Goal: Task Accomplishment & Management: Manage account settings

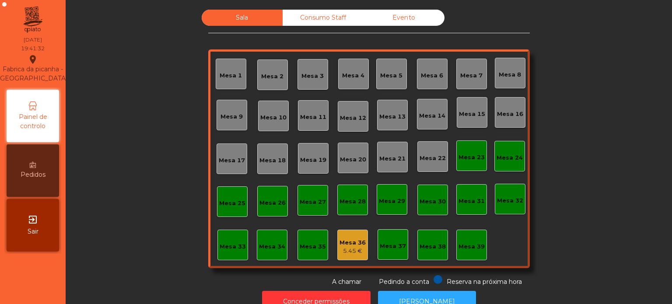
click at [465, 83] on div "Mesa 7" at bounding box center [471, 74] width 31 height 31
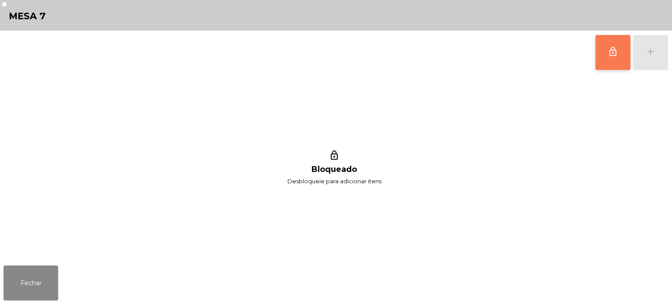
click at [611, 46] on span "lock_outline" at bounding box center [613, 51] width 10 height 10
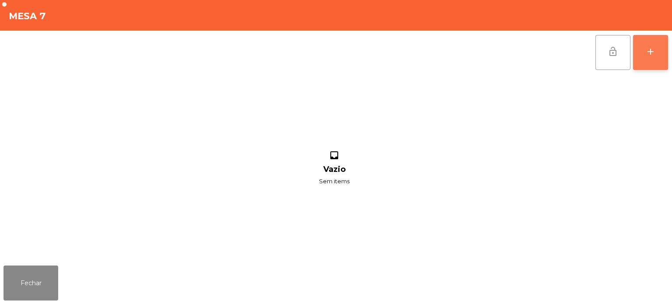
click at [651, 54] on div "add" at bounding box center [650, 51] width 10 height 10
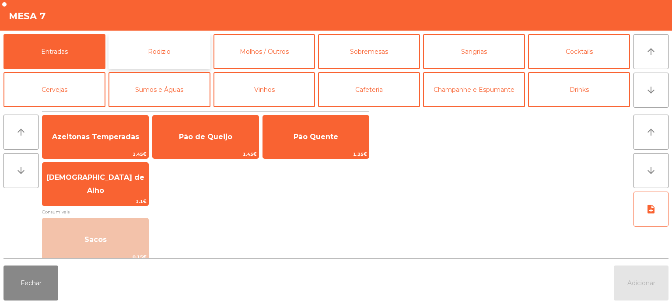
click at [175, 54] on button "Rodizio" at bounding box center [159, 51] width 102 height 35
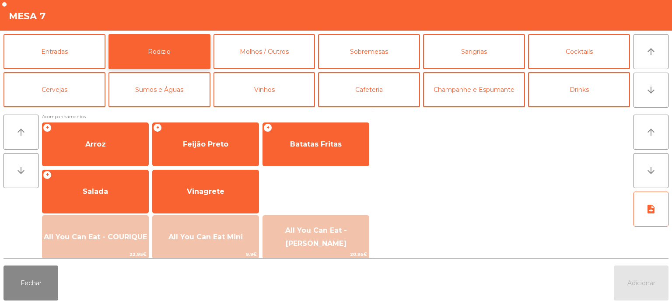
scroll to position [157, 0]
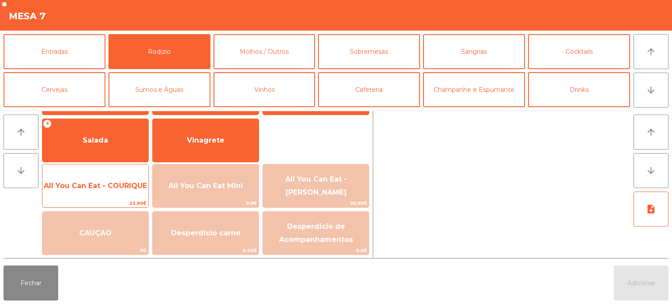
click at [88, 191] on span "All You Can Eat - COURIQUE" at bounding box center [95, 186] width 106 height 24
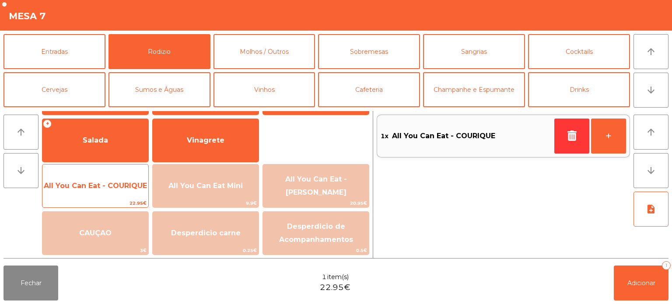
click at [89, 191] on span "All You Can Eat - COURIQUE" at bounding box center [95, 186] width 106 height 24
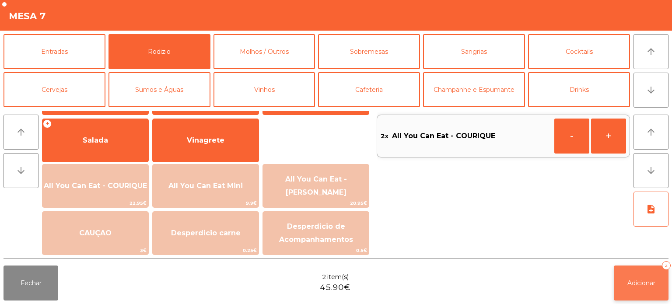
click at [647, 275] on button "Adicionar 2" at bounding box center [641, 283] width 55 height 35
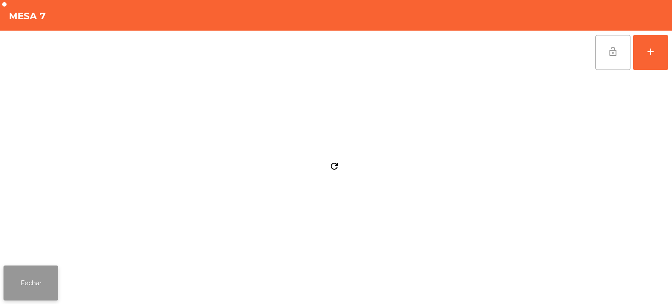
click at [36, 287] on button "Fechar" at bounding box center [30, 283] width 55 height 35
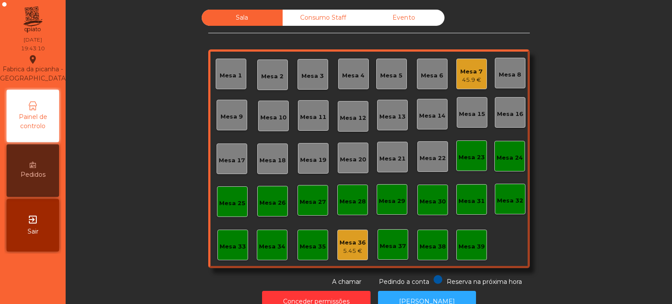
click at [595, 118] on div "Sala Consumo Staff Evento Mesa 1 [GEOGRAPHIC_DATA] 3 Mesa 4 Mesa 5 Mesa 6 Mesa …" at bounding box center [368, 148] width 583 height 277
click at [226, 206] on div "Mesa 25" at bounding box center [232, 203] width 26 height 9
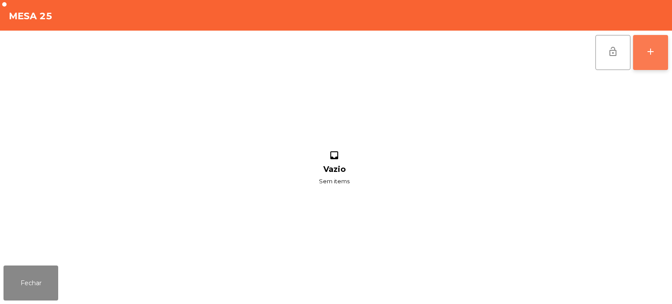
click at [637, 50] on button "add" at bounding box center [650, 52] width 35 height 35
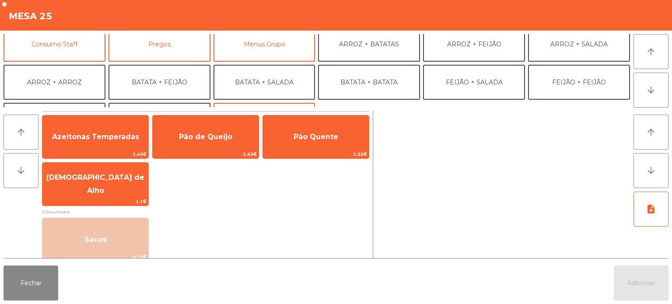
scroll to position [91, 0]
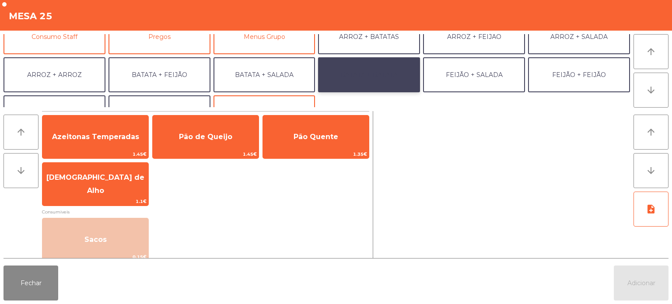
click at [383, 72] on button "BATATA + BATATA" at bounding box center [369, 74] width 102 height 35
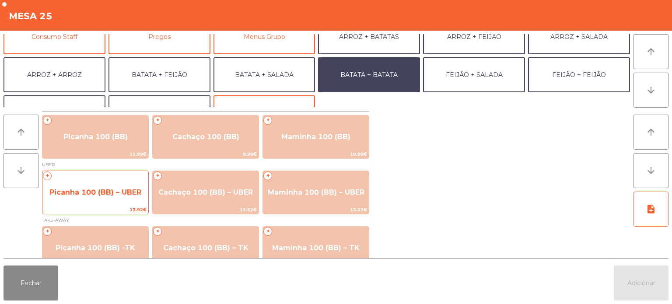
click at [103, 192] on span "Picanha 100 (BB) – UBER" at bounding box center [95, 192] width 92 height 8
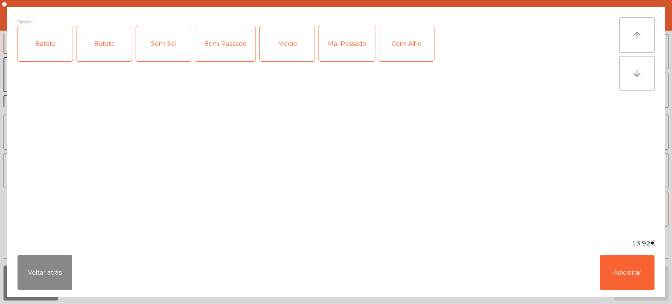
click at [59, 51] on div "Batata" at bounding box center [45, 43] width 55 height 35
click at [115, 38] on div "Batata" at bounding box center [104, 43] width 55 height 35
click at [107, 51] on div "Batata" at bounding box center [104, 43] width 55 height 35
click at [283, 38] on div "Medio" at bounding box center [287, 43] width 55 height 35
click at [618, 280] on button "Adicionar" at bounding box center [627, 272] width 55 height 35
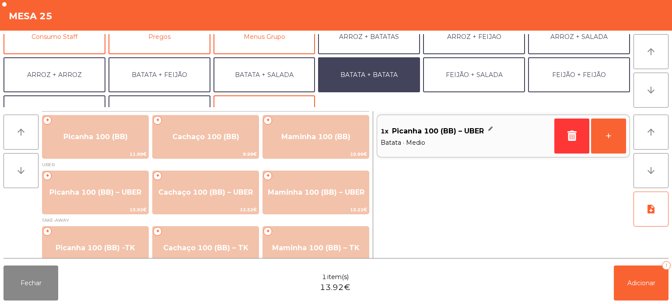
scroll to position [114, 0]
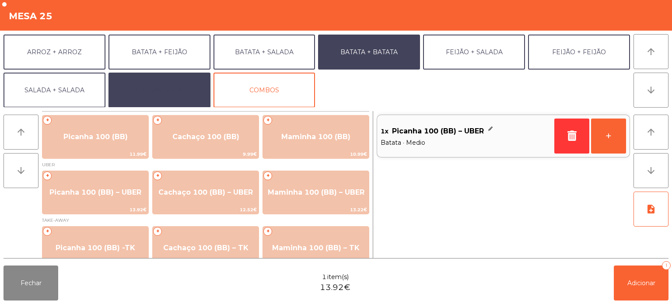
click at [177, 94] on button "EXTRAS UBER" at bounding box center [159, 90] width 102 height 35
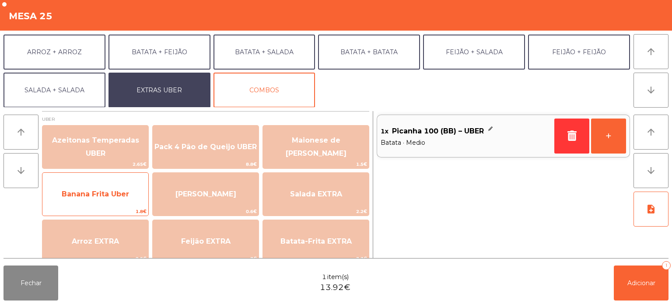
click at [114, 202] on span "Banana Frita Uber" at bounding box center [95, 194] width 106 height 24
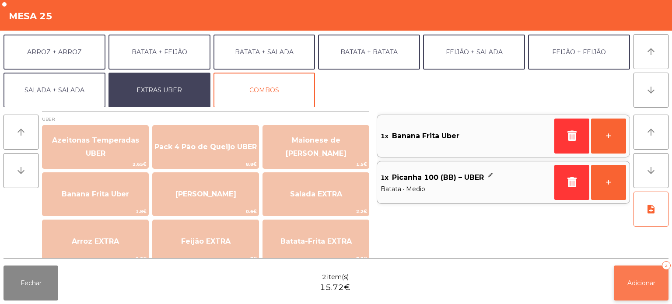
click at [633, 290] on button "Adicionar 2" at bounding box center [641, 283] width 55 height 35
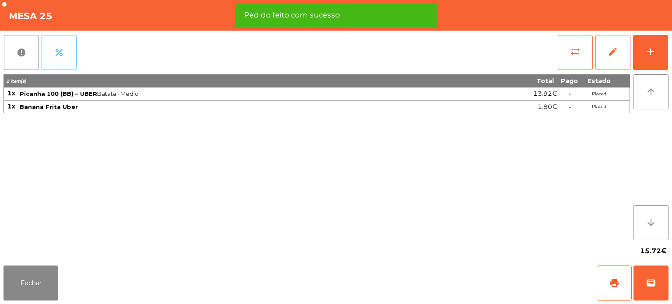
click at [72, 51] on button "percent" at bounding box center [59, 52] width 35 height 35
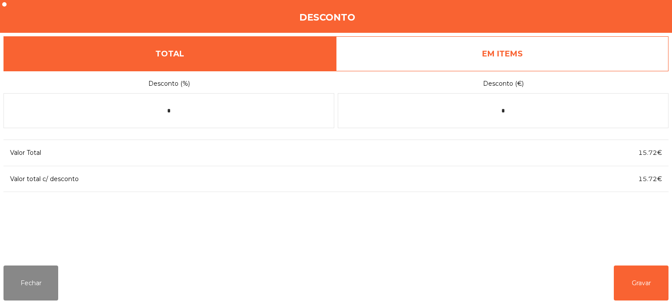
click at [530, 58] on link "EM ITEMS" at bounding box center [502, 53] width 332 height 35
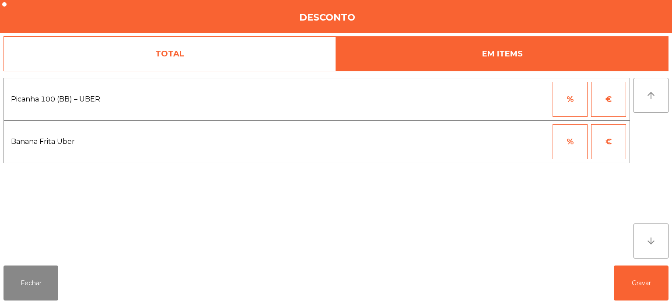
click at [603, 145] on button "€" at bounding box center [608, 141] width 35 height 35
click at [521, 143] on input "*" at bounding box center [527, 141] width 44 height 35
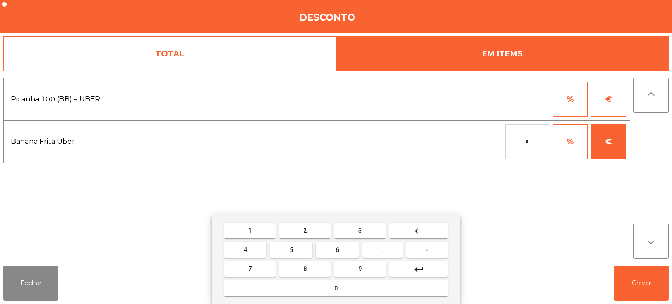
click at [383, 250] on span "." at bounding box center [382, 249] width 2 height 7
click at [381, 226] on button "3" at bounding box center [360, 231] width 52 height 16
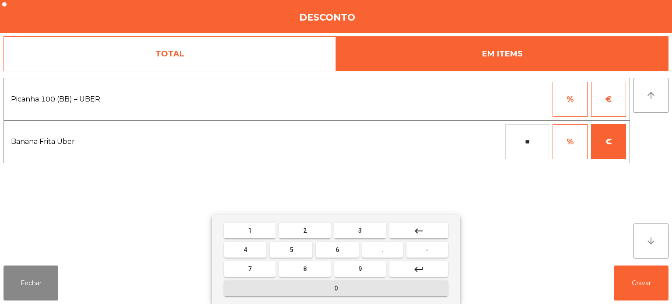
click at [359, 289] on button "0" at bounding box center [336, 288] width 224 height 16
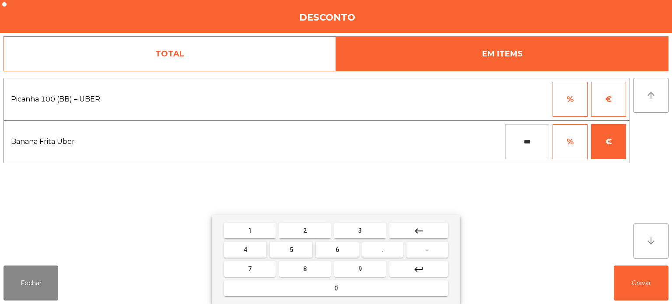
click at [521, 143] on input "***" at bounding box center [527, 141] width 44 height 35
click at [353, 298] on div "1 2 3 keyboard_backspace 4 5 6 . - 7 8 9 keyboard_return 0" at bounding box center [336, 259] width 248 height 89
click at [362, 292] on button "0" at bounding box center [336, 288] width 224 height 16
type input "****"
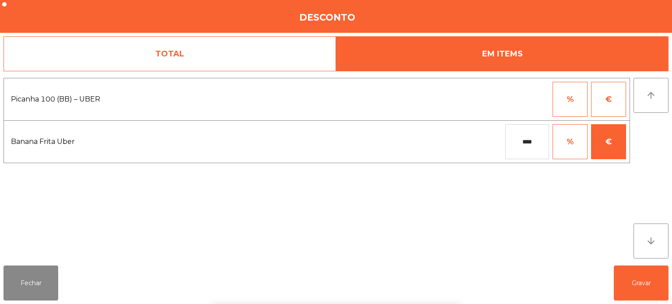
click at [566, 248] on div "1 2 3 keyboard_backspace 4 5 6 . - 7 8 9 keyboard_return 0" at bounding box center [336, 259] width 672 height 89
click at [640, 289] on button "Gravar" at bounding box center [641, 283] width 55 height 35
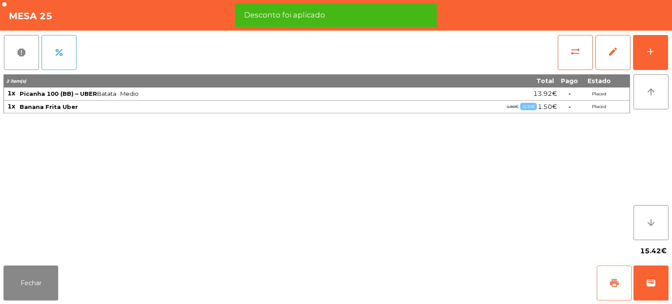
click at [613, 285] on span "print" at bounding box center [614, 283] width 10 height 10
click at [649, 288] on span "wallet" at bounding box center [651, 283] width 10 height 10
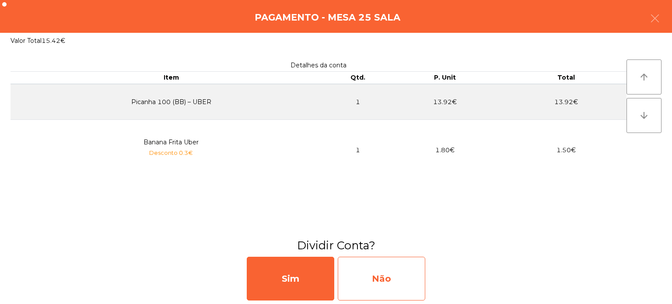
click at [400, 283] on div "Não" at bounding box center [381, 279] width 87 height 44
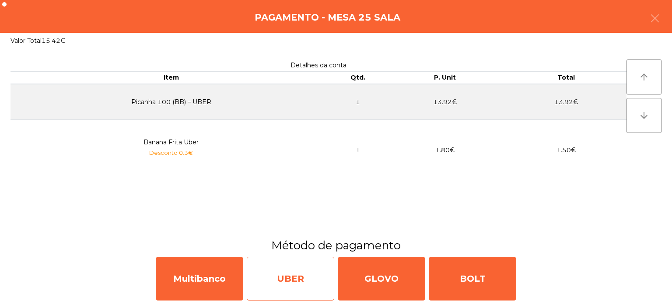
click at [292, 286] on div "UBER" at bounding box center [290, 279] width 87 height 44
select select "**"
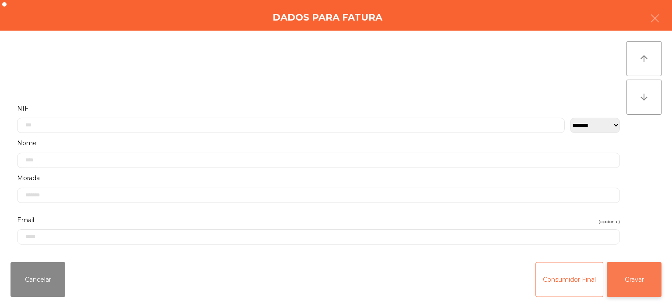
click at [635, 284] on button "Gravar" at bounding box center [634, 279] width 55 height 35
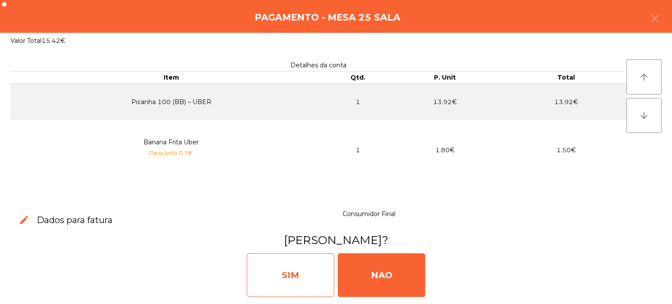
click at [301, 262] on div "SIM" at bounding box center [290, 275] width 87 height 44
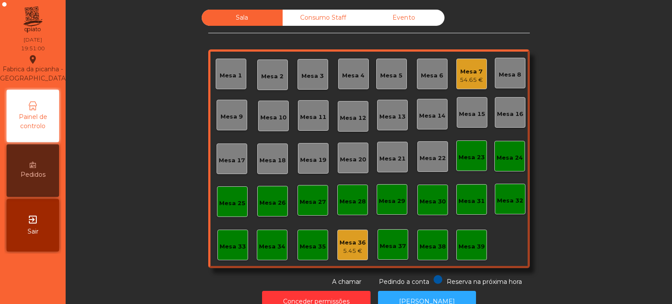
click at [469, 72] on div "Mesa 7" at bounding box center [471, 71] width 23 height 9
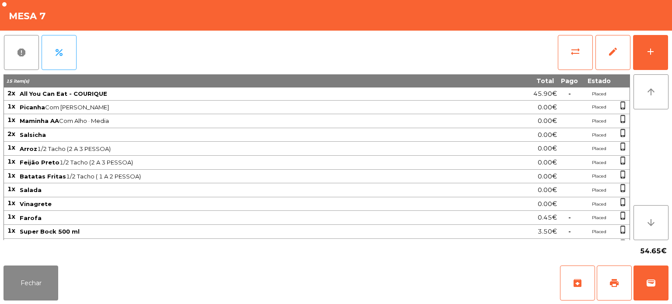
scroll to position [23, 0]
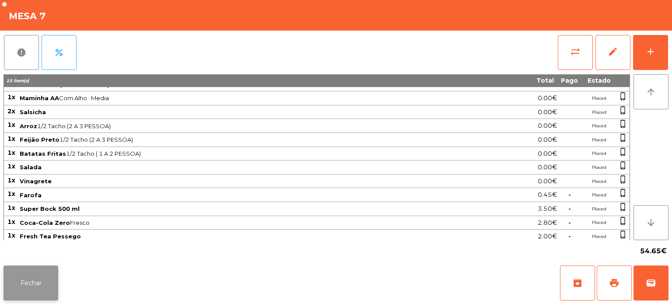
click at [35, 287] on button "Fechar" at bounding box center [30, 283] width 55 height 35
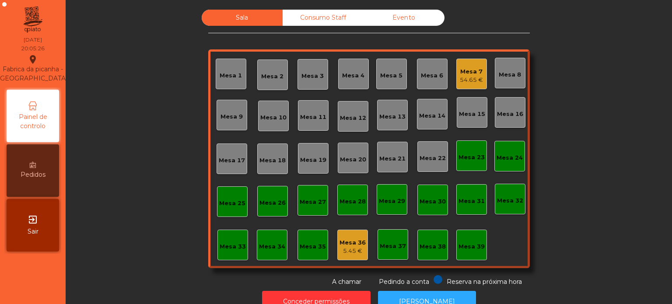
click at [477, 244] on div "Mesa 39" at bounding box center [471, 246] width 26 height 9
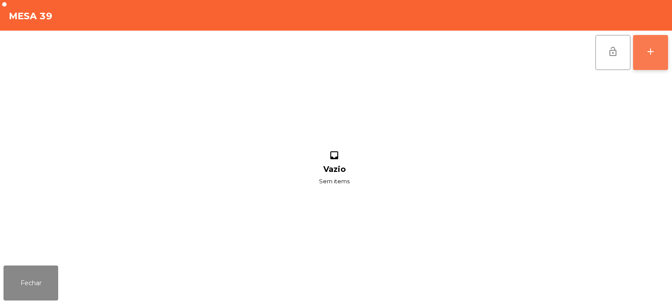
click at [660, 54] on button "add" at bounding box center [650, 52] width 35 height 35
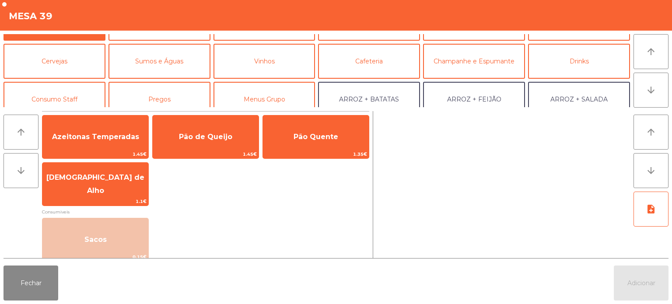
scroll to position [34, 0]
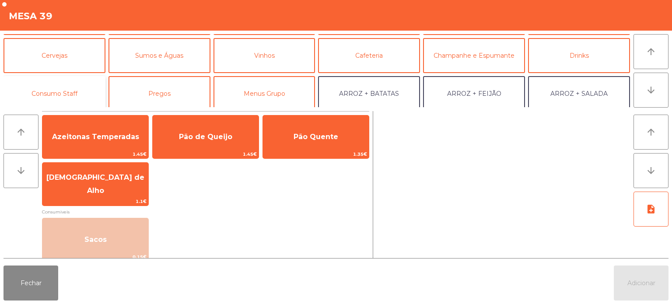
click at [85, 87] on button "Consumo Staff" at bounding box center [54, 93] width 102 height 35
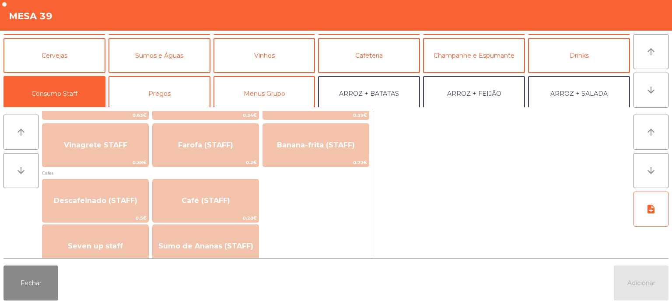
scroll to position [461, 0]
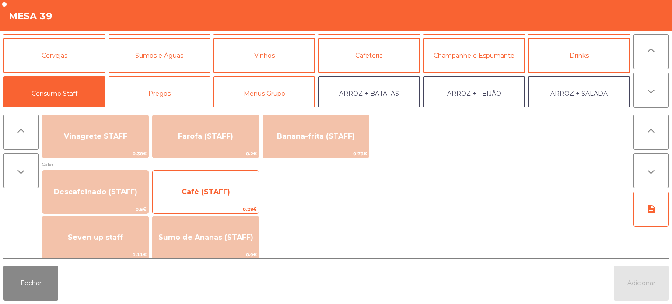
click at [227, 192] on span "Café (STAFF)" at bounding box center [206, 192] width 49 height 8
click at [220, 188] on span "Café (STAFF)" at bounding box center [206, 192] width 49 height 8
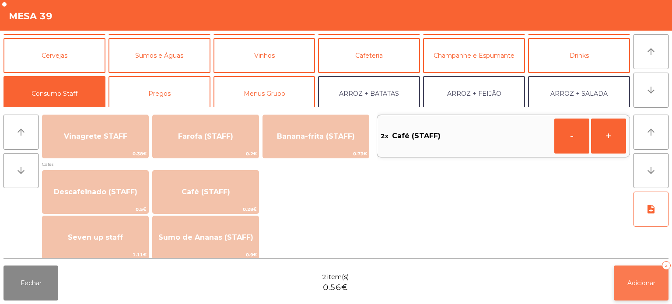
click at [644, 286] on span "Adicionar" at bounding box center [641, 283] width 28 height 8
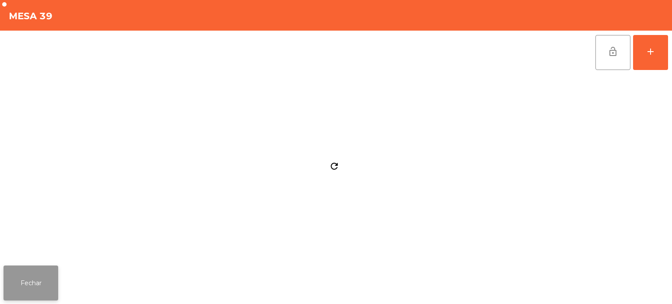
click at [21, 273] on button "Fechar" at bounding box center [30, 283] width 55 height 35
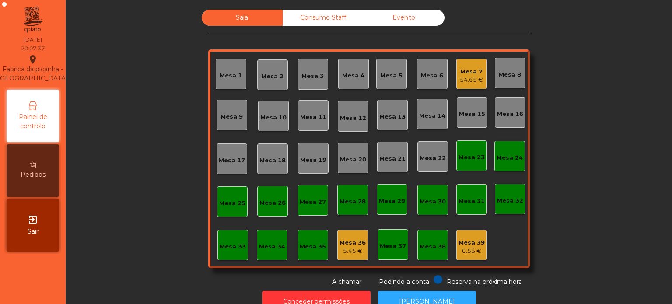
click at [469, 87] on div "Mesa 7 54.65 €" at bounding box center [471, 74] width 31 height 31
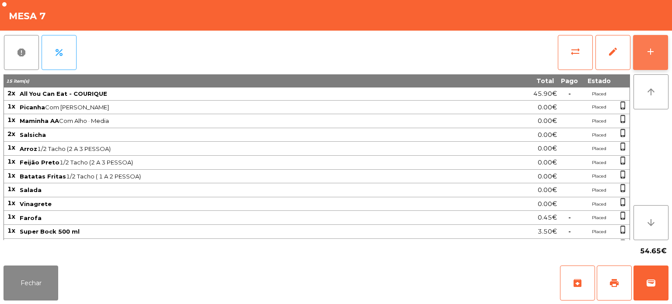
click at [653, 64] on button "add" at bounding box center [650, 52] width 35 height 35
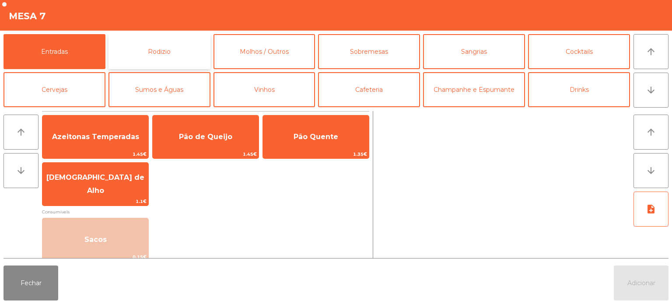
click at [176, 53] on button "Rodizio" at bounding box center [159, 51] width 102 height 35
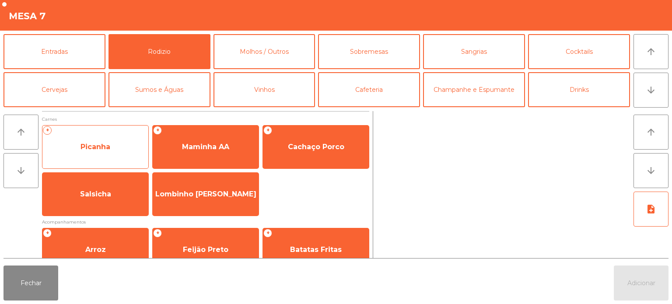
click at [114, 152] on span "Picanha" at bounding box center [95, 147] width 106 height 24
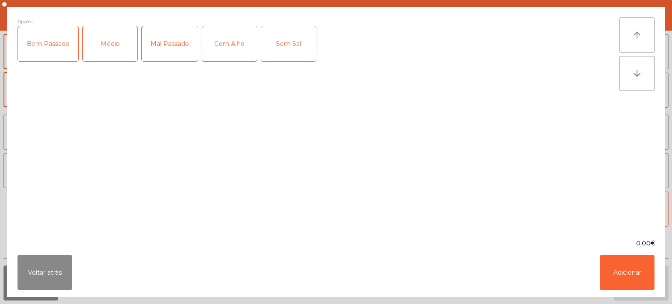
click at [122, 53] on div "Médio" at bounding box center [110, 43] width 55 height 35
click at [237, 50] on div "Com Alho" at bounding box center [229, 43] width 55 height 35
click at [617, 280] on button "Adicionar" at bounding box center [627, 272] width 55 height 35
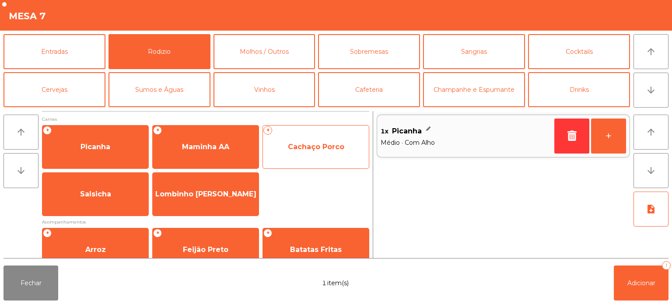
click at [318, 145] on span "Cachaço Porco" at bounding box center [316, 147] width 56 height 8
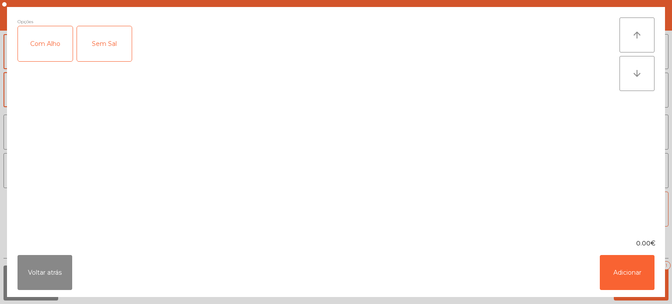
click at [56, 45] on div "Com Alho" at bounding box center [45, 43] width 55 height 35
click at [642, 277] on button "Adicionar" at bounding box center [627, 272] width 55 height 35
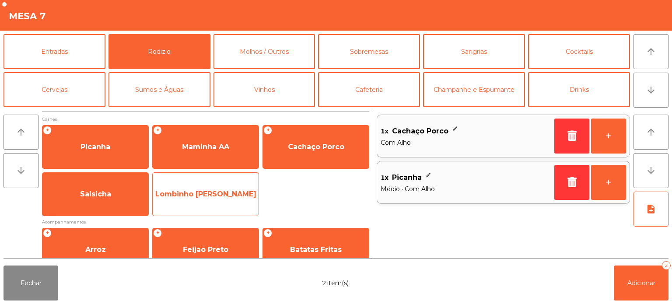
click at [238, 190] on span "Lombinho [PERSON_NAME]" at bounding box center [205, 194] width 101 height 8
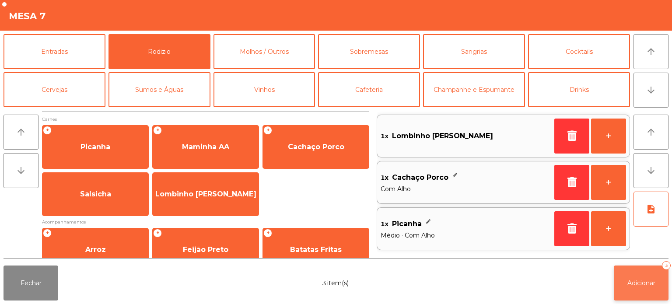
click at [635, 290] on button "Adicionar 3" at bounding box center [641, 283] width 55 height 35
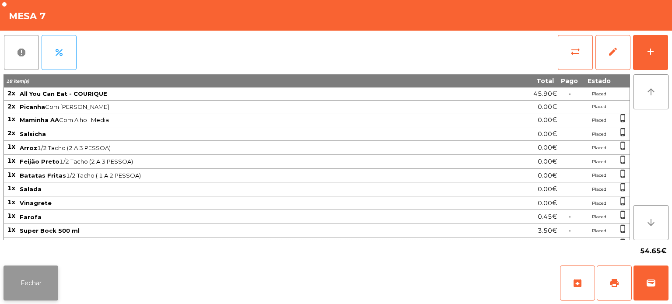
click at [33, 274] on button "Fechar" at bounding box center [30, 283] width 55 height 35
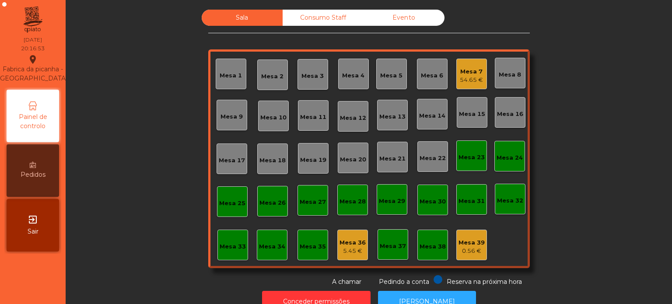
click at [316, 161] on div "Mesa 19" at bounding box center [313, 160] width 26 height 9
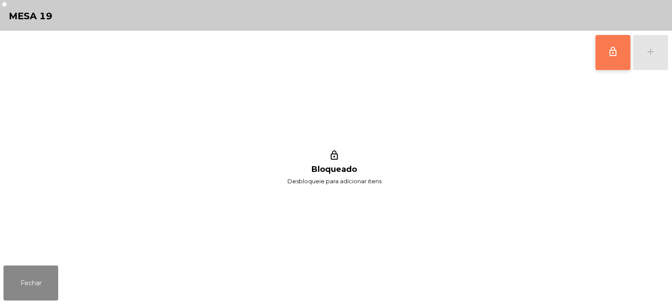
click at [607, 52] on button "lock_outline" at bounding box center [612, 52] width 35 height 35
click at [649, 55] on div "add" at bounding box center [650, 51] width 10 height 10
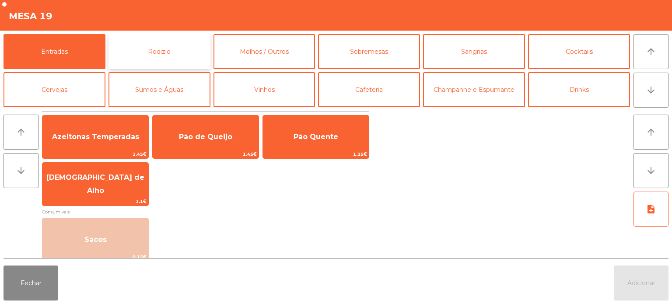
click at [167, 52] on button "Rodizio" at bounding box center [159, 51] width 102 height 35
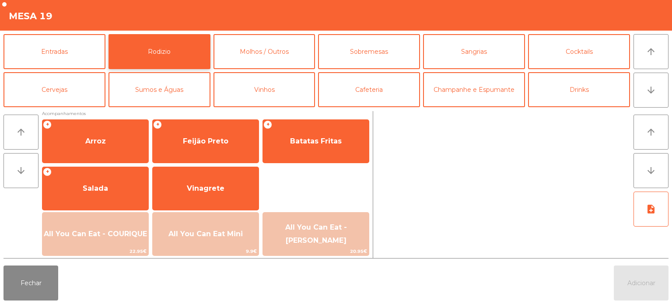
scroll to position [119, 0]
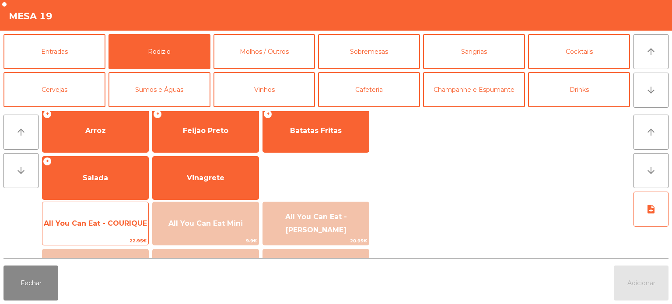
click at [107, 229] on span "All You Can Eat - COURIQUE" at bounding box center [95, 224] width 106 height 24
click at [103, 223] on span "All You Can Eat - COURIQUE" at bounding box center [95, 223] width 103 height 8
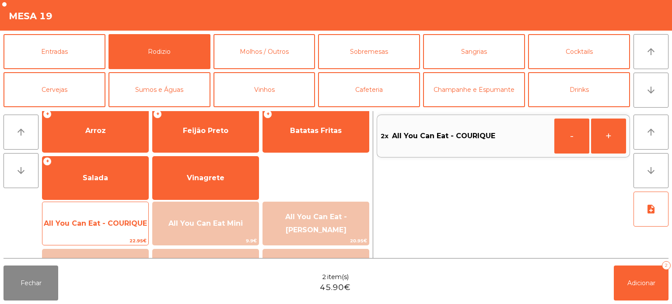
click at [105, 222] on span "All You Can Eat - COURIQUE" at bounding box center [95, 223] width 103 height 8
click at [105, 225] on span "All You Can Eat - COURIQUE" at bounding box center [95, 223] width 103 height 8
click at [105, 231] on span "All You Can Eat - COURIQUE" at bounding box center [95, 224] width 106 height 24
click at [104, 237] on span "22.95€" at bounding box center [95, 241] width 106 height 8
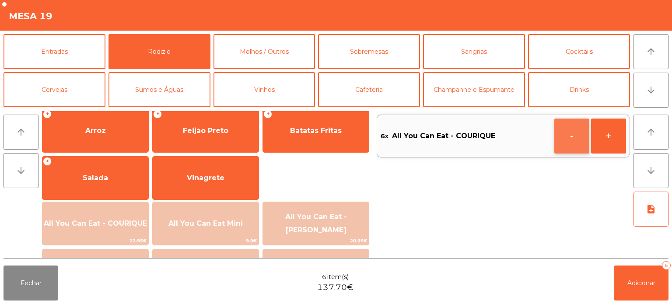
click at [571, 138] on button "-" at bounding box center [571, 136] width 35 height 35
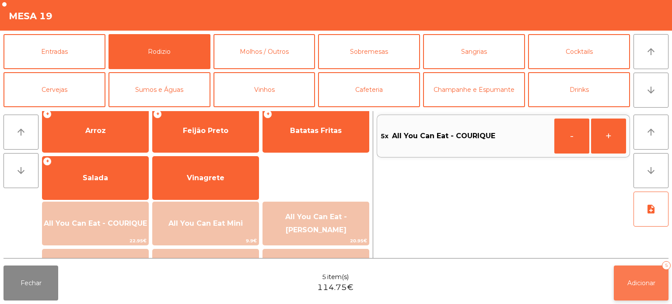
click at [641, 274] on button "Adicionar 5" at bounding box center [641, 283] width 55 height 35
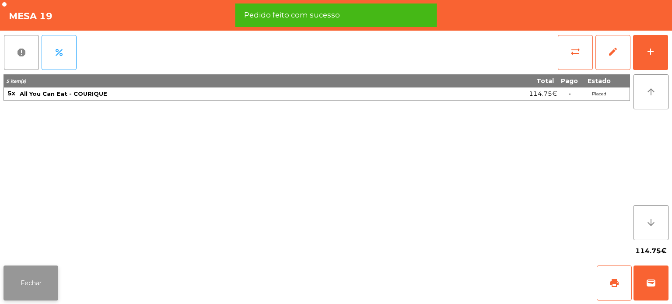
click at [40, 282] on button "Fechar" at bounding box center [30, 283] width 55 height 35
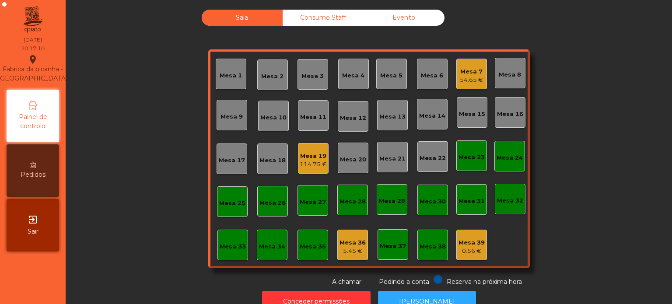
click at [604, 188] on div "Sala Consumo Staff Evento [GEOGRAPHIC_DATA] 3 Mesa 4 Mesa 5 Mesa 6 Mesa 7 54.65…" at bounding box center [368, 148] width 583 height 277
click at [595, 167] on div "Sala Consumo Staff Evento [GEOGRAPHIC_DATA] 3 Mesa 4 Mesa 5 Mesa 6 Mesa 7 54.65…" at bounding box center [368, 148] width 583 height 277
click at [583, 191] on div "Sala Consumo Staff Evento [GEOGRAPHIC_DATA] 3 Mesa 4 Mesa 5 Mesa 6 Mesa 7 54.65…" at bounding box center [368, 148] width 583 height 277
click at [376, 73] on div "Mesa 5" at bounding box center [391, 74] width 31 height 31
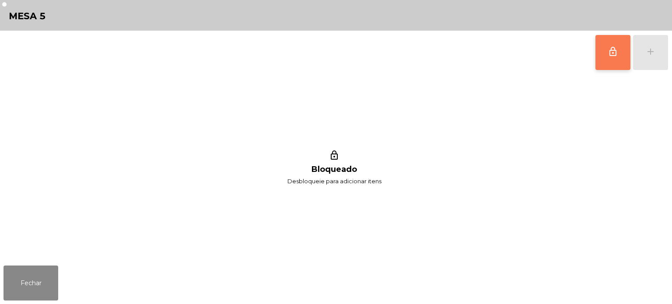
click at [597, 52] on button "lock_outline" at bounding box center [612, 52] width 35 height 35
click at [647, 54] on div "lock_outline add" at bounding box center [631, 53] width 73 height 44
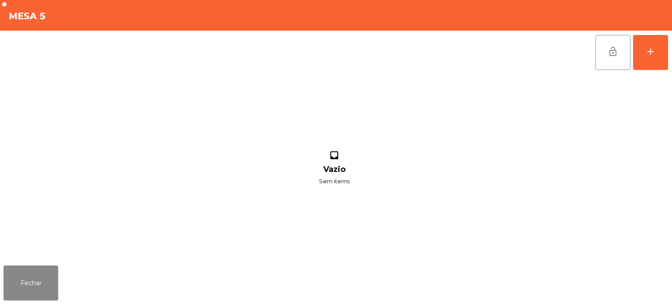
click at [171, 58] on div "lock_open add" at bounding box center [335, 53] width 665 height 44
click at [656, 53] on button "add" at bounding box center [650, 52] width 35 height 35
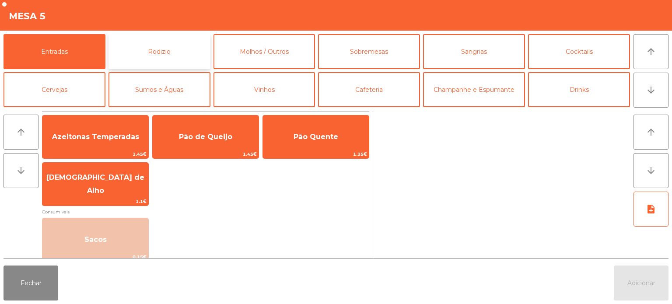
click at [175, 56] on button "Rodizio" at bounding box center [159, 51] width 102 height 35
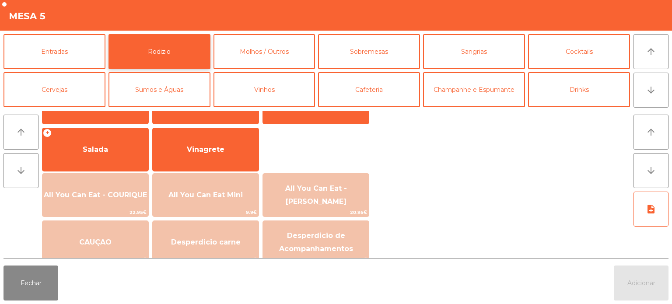
scroll to position [157, 0]
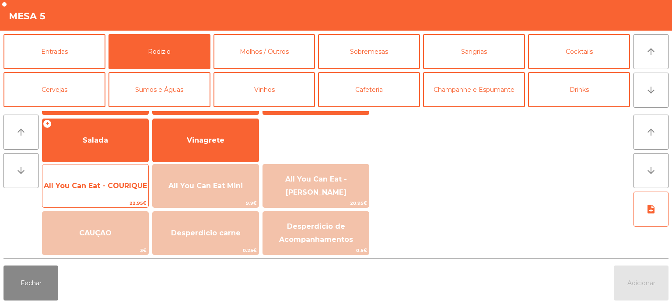
click at [100, 197] on span "All You Can Eat - COURIQUE" at bounding box center [95, 186] width 106 height 24
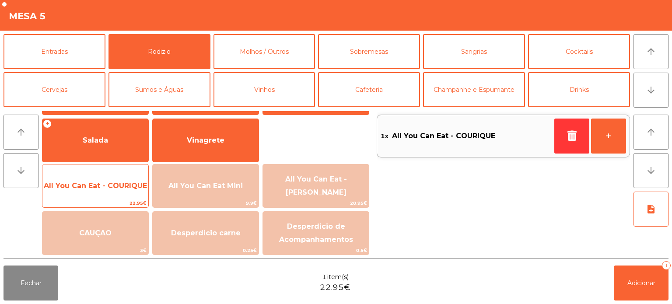
click at [105, 187] on span "All You Can Eat - COURIQUE" at bounding box center [95, 186] width 103 height 8
click at [93, 190] on span "All You Can Eat - COURIQUE" at bounding box center [95, 186] width 106 height 24
click at [89, 196] on span "All You Can Eat - COURIQUE" at bounding box center [95, 186] width 106 height 24
click at [95, 196] on span "All You Can Eat - COURIQUE" at bounding box center [95, 186] width 106 height 24
click at [124, 186] on span "All You Can Eat - COURIQUE" at bounding box center [95, 186] width 103 height 8
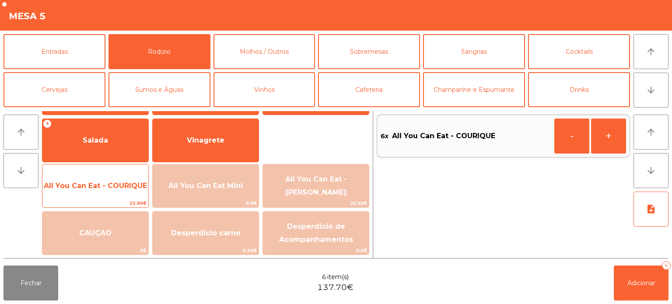
click at [122, 185] on span "All You Can Eat - COURIQUE" at bounding box center [95, 186] width 103 height 8
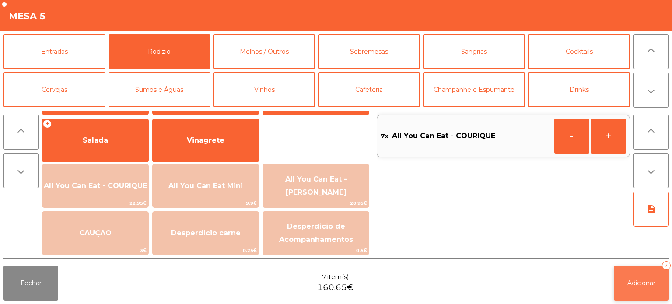
click at [630, 275] on button "Adicionar 7" at bounding box center [641, 283] width 55 height 35
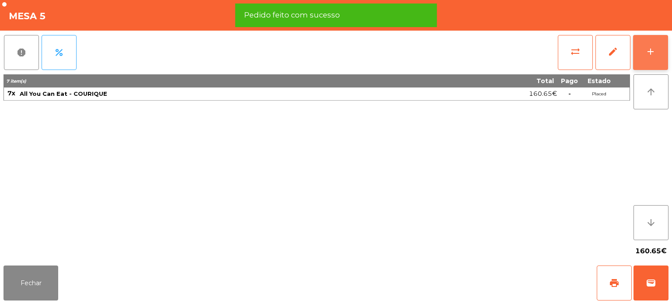
click at [648, 51] on div "add" at bounding box center [650, 51] width 10 height 10
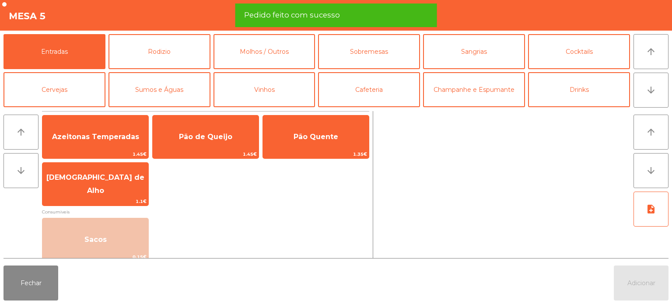
scroll to position [7, 0]
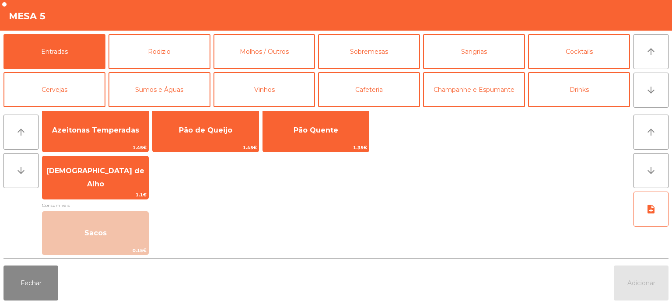
click at [188, 108] on div "arrow_upward arrow_downward Azeitonas Temperadas 1.45€ Pão de Queijo 1.45€ Pão …" at bounding box center [336, 185] width 672 height 154
click at [186, 103] on button "Sumos e Águas" at bounding box center [159, 89] width 102 height 35
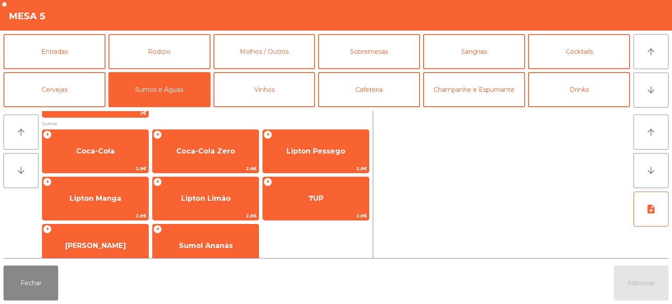
scroll to position [136, 0]
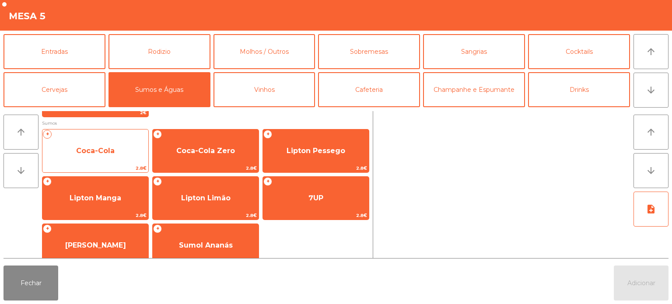
click at [91, 158] on span "Coca-Cola" at bounding box center [95, 151] width 106 height 24
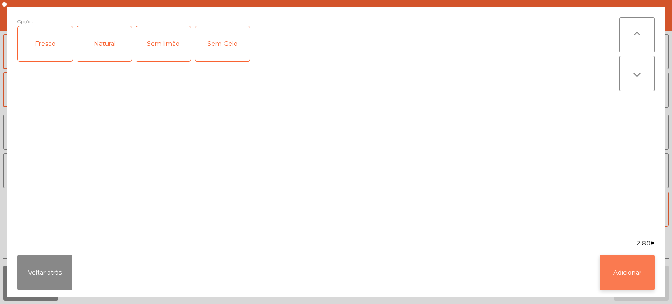
click at [653, 282] on button "Adicionar" at bounding box center [627, 272] width 55 height 35
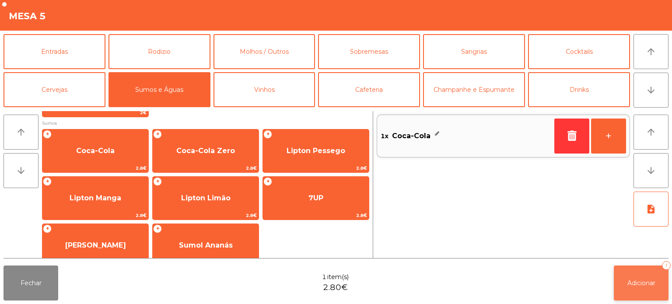
click at [647, 283] on span "Adicionar" at bounding box center [641, 283] width 28 height 8
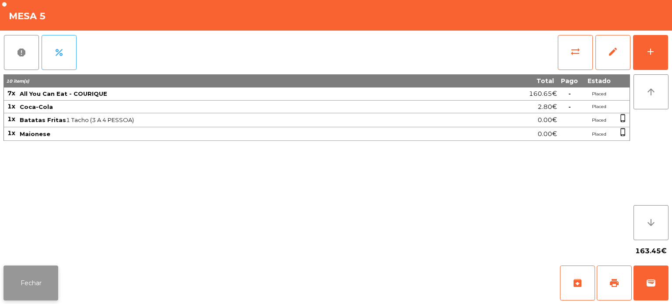
click at [56, 271] on button "Fechar" at bounding box center [30, 283] width 55 height 35
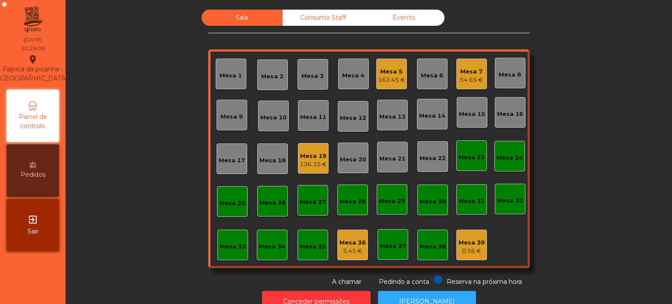
click at [307, 169] on div "Mesa 19 136.35 €" at bounding box center [313, 158] width 31 height 31
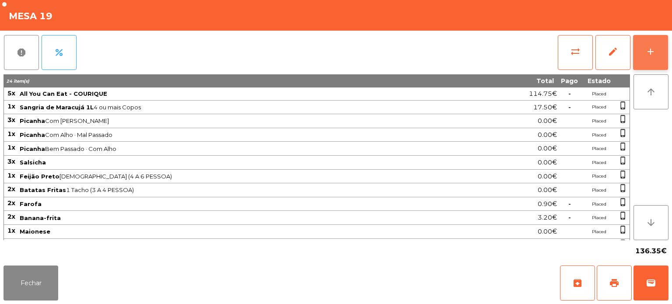
click at [644, 59] on button "add" at bounding box center [650, 52] width 35 height 35
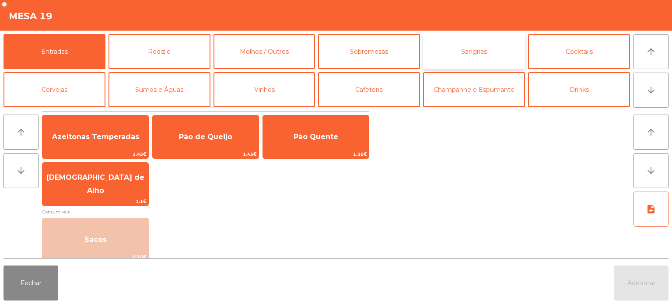
click at [483, 54] on button "Sangrias" at bounding box center [474, 51] width 102 height 35
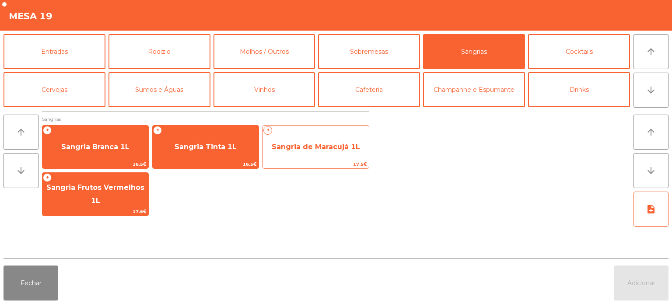
click at [336, 143] on span "Sangria de Maracujá 1L" at bounding box center [316, 147] width 88 height 8
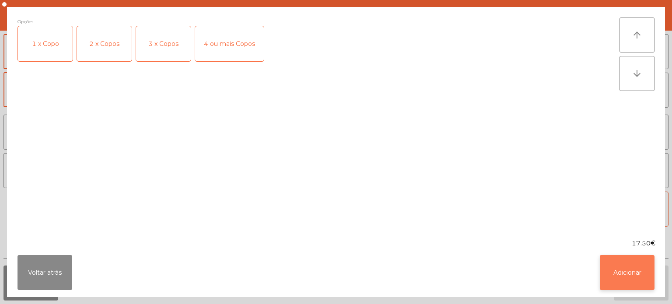
click at [623, 280] on button "Adicionar" at bounding box center [627, 272] width 55 height 35
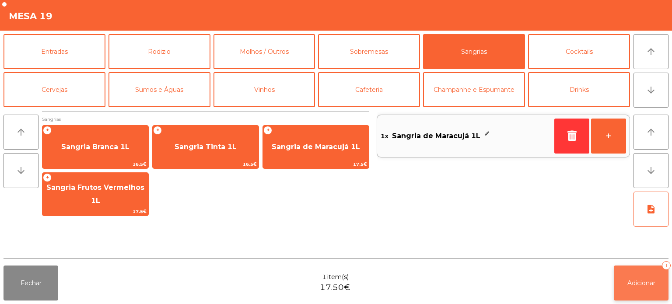
click at [643, 289] on button "Adicionar 1" at bounding box center [641, 283] width 55 height 35
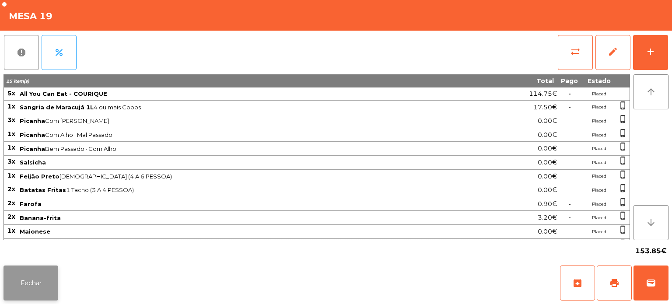
click at [17, 276] on button "Fechar" at bounding box center [30, 283] width 55 height 35
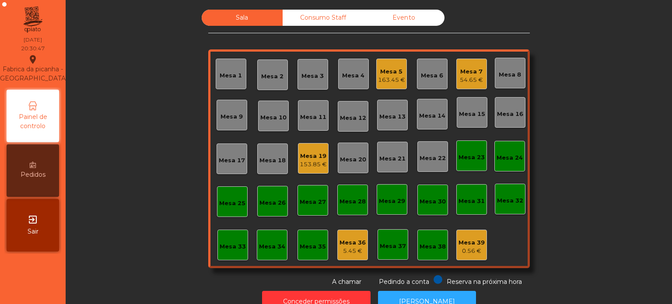
click at [351, 70] on div "Mesa 4" at bounding box center [353, 74] width 22 height 12
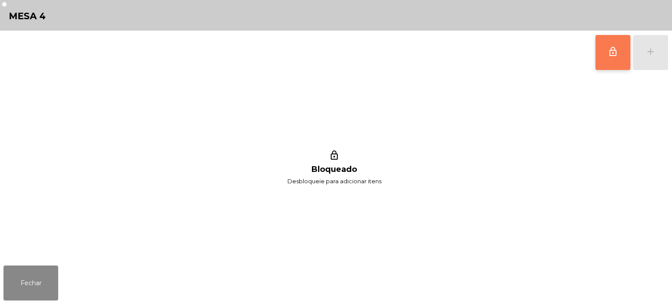
click at [603, 49] on button "lock_outline" at bounding box center [612, 52] width 35 height 35
click at [651, 55] on div "lock_outline add" at bounding box center [631, 53] width 73 height 44
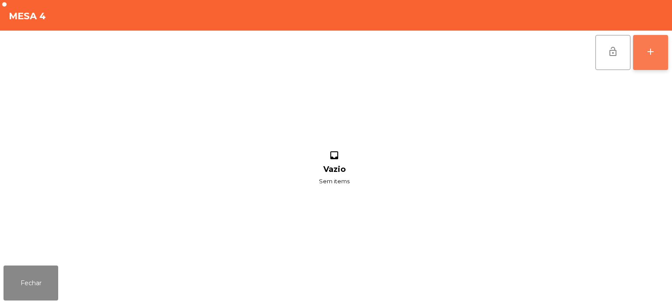
click at [644, 51] on button "add" at bounding box center [650, 52] width 35 height 35
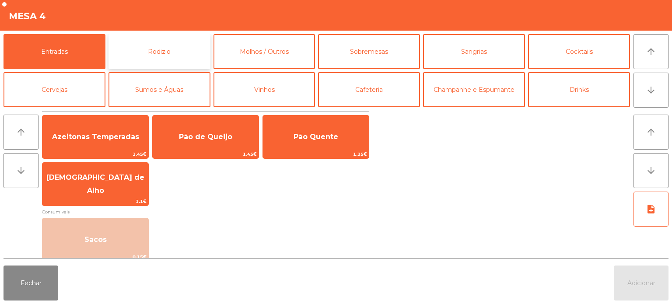
click at [152, 49] on button "Rodizio" at bounding box center [159, 51] width 102 height 35
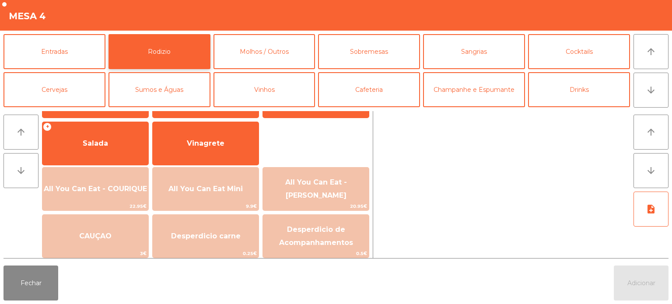
scroll to position [156, 0]
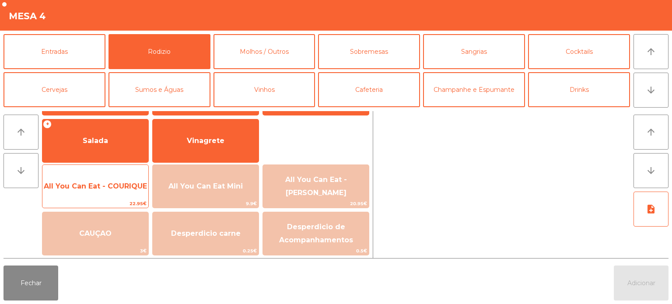
click at [117, 183] on span "All You Can Eat - COURIQUE" at bounding box center [95, 186] width 103 height 8
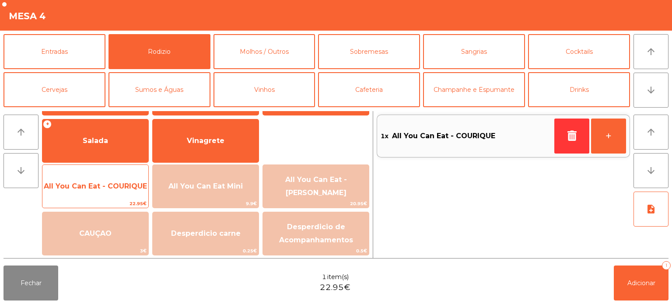
click at [113, 186] on span "All You Can Eat - COURIQUE" at bounding box center [95, 186] width 103 height 8
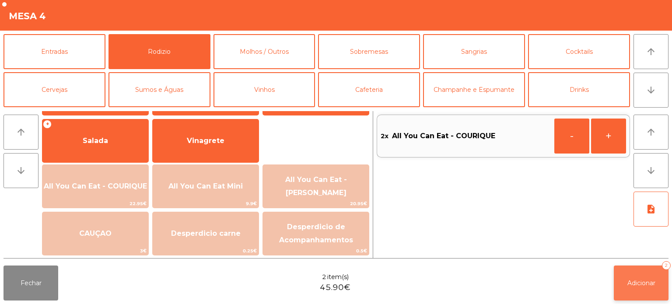
click at [631, 286] on span "Adicionar" at bounding box center [641, 283] width 28 height 8
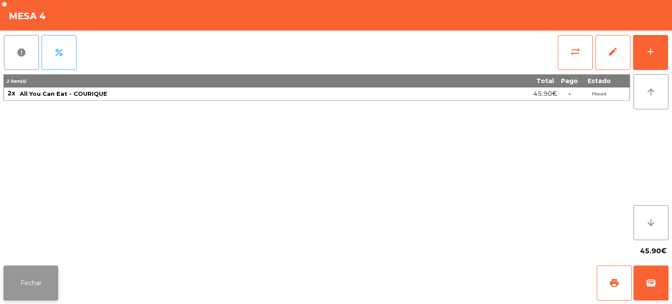
click at [36, 269] on button "Fechar" at bounding box center [30, 283] width 55 height 35
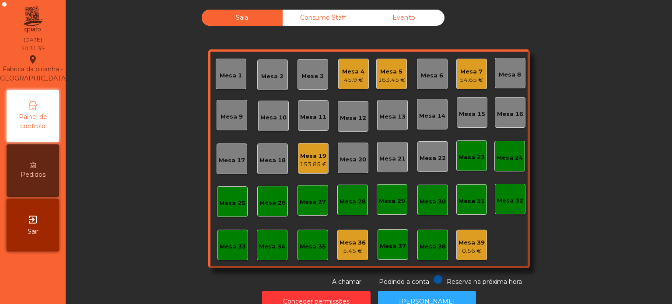
click at [482, 63] on div "Mesa 7 54.65 €" at bounding box center [471, 74] width 31 height 31
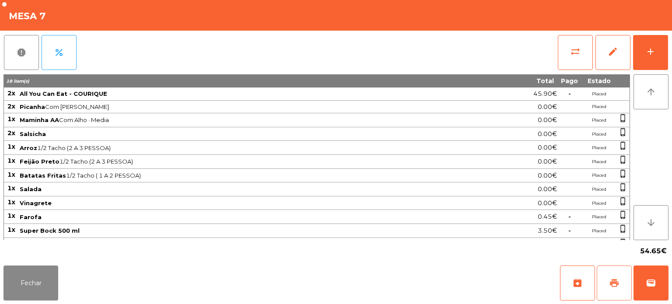
click at [615, 284] on span "print" at bounding box center [614, 283] width 10 height 10
click at [35, 298] on button "Fechar" at bounding box center [30, 283] width 55 height 35
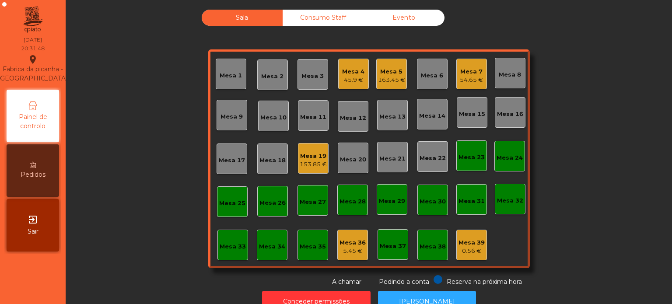
click at [468, 69] on div "Mesa 7" at bounding box center [471, 71] width 23 height 9
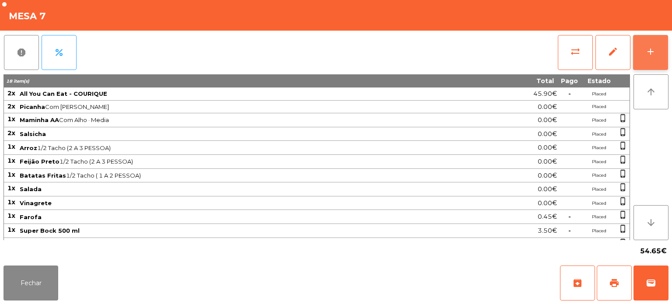
click at [650, 62] on button "add" at bounding box center [650, 52] width 35 height 35
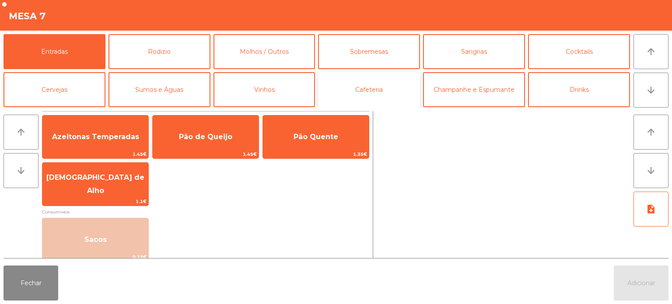
click at [373, 89] on button "Cafeteria" at bounding box center [369, 89] width 102 height 35
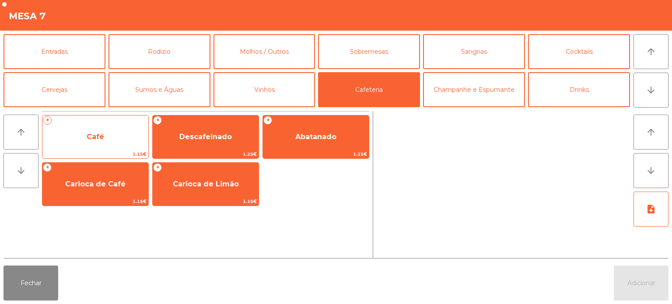
click at [112, 121] on div "+ Café 1.15€" at bounding box center [95, 137] width 107 height 44
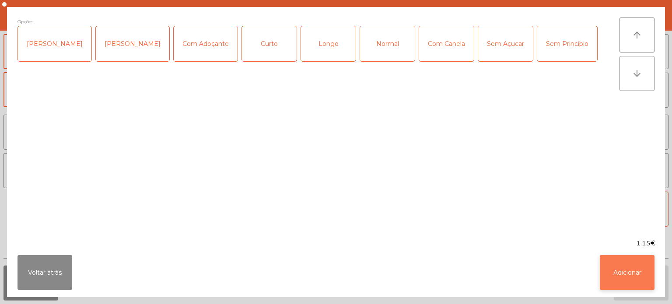
click at [617, 288] on button "Adicionar" at bounding box center [627, 272] width 55 height 35
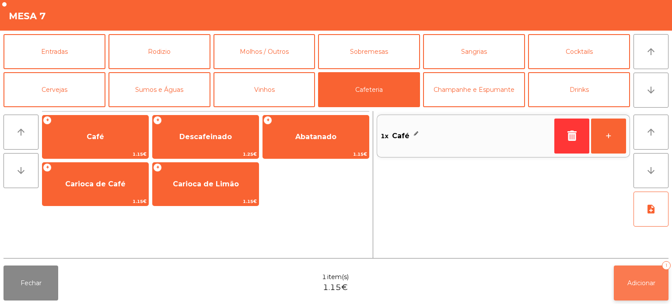
click at [650, 278] on button "Adicionar 1" at bounding box center [641, 283] width 55 height 35
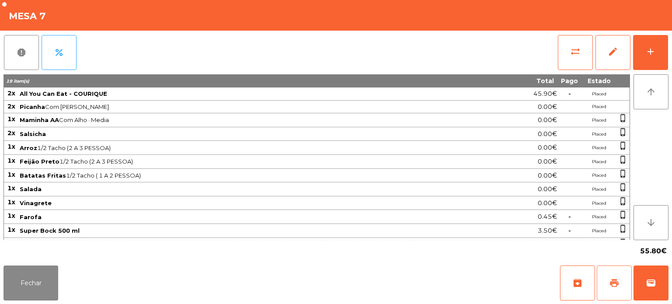
click at [609, 273] on button "print" at bounding box center [614, 283] width 35 height 35
click at [49, 281] on button "Fechar" at bounding box center [30, 283] width 55 height 35
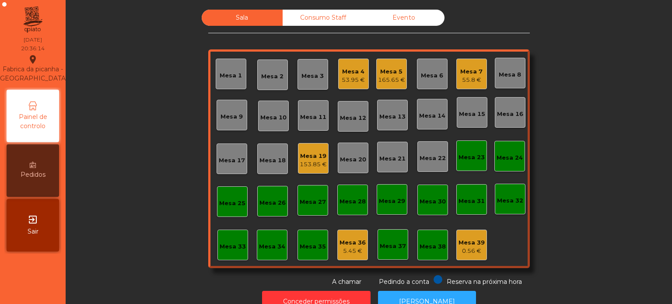
scroll to position [24, 0]
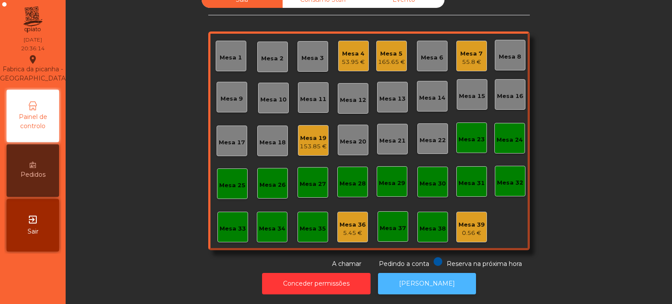
click at [443, 273] on button "[PERSON_NAME]" at bounding box center [427, 283] width 98 height 21
click at [243, 219] on div "Mesa 33" at bounding box center [232, 227] width 31 height 31
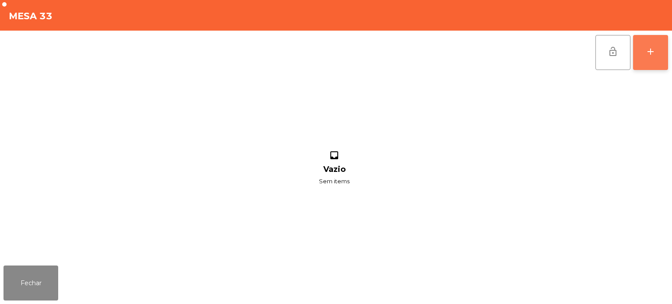
click at [665, 38] on button "add" at bounding box center [650, 52] width 35 height 35
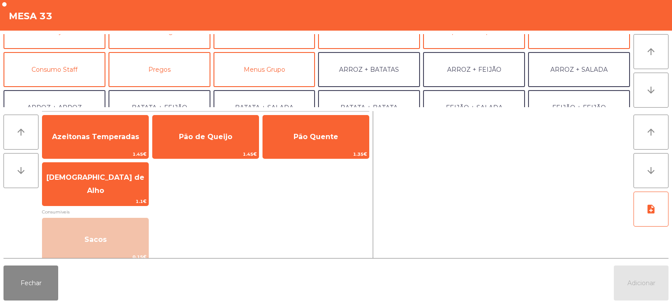
scroll to position [51, 0]
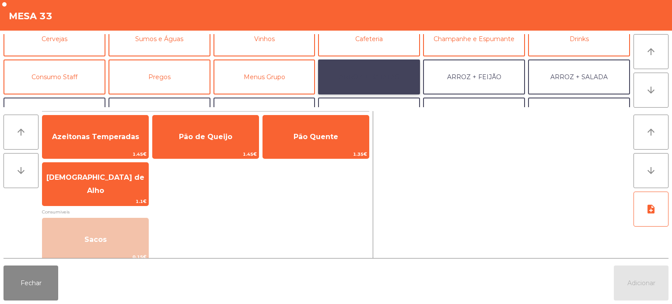
click at [386, 70] on button "ARROZ + BATATAS" at bounding box center [369, 76] width 102 height 35
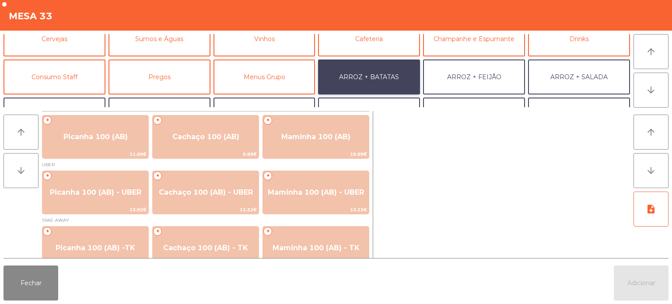
scroll to position [15, 0]
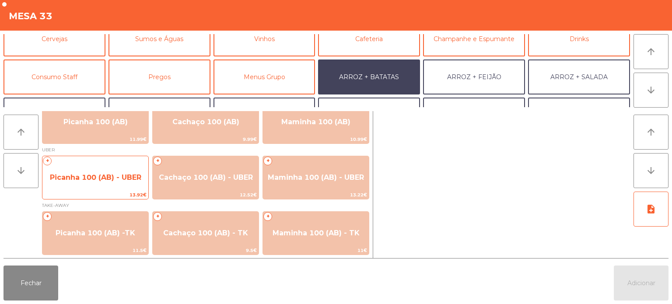
click at [90, 182] on span "Picanha 100 (AB) - UBER" at bounding box center [95, 178] width 106 height 24
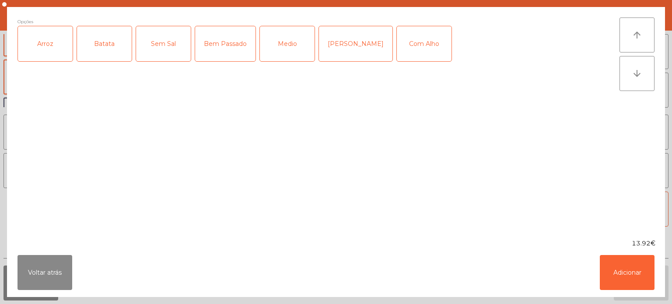
click at [49, 56] on div "Arroz" at bounding box center [45, 43] width 55 height 35
click at [94, 52] on div "Batata" at bounding box center [104, 43] width 55 height 35
click at [297, 48] on div "Medio" at bounding box center [287, 43] width 55 height 35
click at [418, 42] on div "Com Alho" at bounding box center [424, 43] width 55 height 35
click at [611, 257] on button "Adicionar" at bounding box center [627, 272] width 55 height 35
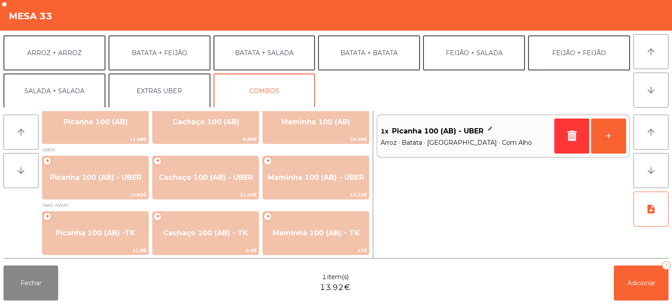
scroll to position [114, 0]
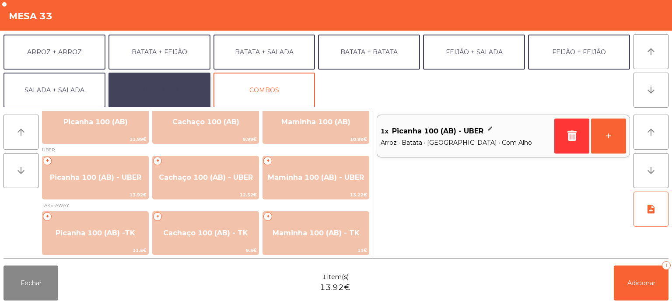
click at [140, 98] on button "EXTRAS UBER" at bounding box center [159, 90] width 102 height 35
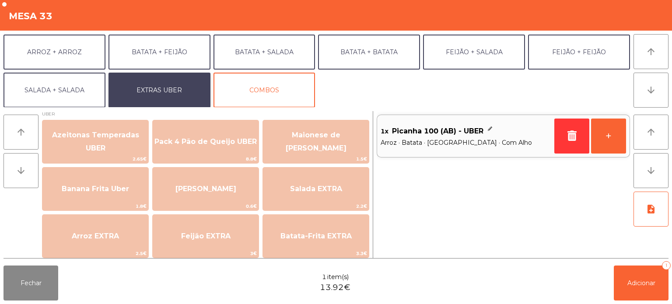
scroll to position [0, 0]
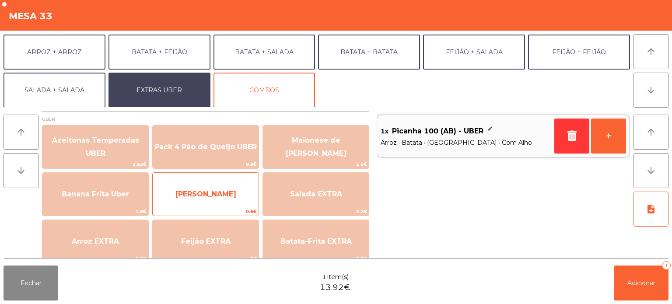
click at [229, 192] on span "[PERSON_NAME]" at bounding box center [206, 194] width 106 height 24
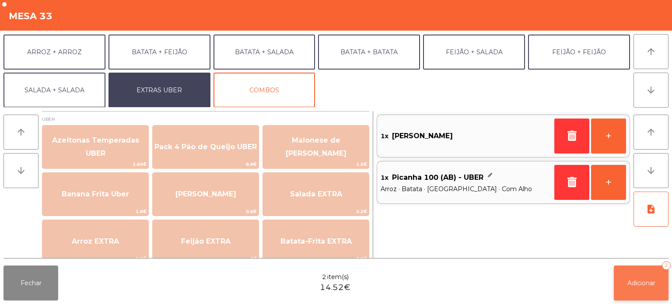
click at [627, 287] on span "Adicionar" at bounding box center [641, 283] width 28 height 8
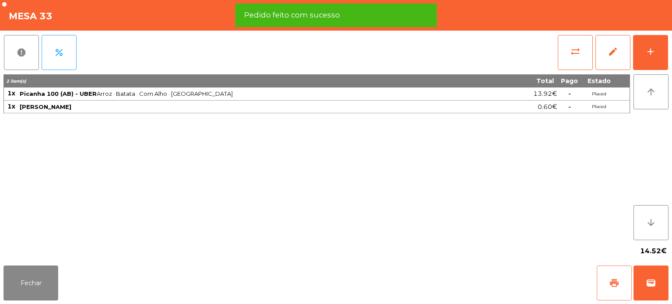
click at [605, 286] on button "print" at bounding box center [614, 283] width 35 height 35
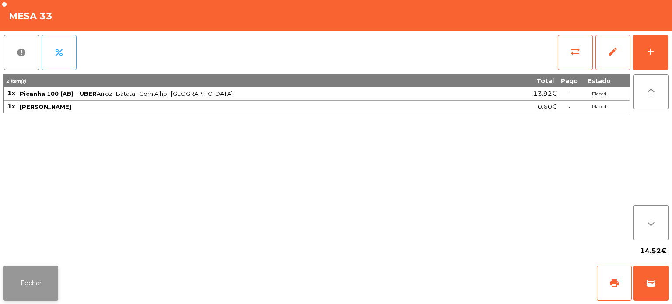
click at [10, 280] on button "Fechar" at bounding box center [30, 283] width 55 height 35
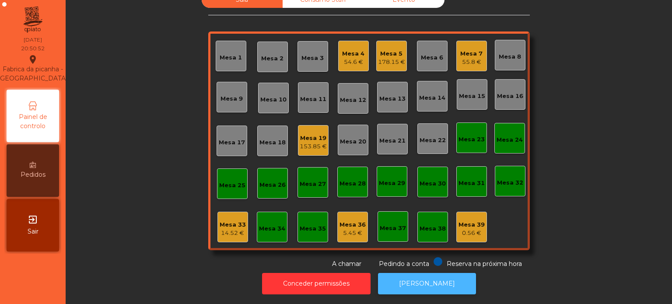
click at [433, 273] on button "[PERSON_NAME]" at bounding box center [427, 283] width 98 height 21
click at [228, 229] on div "14.52 €" at bounding box center [233, 233] width 26 height 9
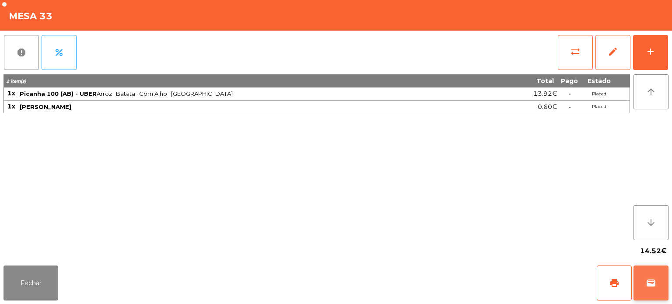
click at [646, 289] on button "wallet" at bounding box center [650, 283] width 35 height 35
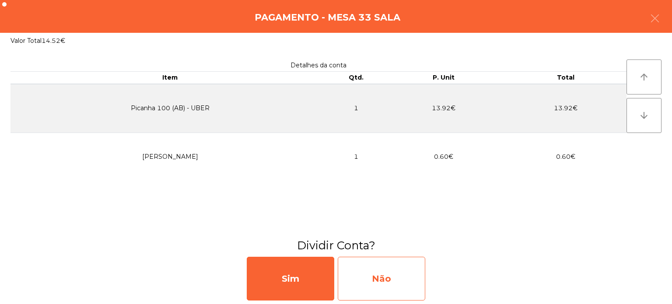
click at [397, 272] on div "Não" at bounding box center [381, 279] width 87 height 44
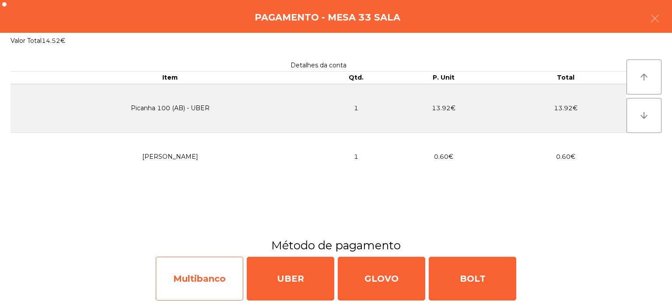
click at [203, 281] on div "Multibanco" at bounding box center [199, 279] width 87 height 44
select select "**"
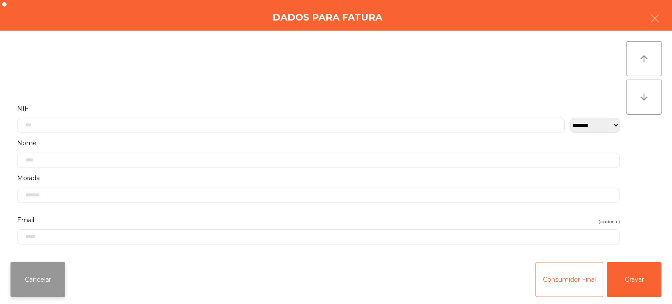
click at [46, 274] on button "Cancelar" at bounding box center [37, 279] width 55 height 35
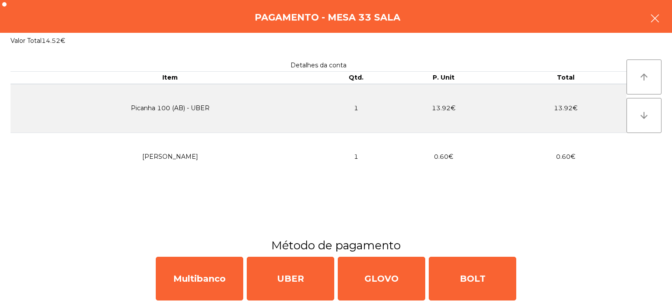
click at [654, 17] on icon "button" at bounding box center [655, 18] width 10 height 10
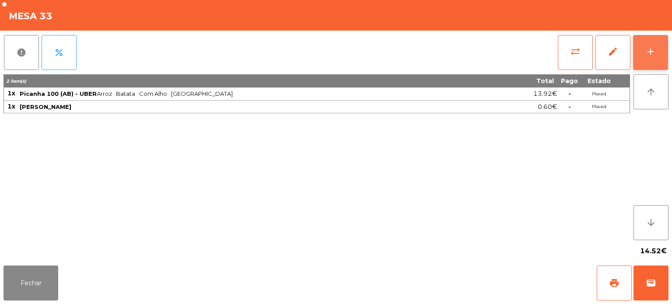
click at [637, 47] on button "add" at bounding box center [650, 52] width 35 height 35
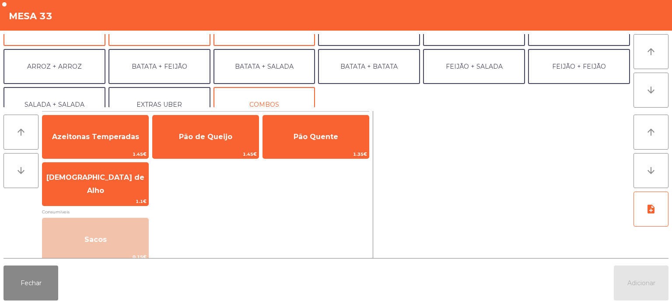
scroll to position [114, 0]
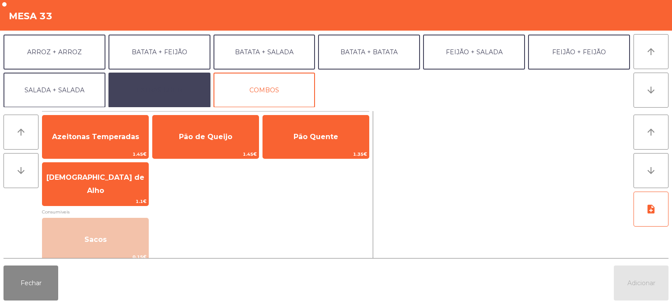
click at [169, 95] on button "EXTRAS UBER" at bounding box center [159, 90] width 102 height 35
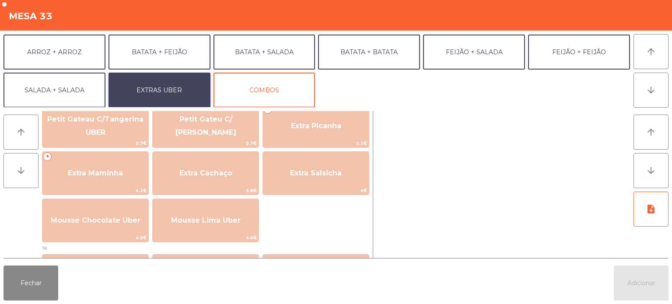
scroll to position [212, 0]
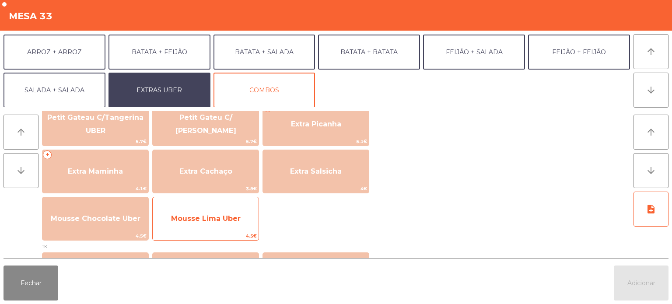
click at [205, 227] on span "Mousse Lima Uber" at bounding box center [206, 219] width 106 height 24
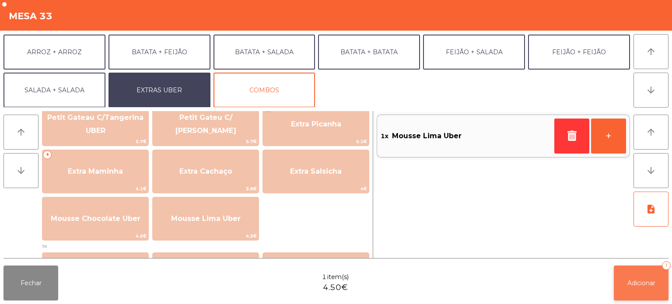
click at [645, 292] on button "Adicionar 1" at bounding box center [641, 283] width 55 height 35
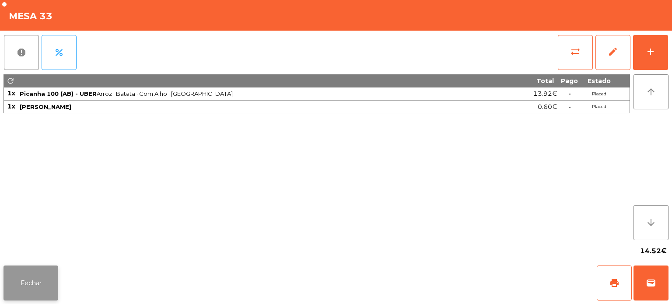
click at [49, 271] on button "Fechar" at bounding box center [30, 283] width 55 height 35
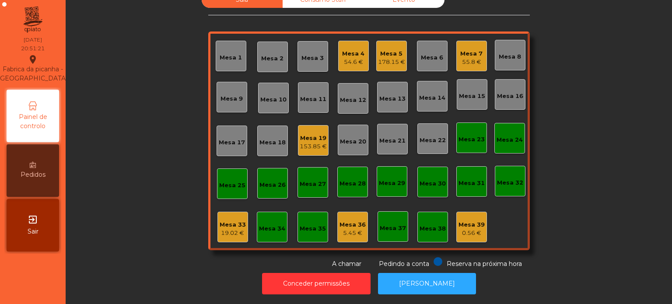
click at [226, 138] on div "Mesa 17" at bounding box center [232, 142] width 26 height 9
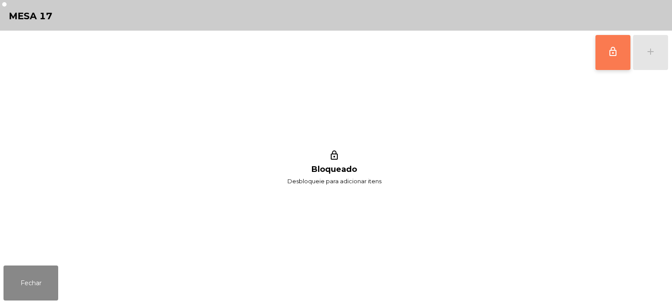
click at [614, 61] on button "lock_outline" at bounding box center [612, 52] width 35 height 35
click at [650, 54] on div "lock_outline add" at bounding box center [631, 53] width 73 height 44
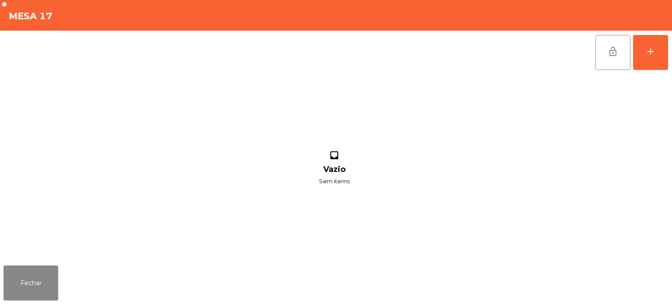
click at [669, 52] on div "lock_open add inbox Vazio Sem items" at bounding box center [336, 146] width 672 height 231
click at [648, 51] on div "add" at bounding box center [650, 51] width 10 height 10
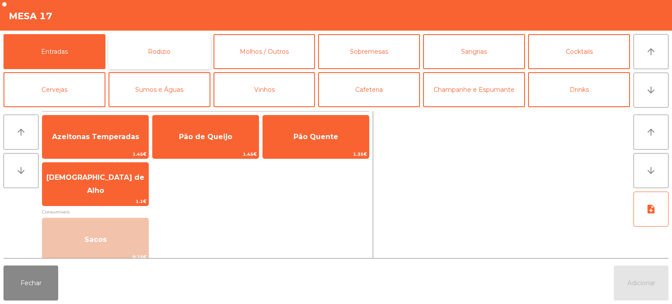
click at [171, 49] on button "Rodizio" at bounding box center [159, 51] width 102 height 35
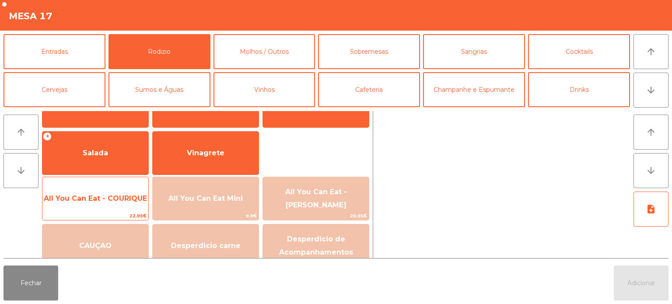
click at [109, 207] on span "All You Can Eat - COURIQUE" at bounding box center [95, 199] width 106 height 24
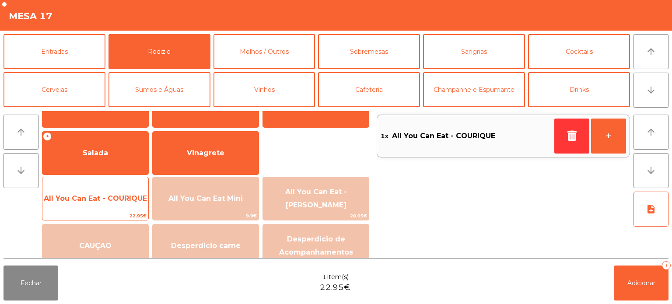
scroll to position [144, 0]
click at [104, 200] on span "All You Can Eat - COURIQUE" at bounding box center [95, 198] width 103 height 8
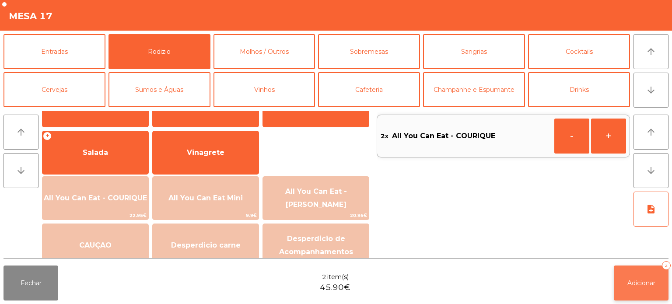
click at [640, 290] on button "Adicionar 2" at bounding box center [641, 283] width 55 height 35
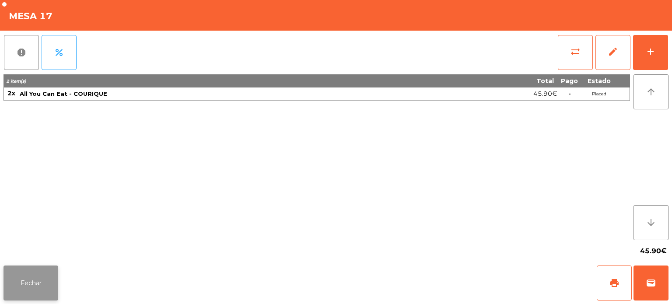
click at [31, 271] on button "Fechar" at bounding box center [30, 283] width 55 height 35
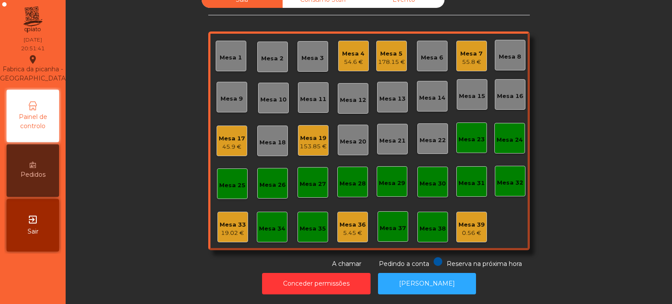
click at [233, 220] on div "Mesa 33" at bounding box center [233, 224] width 26 height 9
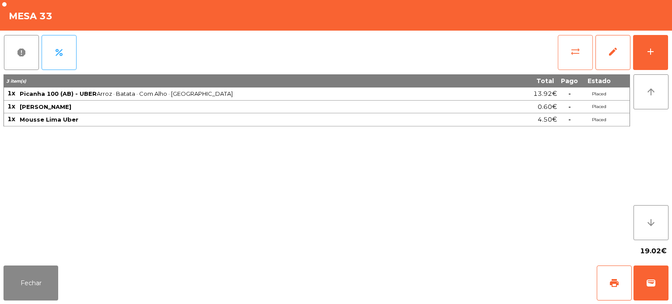
click at [587, 54] on button "sync_alt" at bounding box center [575, 52] width 35 height 35
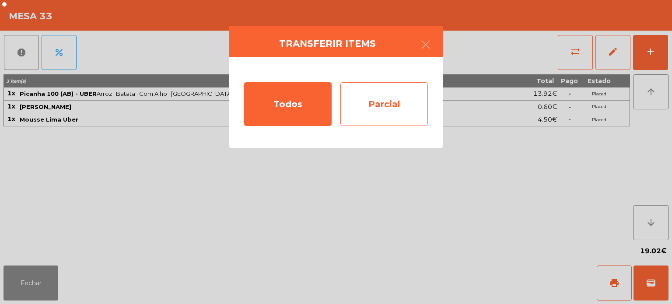
click at [381, 101] on div "Parcial" at bounding box center [383, 104] width 87 height 44
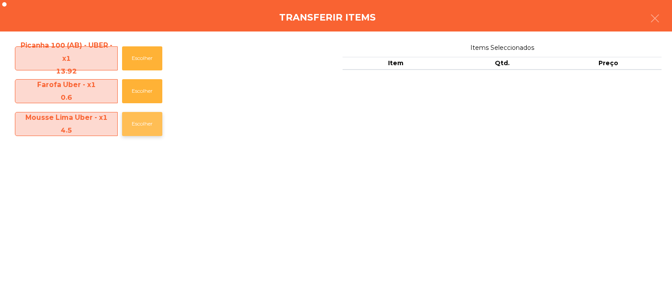
click at [134, 124] on button "Escolher" at bounding box center [142, 124] width 40 height 24
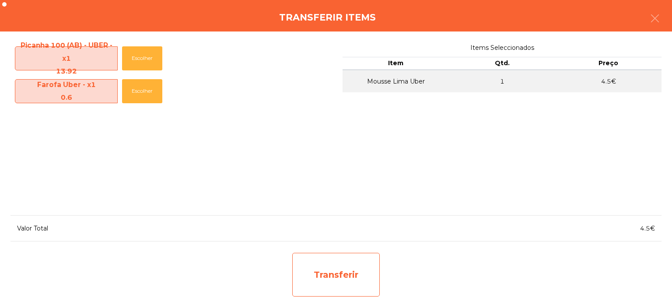
click at [338, 283] on div "Transferir" at bounding box center [335, 275] width 87 height 44
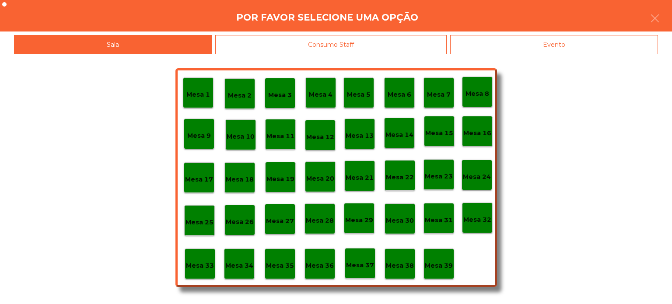
click at [437, 268] on p "Mesa 39" at bounding box center [439, 266] width 28 height 10
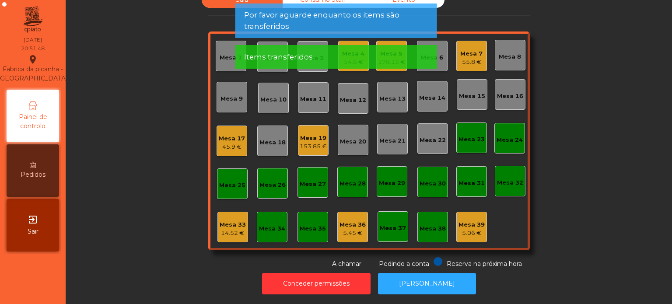
click at [236, 220] on div "Mesa 33" at bounding box center [233, 224] width 26 height 9
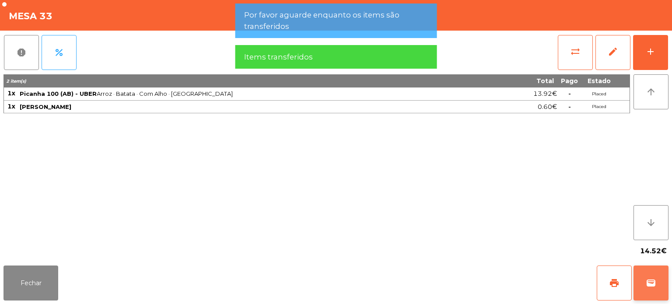
click at [638, 280] on button "wallet" at bounding box center [650, 283] width 35 height 35
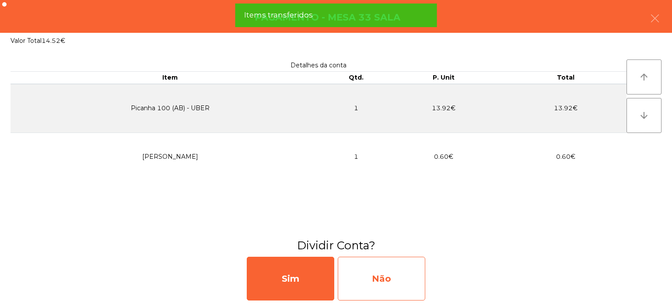
click at [397, 281] on div "Não" at bounding box center [381, 279] width 87 height 44
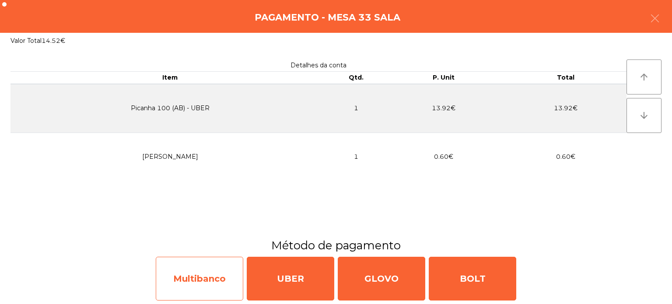
click at [212, 282] on div "Multibanco" at bounding box center [199, 279] width 87 height 44
select select "**"
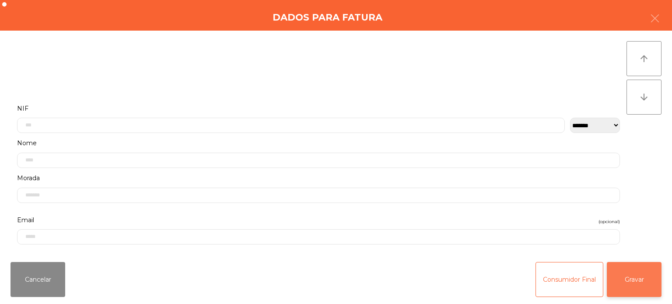
click at [637, 280] on button "Gravar" at bounding box center [634, 279] width 55 height 35
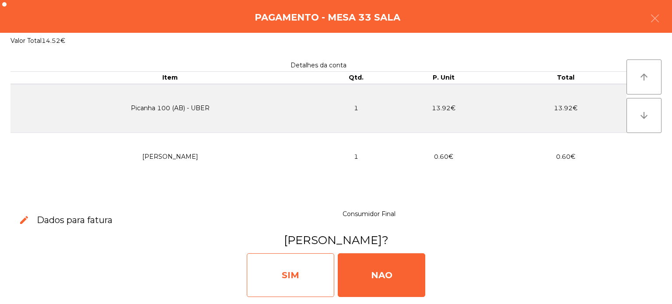
click at [279, 254] on div "SIM" at bounding box center [290, 275] width 87 height 44
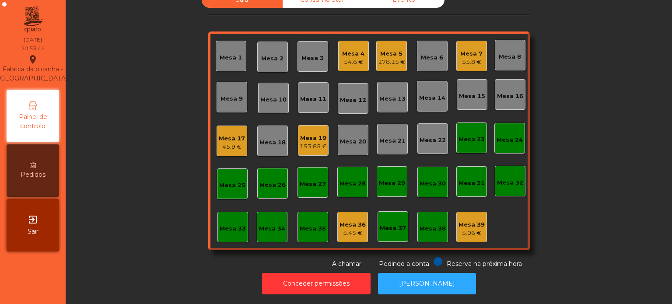
click at [222, 221] on div "Mesa 33" at bounding box center [233, 227] width 26 height 12
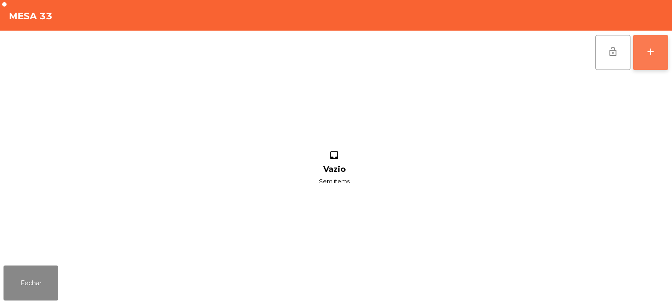
click at [649, 49] on div "add" at bounding box center [650, 51] width 10 height 10
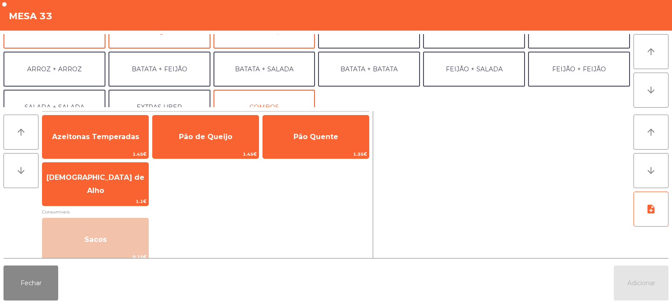
scroll to position [94, 0]
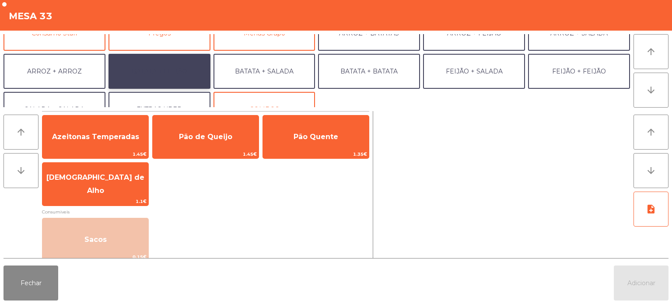
click at [139, 80] on button "BATATA + FEIJÃO" at bounding box center [159, 71] width 102 height 35
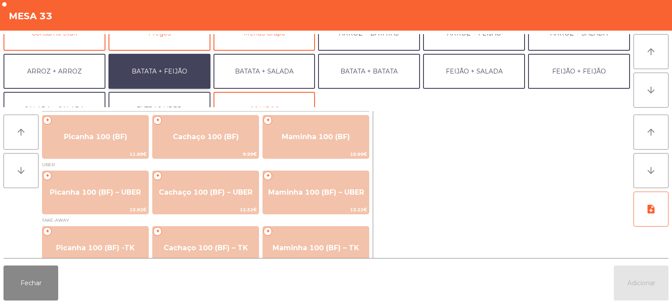
scroll to position [15, 0]
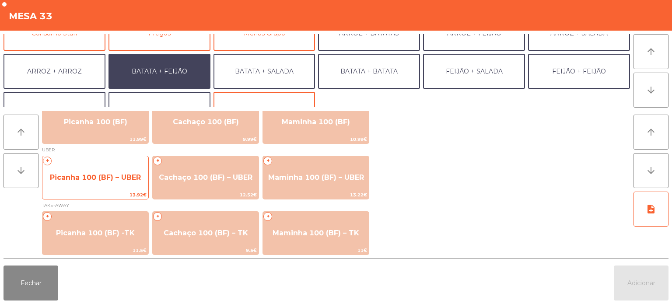
click at [95, 186] on span "Picanha 100 (BF) – UBER" at bounding box center [95, 178] width 106 height 24
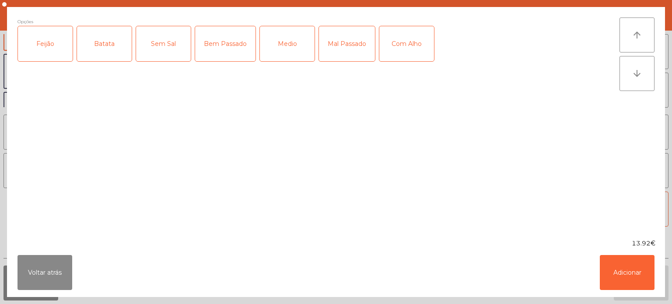
click at [42, 45] on div "Feijão" at bounding box center [45, 43] width 55 height 35
click at [111, 28] on div "Batata" at bounding box center [104, 43] width 55 height 35
click at [345, 47] on div "Mal Passado" at bounding box center [347, 43] width 56 height 35
click at [632, 268] on button "Adicionar" at bounding box center [627, 272] width 55 height 35
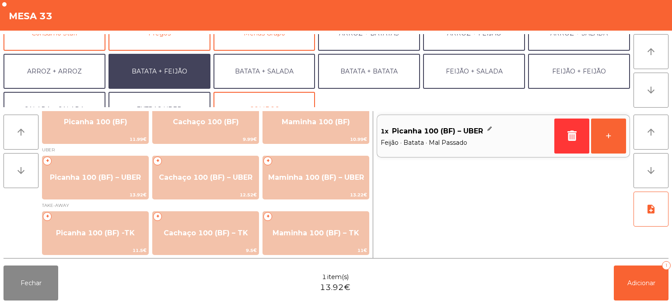
scroll to position [114, 0]
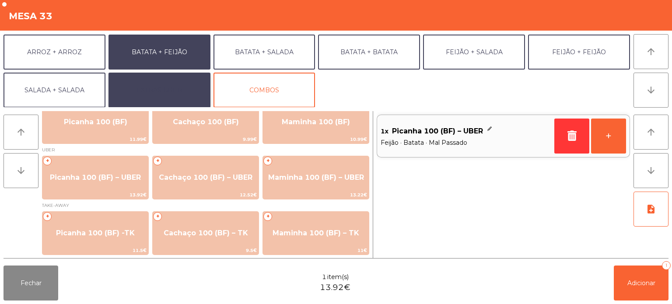
click at [167, 95] on button "EXTRAS UBER" at bounding box center [159, 90] width 102 height 35
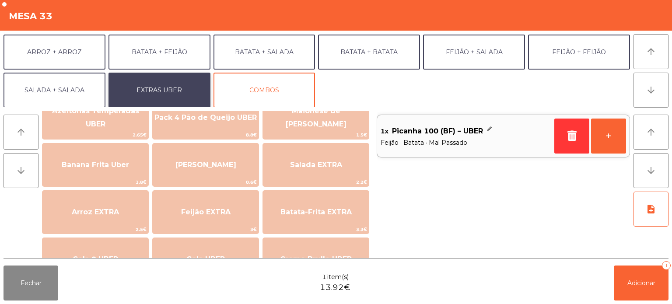
scroll to position [36, 0]
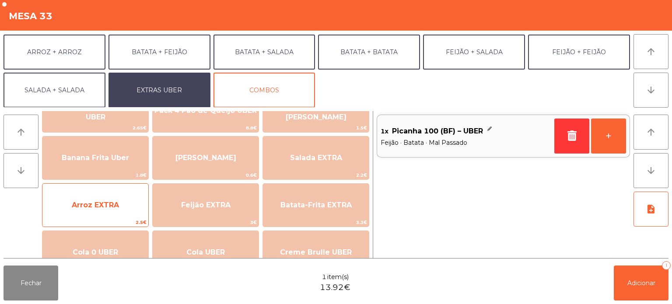
click at [100, 207] on span "Arroz EXTRA" at bounding box center [95, 205] width 47 height 8
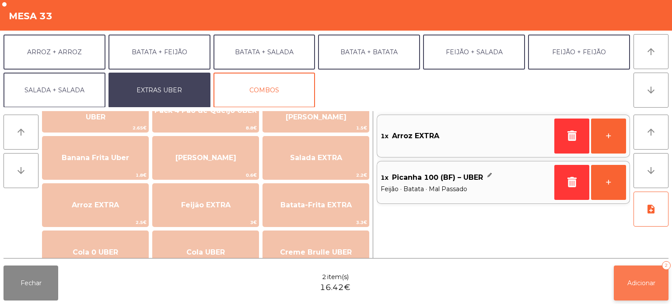
click at [621, 277] on button "Adicionar 2" at bounding box center [641, 283] width 55 height 35
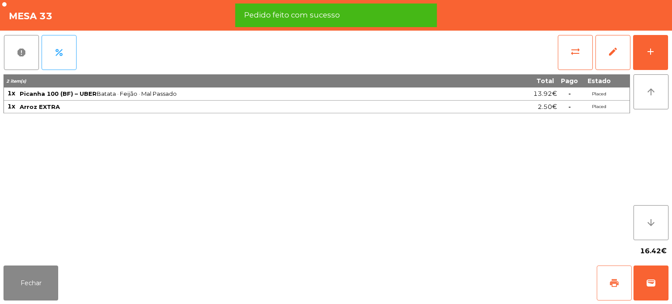
click at [616, 283] on span "print" at bounding box center [614, 283] width 10 height 10
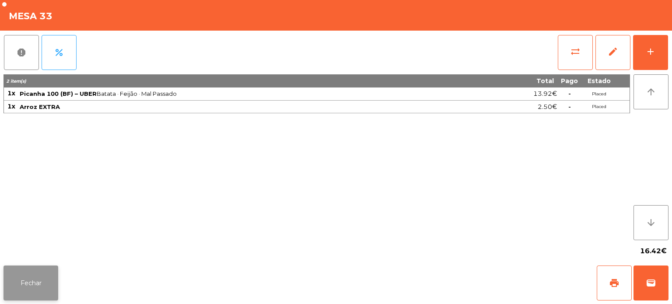
click at [21, 289] on button "Fechar" at bounding box center [30, 283] width 55 height 35
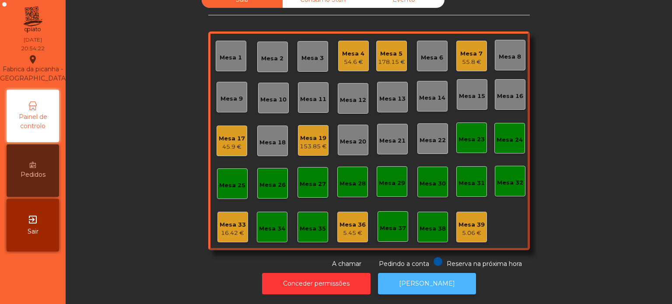
click at [450, 285] on button "[PERSON_NAME]" at bounding box center [427, 283] width 98 height 21
click at [233, 243] on div "Mesa 1 Mesa 2 Mesa 3 Mesa 4 54.6 € Mesa 5 178.15 € Mesa 6 Mesa 7 55.8 € Mesa 8 …" at bounding box center [369, 140] width 322 height 219
click at [236, 229] on div "16.42 €" at bounding box center [233, 233] width 26 height 9
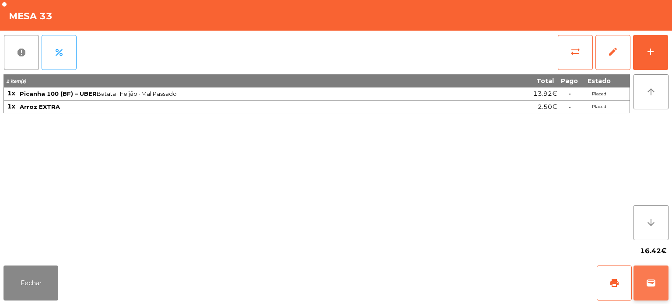
click at [653, 284] on span "wallet" at bounding box center [651, 283] width 10 height 10
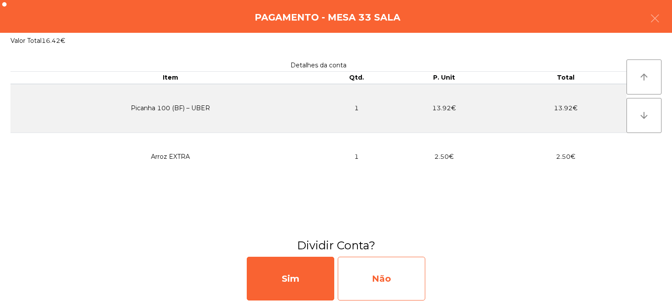
click at [404, 276] on div "Não" at bounding box center [381, 279] width 87 height 44
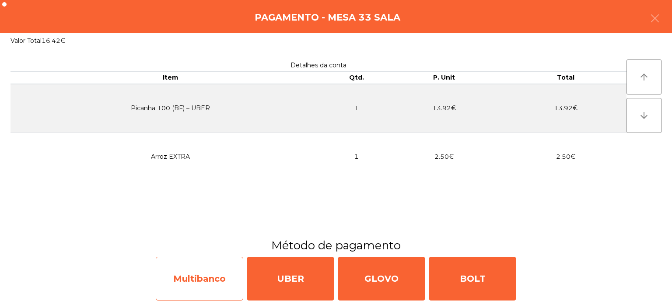
click at [201, 272] on div "Multibanco" at bounding box center [199, 279] width 87 height 44
select select "**"
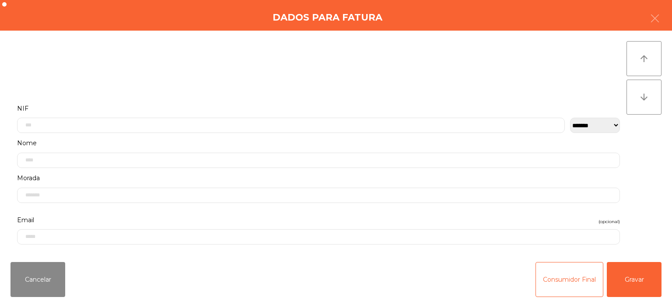
click at [493, 283] on div "Cancelar Consumidor Final Gravar" at bounding box center [336, 279] width 672 height 49
click at [654, 280] on button "Gravar" at bounding box center [634, 279] width 55 height 35
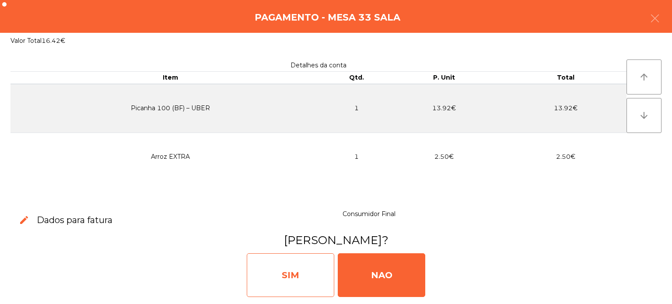
click at [285, 283] on div "SIM" at bounding box center [290, 275] width 87 height 44
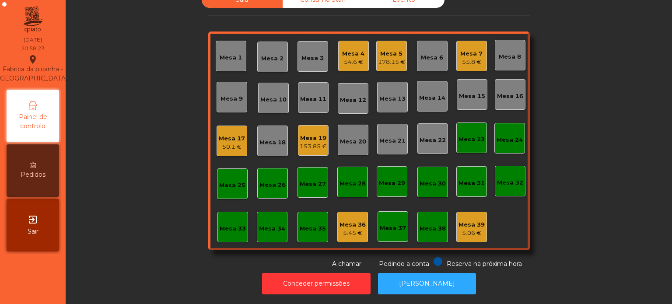
click at [312, 142] on div "153.85 €" at bounding box center [313, 146] width 27 height 9
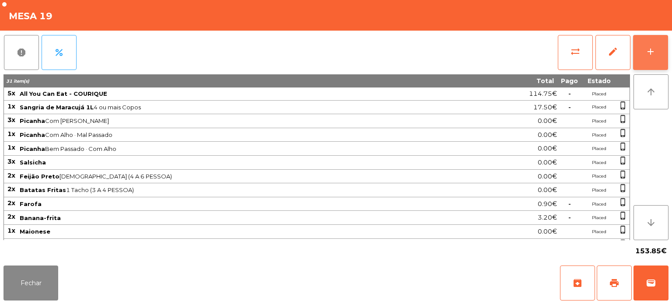
click at [666, 57] on button "add" at bounding box center [650, 52] width 35 height 35
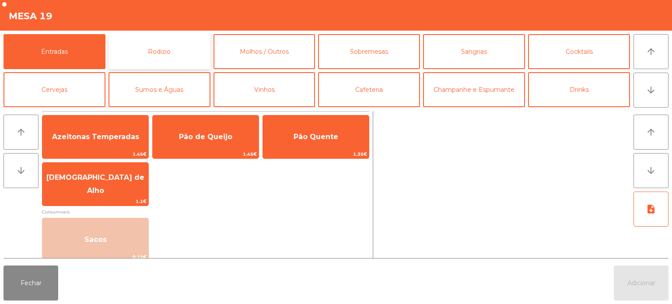
click at [205, 52] on button "Rodizio" at bounding box center [159, 51] width 102 height 35
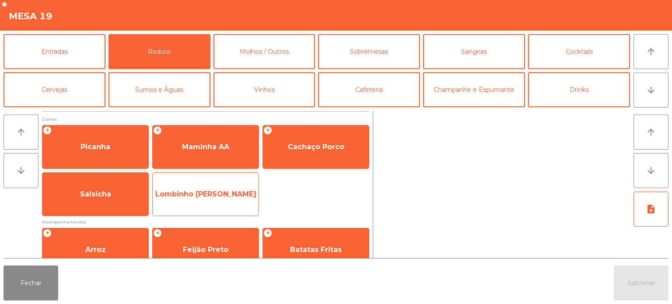
click at [239, 200] on span "Lombinho [PERSON_NAME]" at bounding box center [206, 194] width 106 height 24
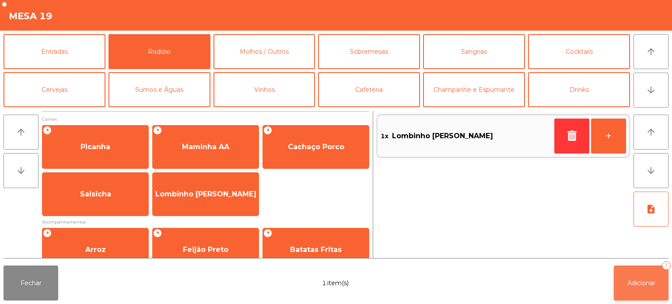
click at [626, 277] on button "Adicionar 1" at bounding box center [641, 283] width 55 height 35
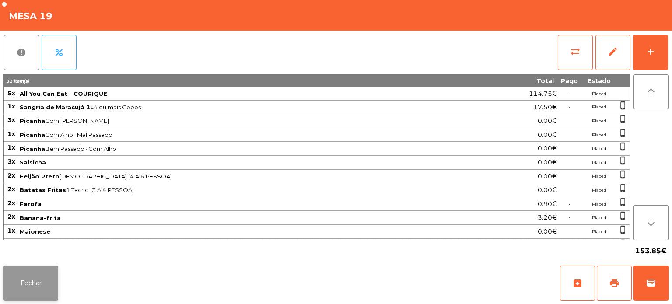
click at [21, 292] on button "Fechar" at bounding box center [30, 283] width 55 height 35
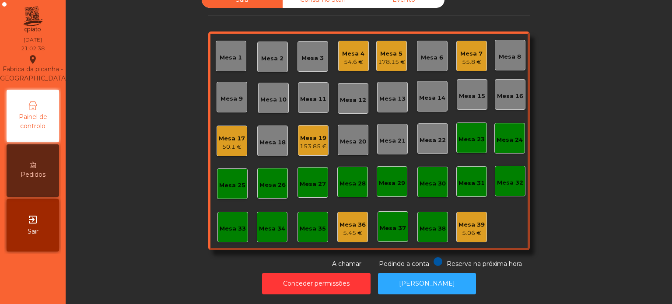
click at [464, 233] on div "Mesa 39 5.06 €" at bounding box center [471, 227] width 31 height 31
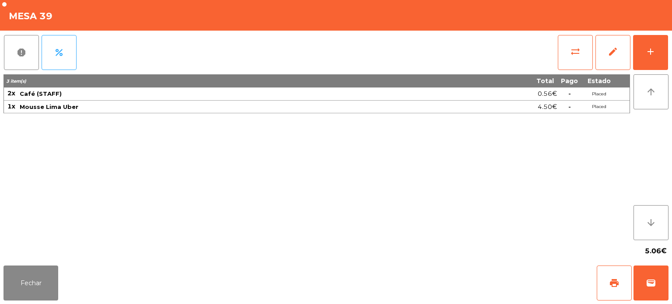
click at [668, 35] on div "sync_alt edit add" at bounding box center [612, 53] width 111 height 44
click at [648, 56] on div "add" at bounding box center [650, 51] width 10 height 10
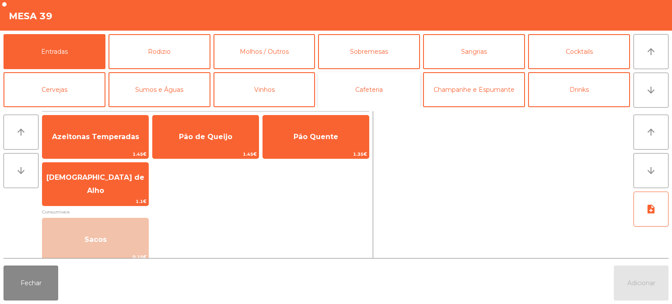
click at [385, 73] on button "Cafeteria" at bounding box center [369, 89] width 102 height 35
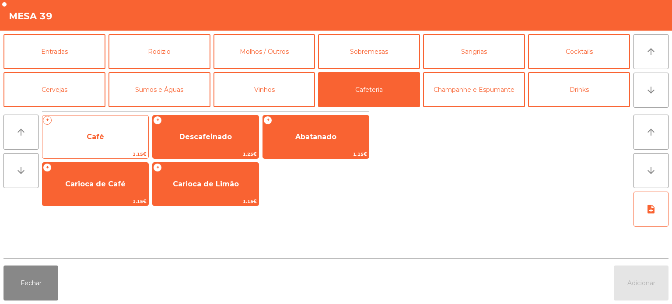
click at [103, 136] on span "Café" at bounding box center [95, 137] width 17 height 8
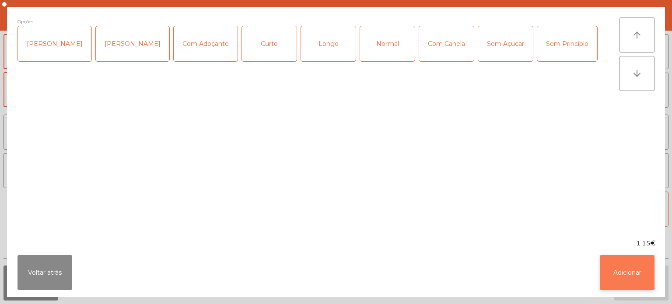
click at [651, 282] on button "Adicionar" at bounding box center [627, 272] width 55 height 35
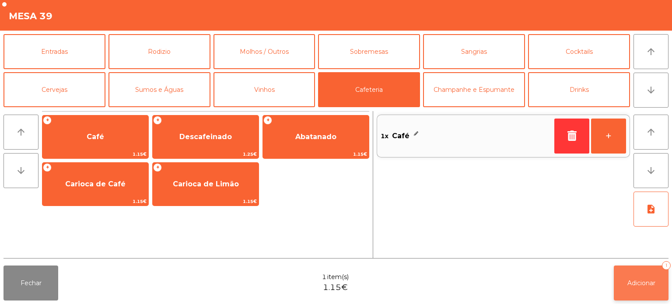
click at [651, 272] on button "Adicionar 1" at bounding box center [641, 283] width 55 height 35
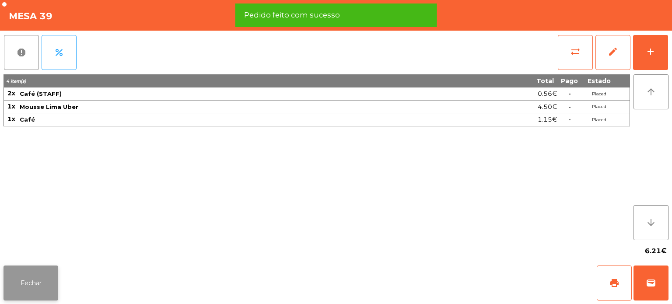
click at [41, 269] on button "Fechar" at bounding box center [30, 283] width 55 height 35
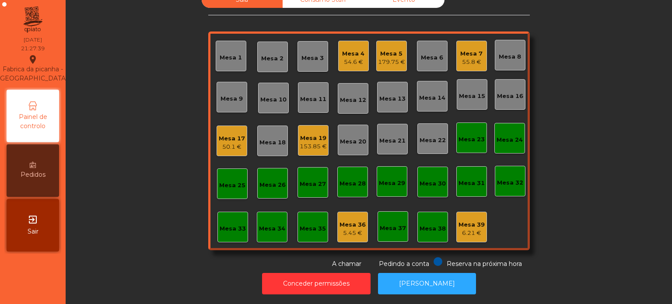
click at [303, 134] on div "Mesa 19" at bounding box center [313, 138] width 27 height 9
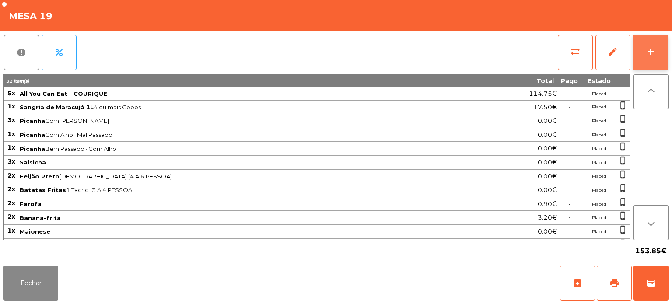
click at [655, 37] on button "add" at bounding box center [650, 52] width 35 height 35
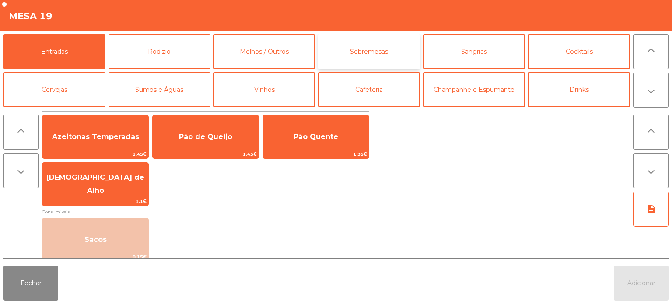
click at [385, 58] on button "Sobremesas" at bounding box center [369, 51] width 102 height 35
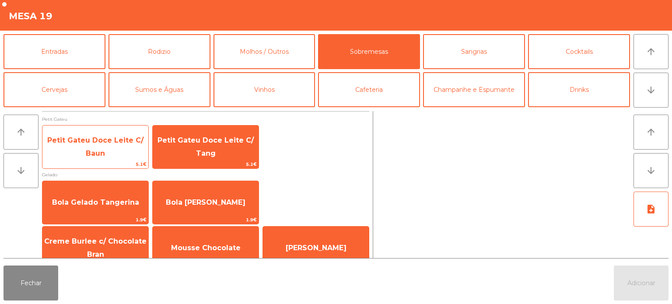
click at [124, 150] on span "Petit Gateu Doce Leite C/ Baun" at bounding box center [95, 147] width 106 height 37
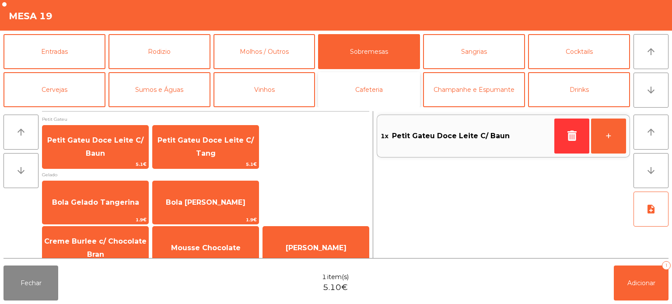
click at [378, 87] on button "Cafeteria" at bounding box center [369, 89] width 102 height 35
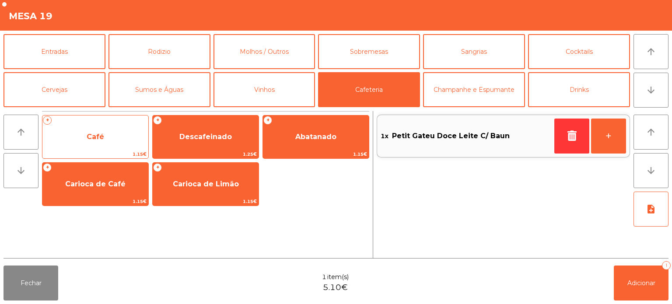
click at [105, 135] on span "Café" at bounding box center [95, 137] width 106 height 24
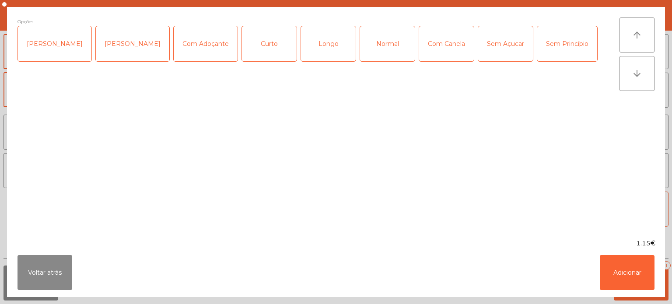
click at [303, 49] on div "Longo" at bounding box center [328, 43] width 55 height 35
click at [637, 275] on button "Adicionar" at bounding box center [627, 272] width 55 height 35
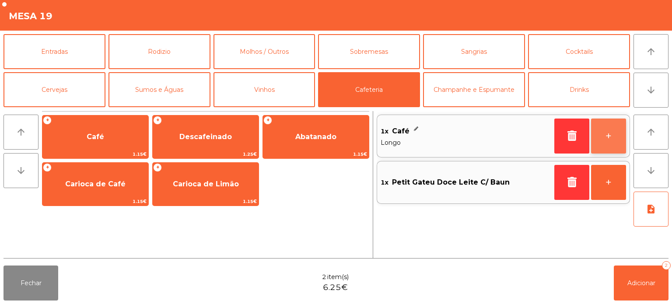
click at [606, 147] on button "+" at bounding box center [608, 136] width 35 height 35
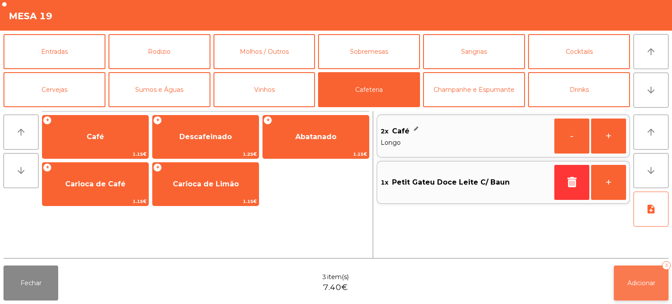
click at [620, 285] on button "Adicionar 3" at bounding box center [641, 283] width 55 height 35
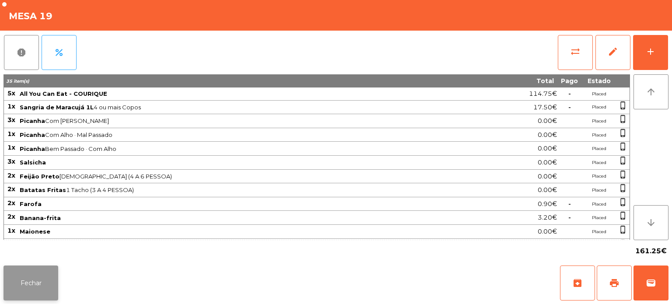
click at [18, 293] on button "Fechar" at bounding box center [30, 283] width 55 height 35
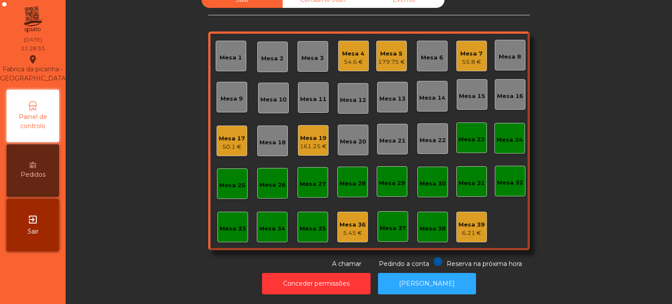
click at [35, 277] on nav "Fabrica da picanha - [GEOGRAPHIC_DATA] location_on [DATE] 21:28:33 Painel de co…" at bounding box center [33, 152] width 66 height 304
click at [346, 58] on div "55.75 €" at bounding box center [353, 62] width 23 height 9
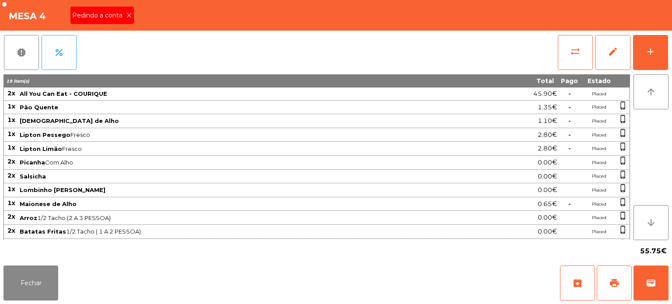
click at [111, 22] on div "Pedindo a conta" at bounding box center [101, 15] width 63 height 17
click at [619, 287] on span "print" at bounding box center [614, 283] width 10 height 10
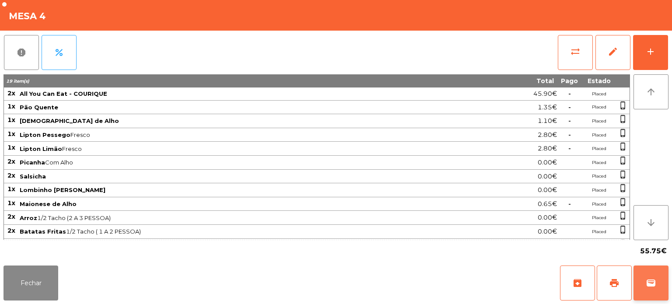
click at [651, 279] on span "wallet" at bounding box center [651, 283] width 10 height 10
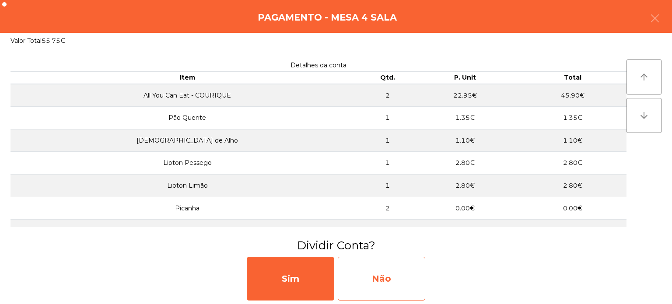
click at [395, 276] on div "Não" at bounding box center [381, 279] width 87 height 44
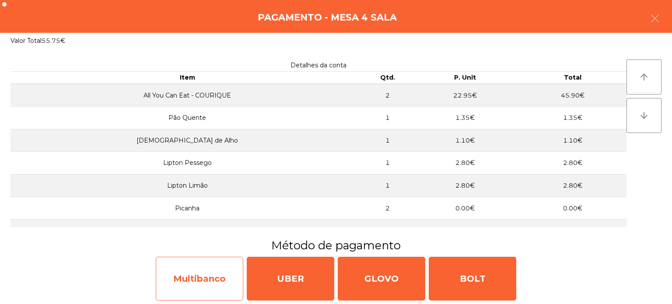
click at [192, 269] on div "Multibanco" at bounding box center [199, 279] width 87 height 44
select select "**"
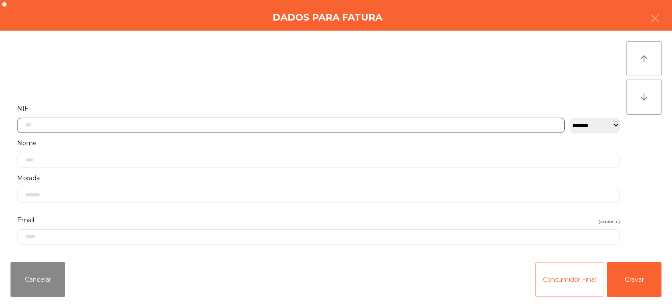
click at [126, 124] on input "text" at bounding box center [291, 125] width 548 height 15
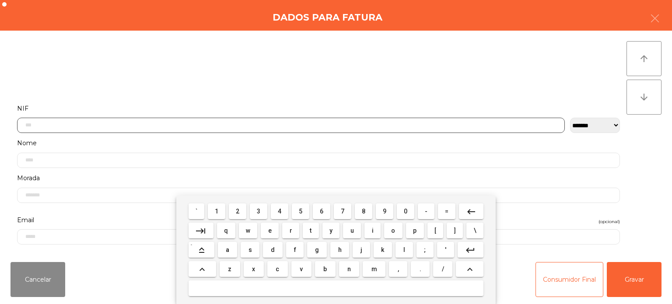
scroll to position [61, 0]
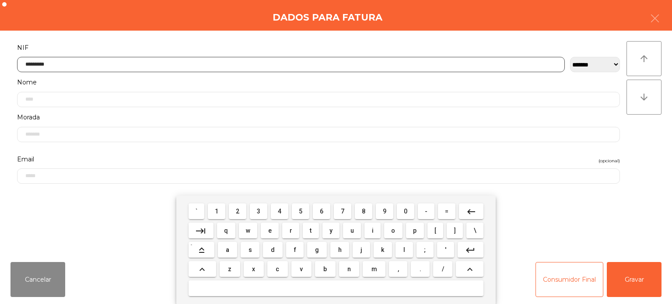
type input "*********"
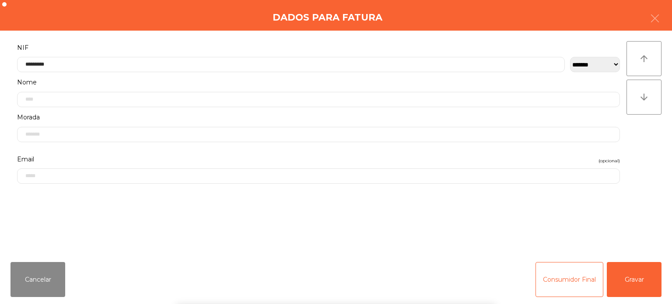
click at [640, 279] on div "` 1 2 3 4 5 6 7 8 9 0 - = keyboard_backspace keyboard_tab q w e r t y u i o p […" at bounding box center [336, 250] width 672 height 108
click at [616, 266] on button "Gravar" at bounding box center [634, 279] width 55 height 35
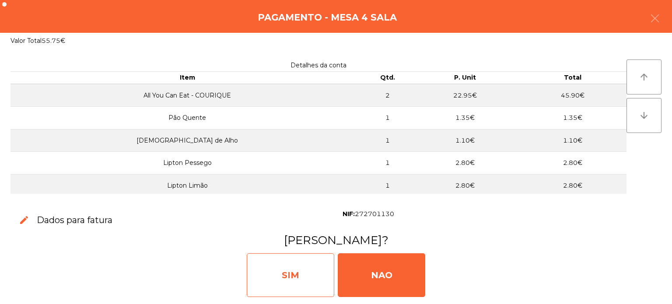
click at [287, 274] on div "SIM" at bounding box center [290, 275] width 87 height 44
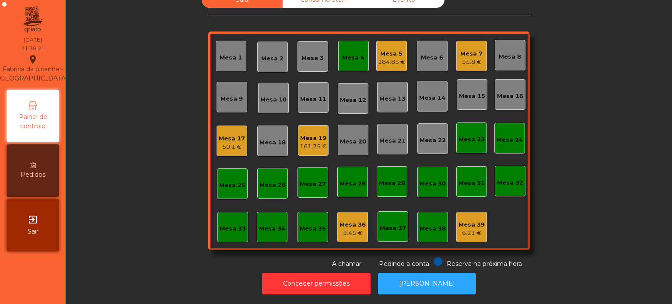
click at [351, 53] on div "Mesa 4" at bounding box center [353, 57] width 22 height 9
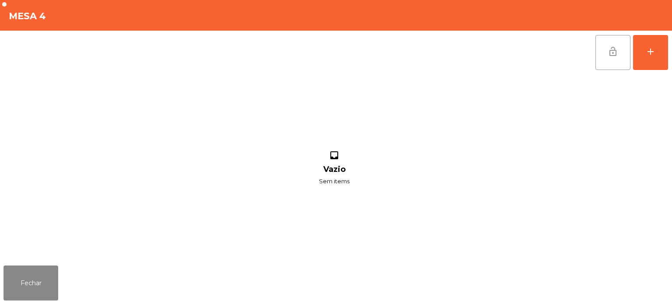
click at [598, 48] on button "lock_open" at bounding box center [612, 52] width 35 height 35
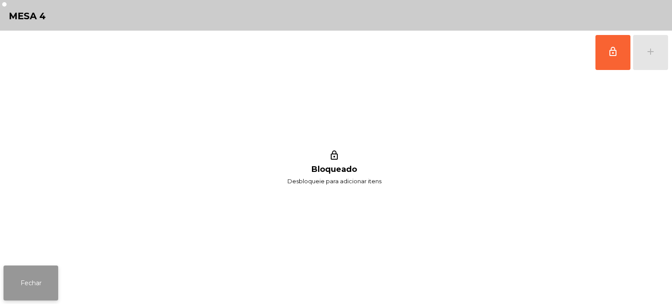
click at [15, 277] on button "Fechar" at bounding box center [30, 283] width 55 height 35
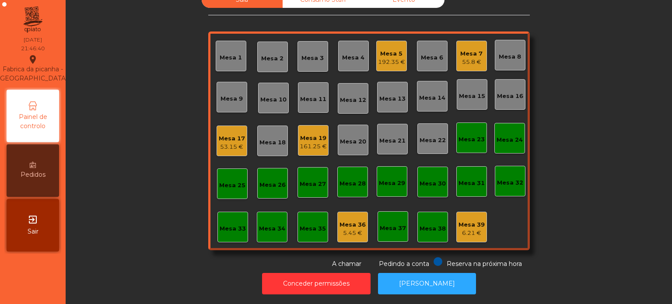
click at [257, 212] on div "Mesa 34" at bounding box center [272, 227] width 31 height 31
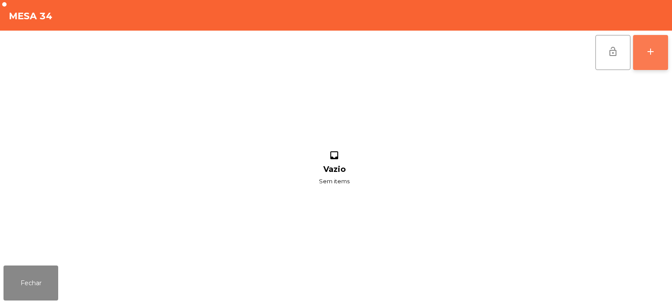
click at [653, 44] on button "add" at bounding box center [650, 52] width 35 height 35
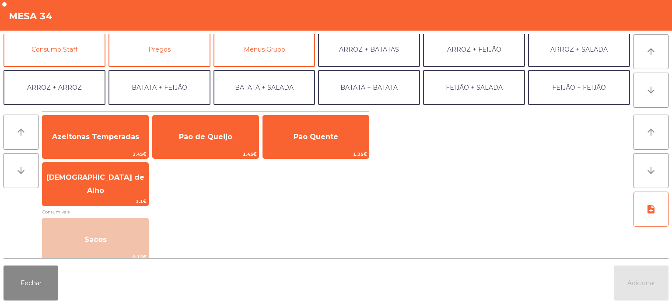
scroll to position [79, 0]
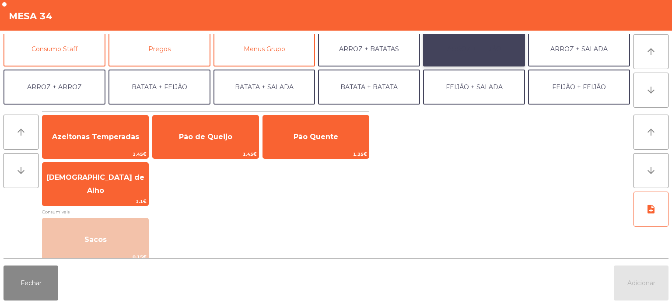
click at [467, 51] on button "ARROZ + FEIJÃO" at bounding box center [474, 48] width 102 height 35
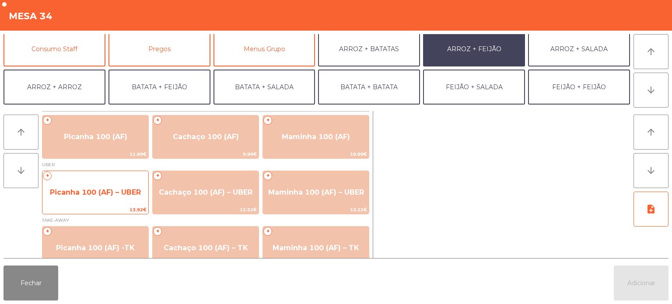
click at [97, 189] on span "Picanha 100 (AF) – UBER" at bounding box center [95, 192] width 91 height 8
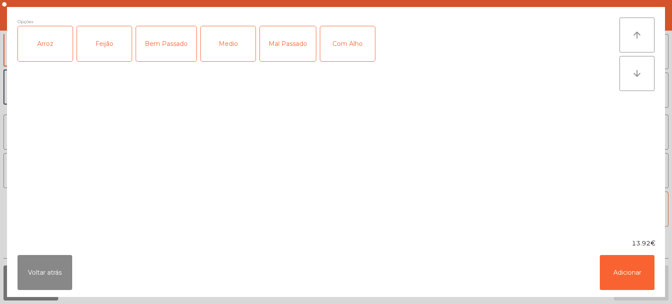
click at [60, 46] on div "Arroz" at bounding box center [45, 43] width 55 height 35
click at [115, 43] on div "Feijão" at bounding box center [104, 43] width 55 height 35
click at [170, 49] on div "Bem Passado" at bounding box center [166, 43] width 60 height 35
click at [639, 269] on button "Adicionar" at bounding box center [627, 272] width 55 height 35
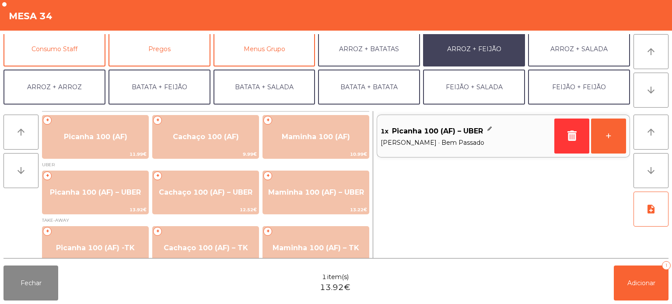
scroll to position [114, 0]
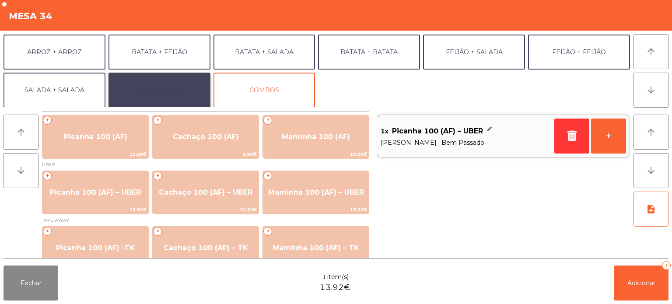
click at [170, 88] on button "EXTRAS UBER" at bounding box center [159, 90] width 102 height 35
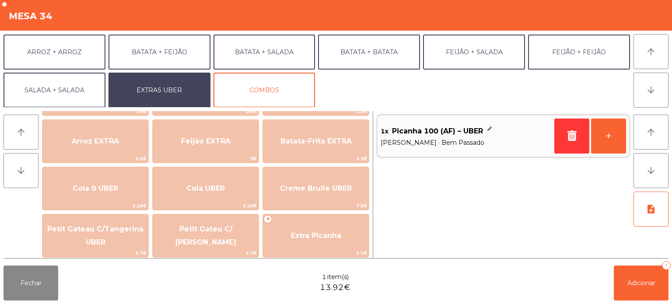
scroll to position [104, 0]
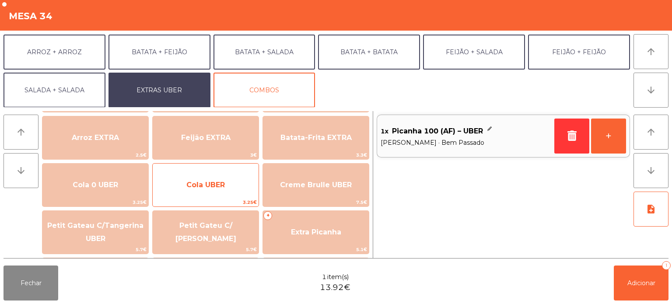
click at [194, 185] on span "Cola UBER" at bounding box center [205, 185] width 38 height 8
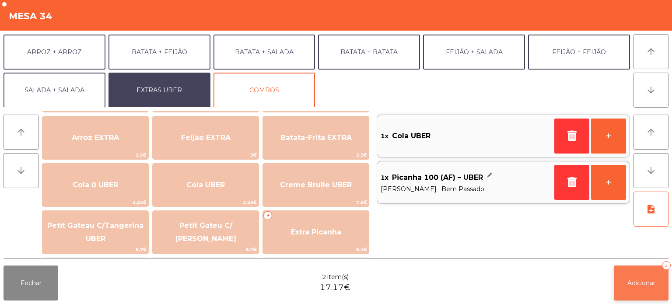
click at [636, 290] on button "Adicionar 2" at bounding box center [641, 283] width 55 height 35
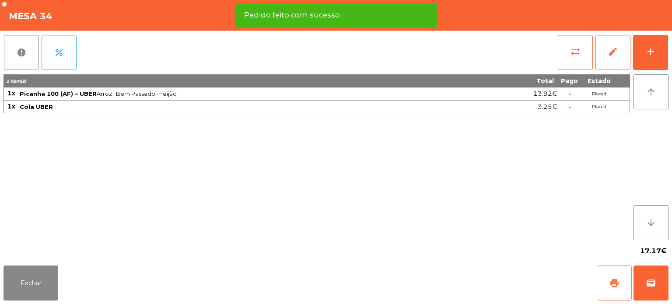
click at [602, 274] on button "print" at bounding box center [614, 283] width 35 height 35
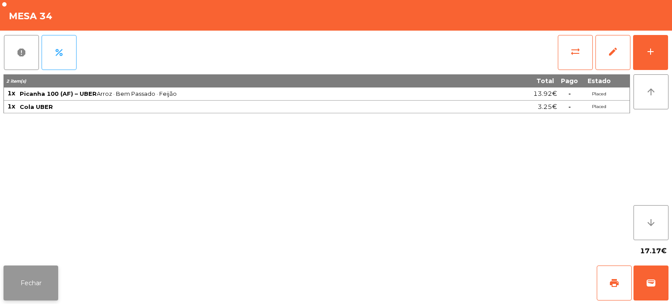
click at [23, 273] on button "Fechar" at bounding box center [30, 283] width 55 height 35
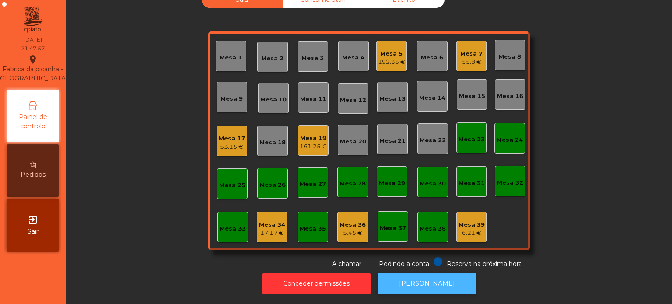
click at [432, 278] on button "[PERSON_NAME]" at bounding box center [427, 283] width 98 height 21
click at [267, 229] on div "17.17 €" at bounding box center [272, 233] width 26 height 9
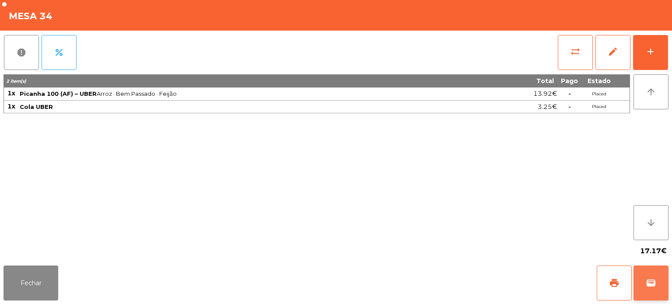
click at [651, 290] on button "wallet" at bounding box center [650, 283] width 35 height 35
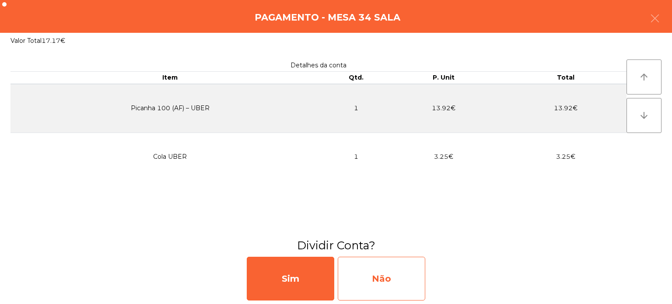
click at [399, 287] on div "Não" at bounding box center [381, 279] width 87 height 44
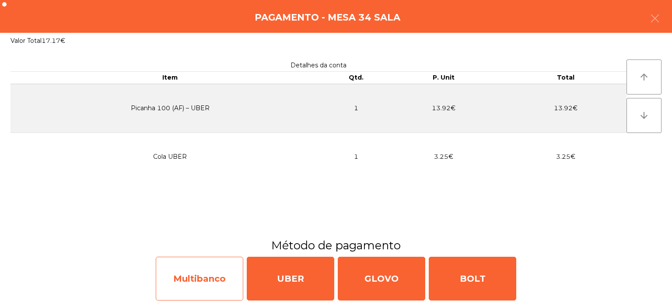
click at [202, 286] on div "Multibanco" at bounding box center [199, 279] width 87 height 44
select select "**"
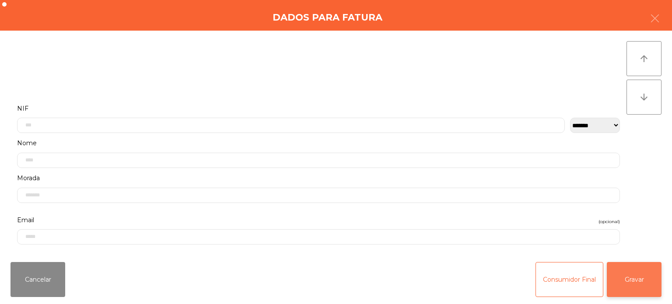
click at [636, 281] on button "Gravar" at bounding box center [634, 279] width 55 height 35
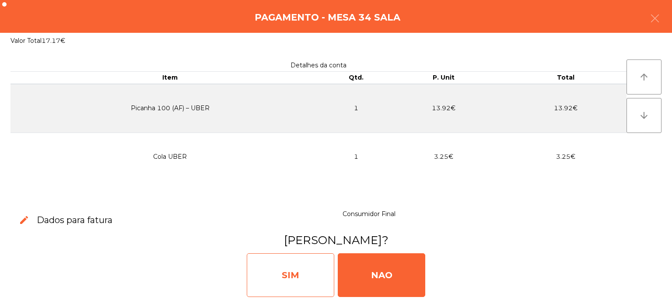
click at [300, 274] on div "SIM" at bounding box center [290, 275] width 87 height 44
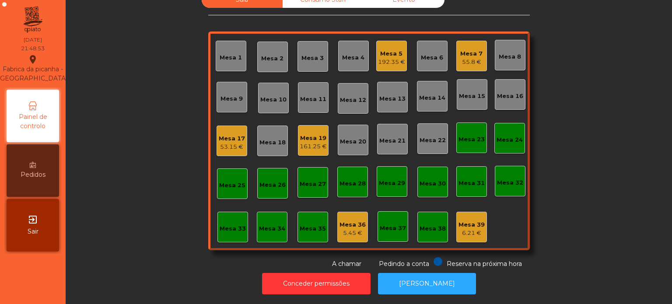
click at [237, 221] on div "Mesa 33" at bounding box center [233, 227] width 26 height 12
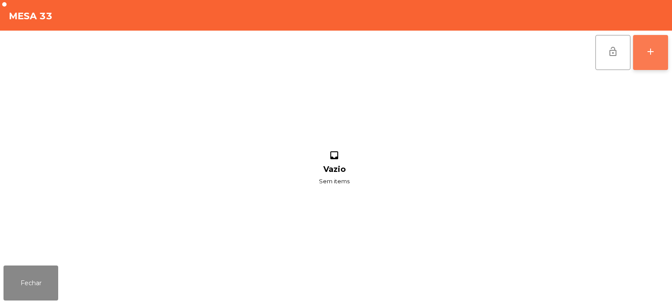
click at [666, 44] on button "add" at bounding box center [650, 52] width 35 height 35
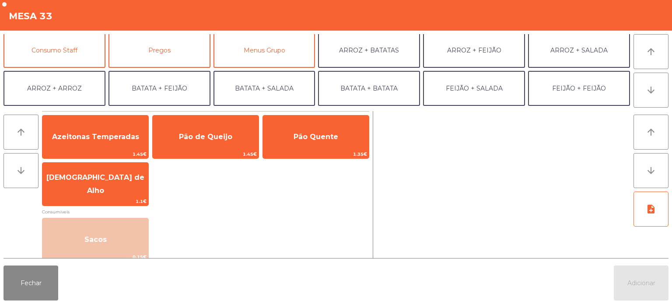
scroll to position [78, 0]
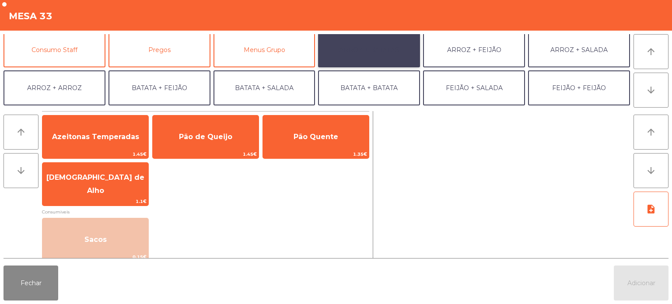
click at [377, 49] on button "ARROZ + BATATAS" at bounding box center [369, 49] width 102 height 35
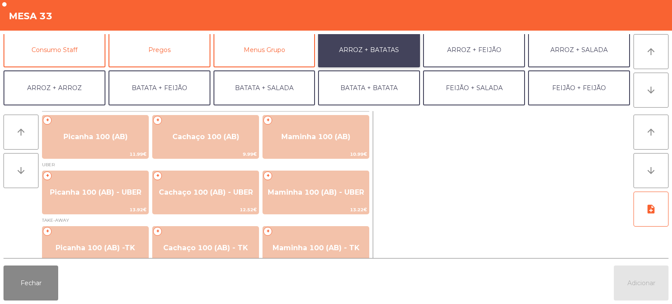
scroll to position [15, 0]
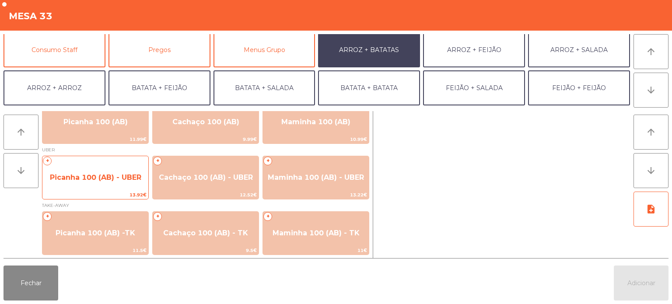
click at [91, 182] on span "Picanha 100 (AB) - UBER" at bounding box center [95, 178] width 106 height 24
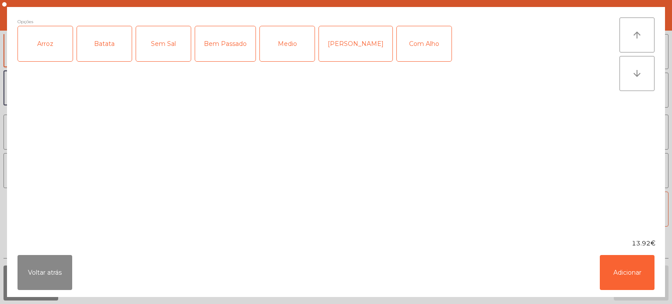
click at [39, 46] on div "Arroz" at bounding box center [45, 43] width 55 height 35
click at [100, 52] on div "Batata" at bounding box center [104, 43] width 55 height 35
click at [223, 50] on div "Bem Passado" at bounding box center [225, 43] width 60 height 35
click at [647, 279] on button "Adicionar" at bounding box center [627, 272] width 55 height 35
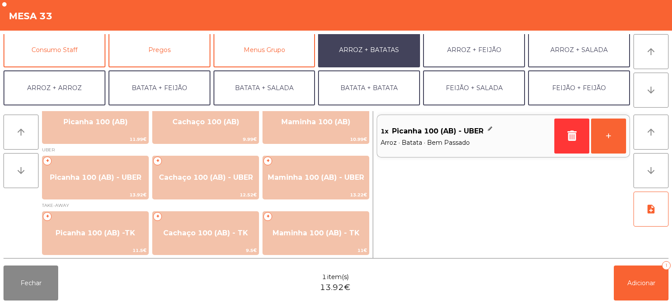
scroll to position [114, 0]
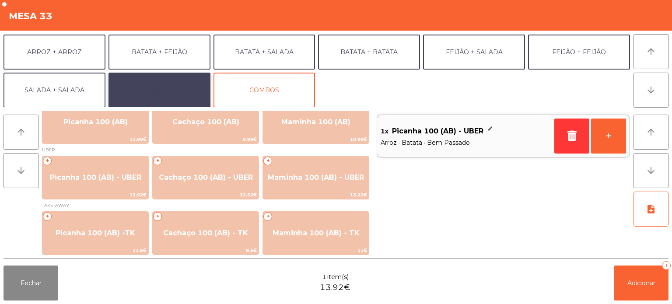
click at [163, 86] on button "EXTRAS UBER" at bounding box center [159, 90] width 102 height 35
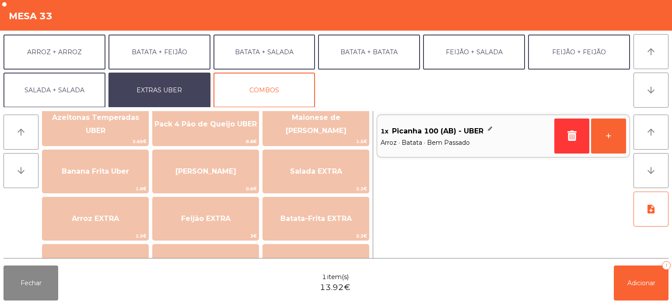
scroll to position [0, 0]
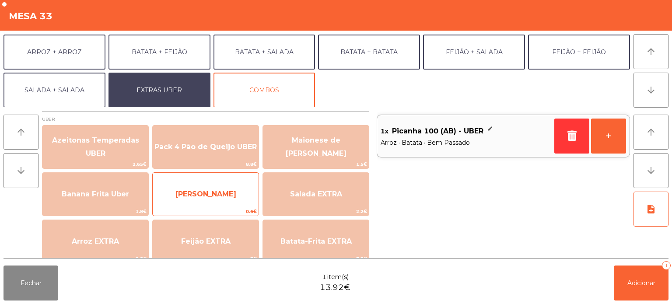
click at [220, 187] on span "[PERSON_NAME]" at bounding box center [206, 194] width 106 height 24
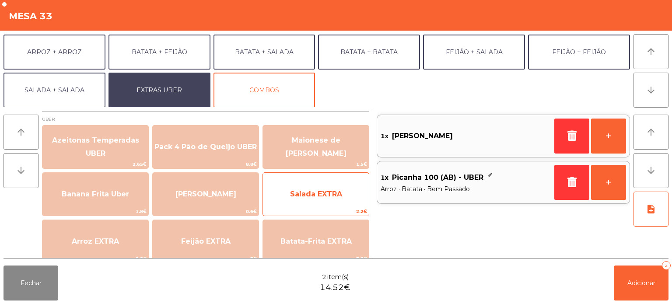
click at [310, 201] on span "Salada EXTRA" at bounding box center [316, 194] width 106 height 24
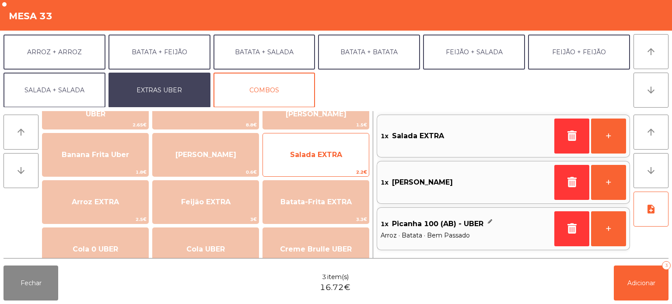
scroll to position [38, 0]
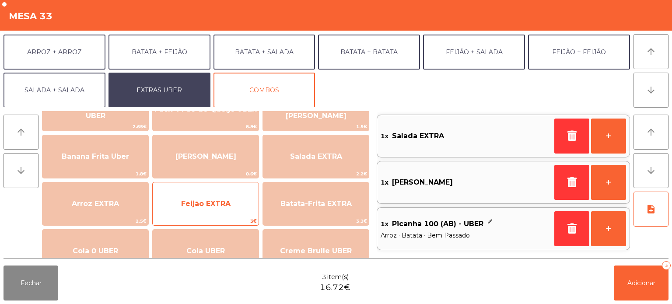
click at [210, 202] on span "Feijão EXTRA" at bounding box center [205, 203] width 49 height 8
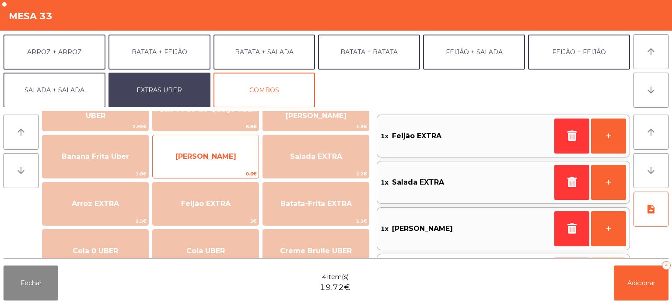
click at [215, 154] on span "[PERSON_NAME]" at bounding box center [205, 156] width 61 height 8
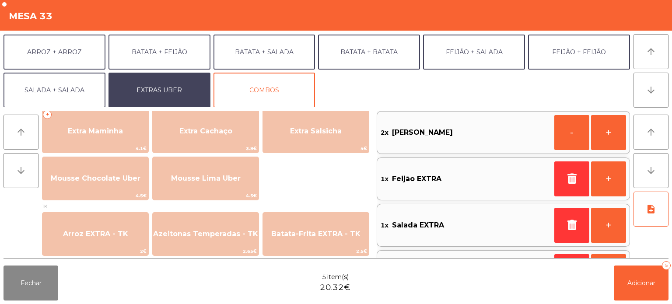
scroll to position [257, 0]
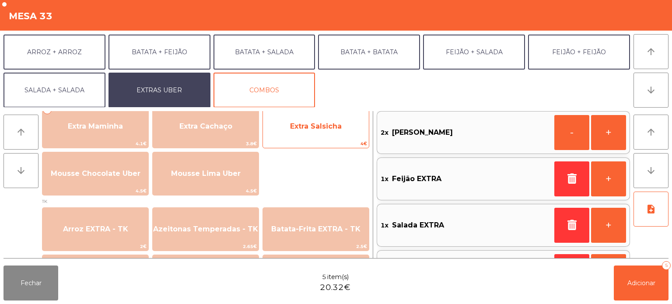
click at [315, 135] on span "Extra Salsicha" at bounding box center [316, 127] width 106 height 24
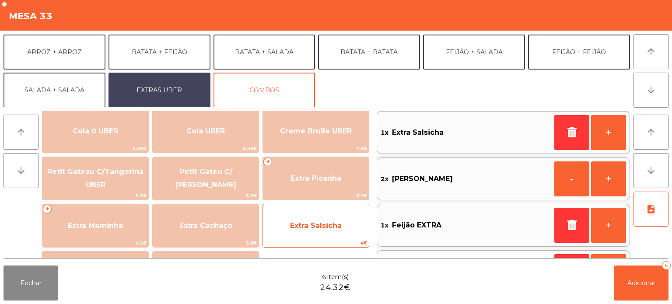
scroll to position [159, 0]
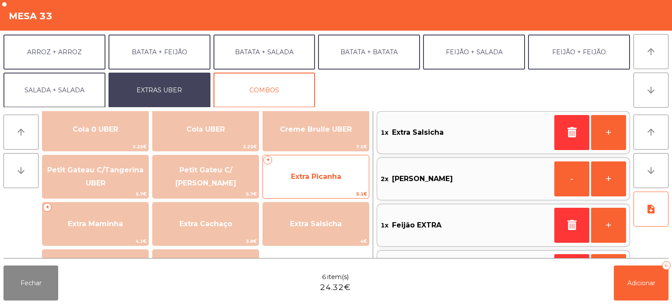
click at [318, 184] on span "Extra Picanha" at bounding box center [316, 177] width 106 height 24
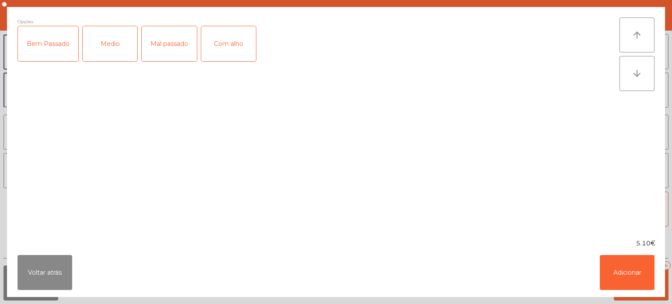
click at [48, 52] on div "Bem Passado" at bounding box center [48, 43] width 60 height 35
click at [628, 277] on button "Adicionar" at bounding box center [627, 272] width 55 height 35
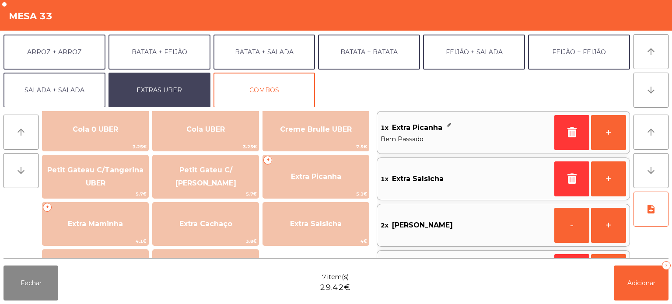
scroll to position [0, 0]
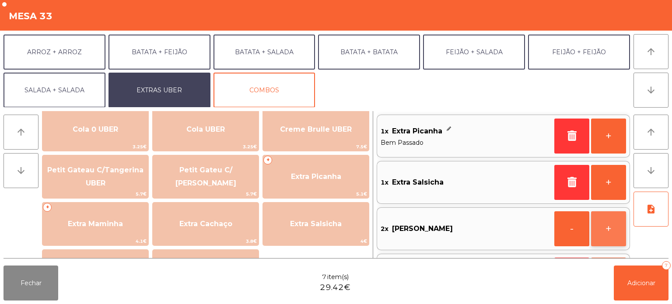
click at [605, 231] on button "+" at bounding box center [608, 228] width 35 height 35
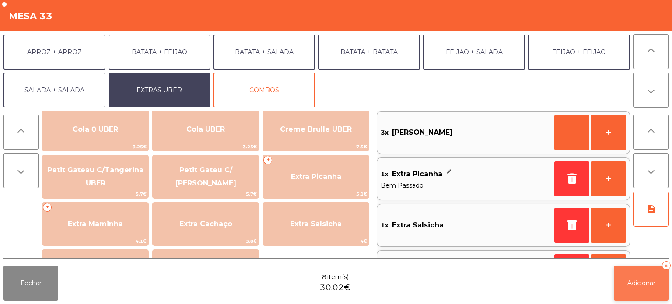
click at [644, 280] on span "Adicionar" at bounding box center [641, 283] width 28 height 8
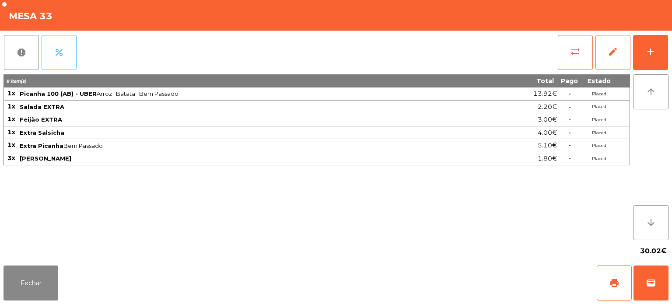
click at [64, 51] on span "percent" at bounding box center [59, 52] width 10 height 10
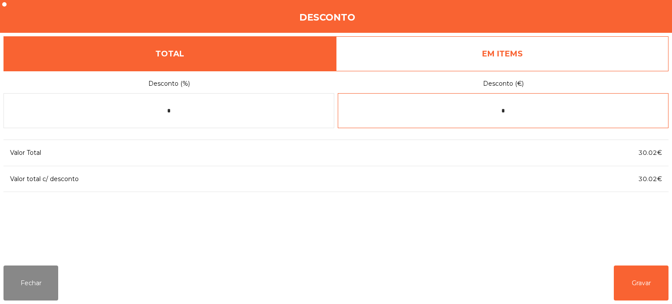
click at [502, 113] on input "*" at bounding box center [503, 110] width 331 height 35
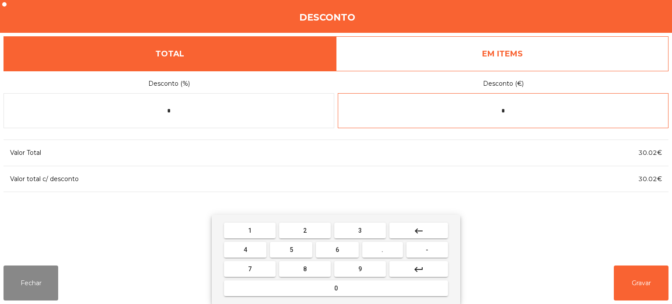
click at [425, 229] on button "keyboard_backspace" at bounding box center [418, 231] width 59 height 16
click at [423, 251] on button "-" at bounding box center [427, 250] width 42 height 16
click at [365, 290] on button "0" at bounding box center [336, 288] width 224 height 16
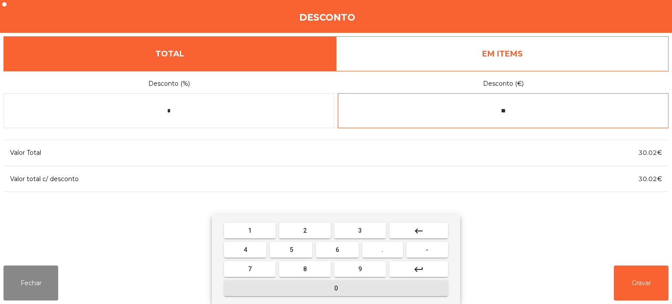
click at [383, 250] on span "." at bounding box center [382, 249] width 2 height 7
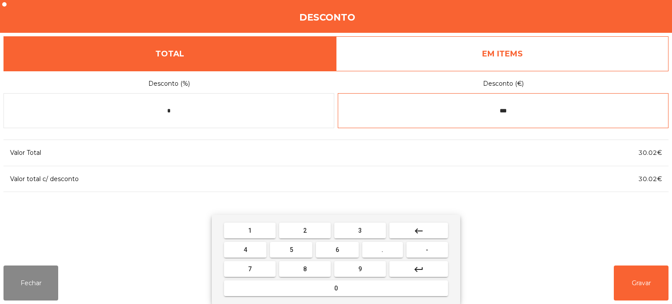
click at [254, 268] on button "7" at bounding box center [250, 269] width 52 height 16
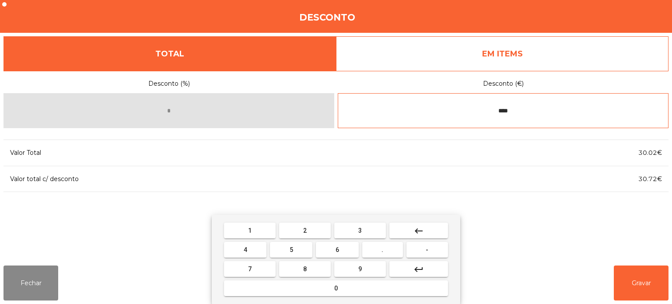
click at [417, 225] on button "keyboard_backspace" at bounding box center [418, 231] width 59 height 16
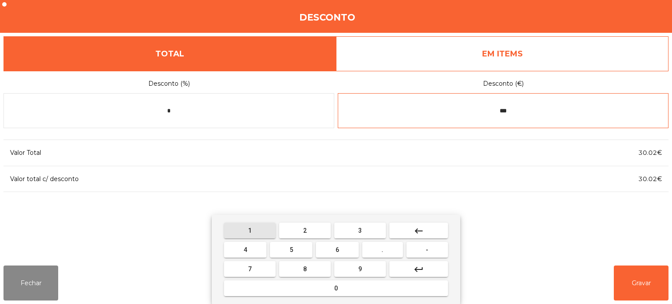
click at [257, 227] on button "1" at bounding box center [250, 231] width 52 height 16
type input "****"
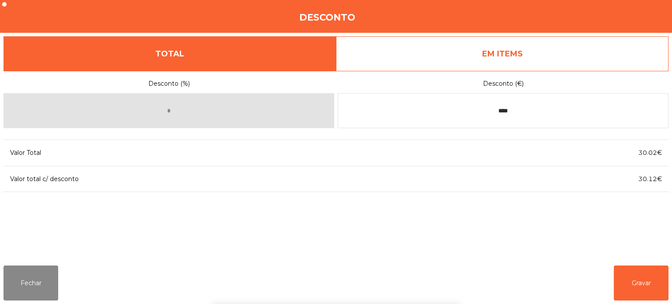
click at [630, 287] on div "1 2 3 keyboard_backspace 4 5 6 . - 7 8 9 keyboard_return 0" at bounding box center [336, 259] width 672 height 89
click at [647, 287] on button "Gravar" at bounding box center [641, 283] width 55 height 35
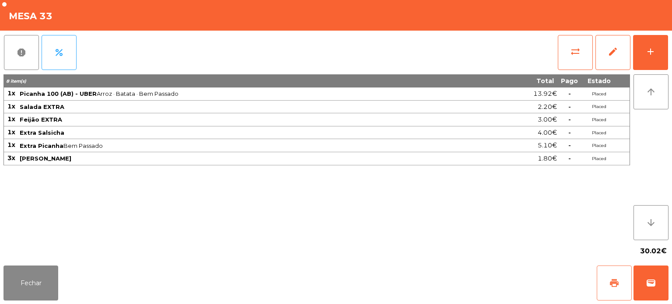
click at [613, 276] on button "print" at bounding box center [614, 283] width 35 height 35
click at [654, 289] on button "wallet" at bounding box center [650, 283] width 35 height 35
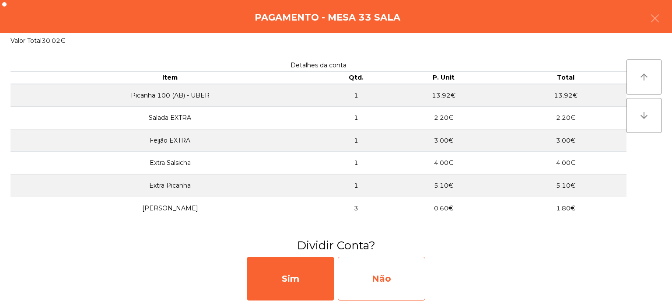
click at [410, 258] on div "Não" at bounding box center [381, 279] width 87 height 44
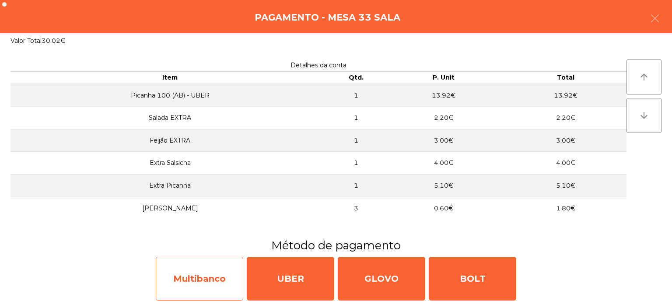
click at [213, 279] on div "Multibanco" at bounding box center [199, 279] width 87 height 44
select select "**"
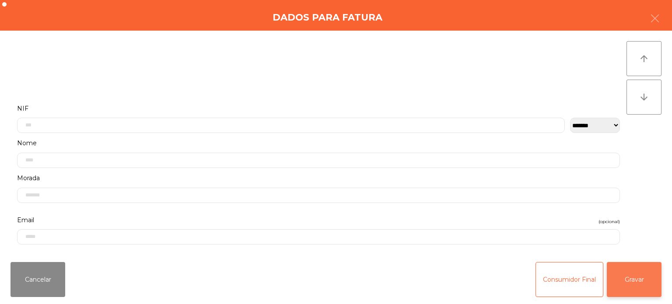
click at [642, 280] on button "Gravar" at bounding box center [634, 279] width 55 height 35
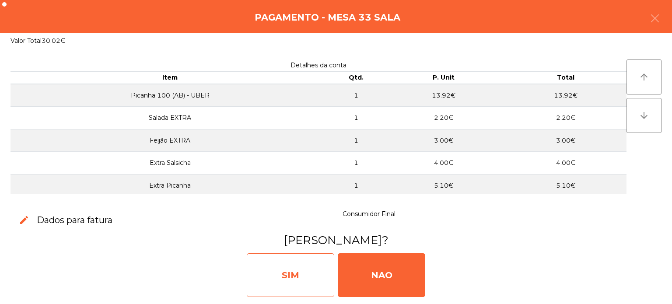
click at [266, 283] on div "SIM" at bounding box center [290, 275] width 87 height 44
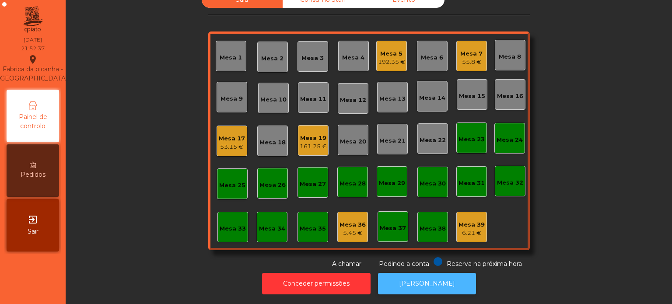
click at [424, 283] on button "[PERSON_NAME]" at bounding box center [427, 283] width 98 height 21
click at [234, 143] on div "53.15 €" at bounding box center [232, 147] width 26 height 9
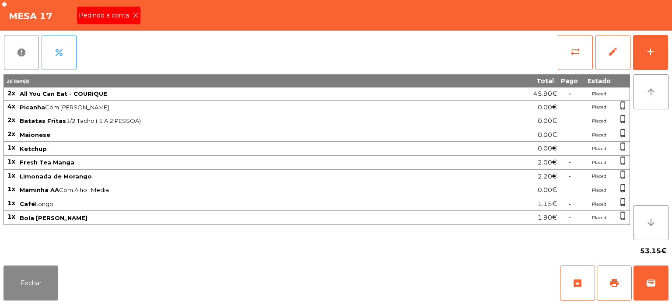
click at [126, 13] on span "Pedindo a conta" at bounding box center [106, 15] width 54 height 9
click at [606, 290] on button "print" at bounding box center [614, 283] width 35 height 35
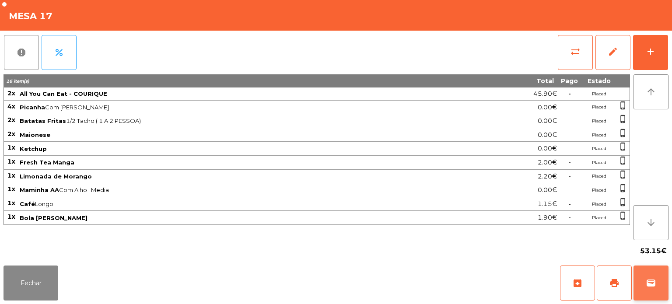
click at [667, 277] on button "wallet" at bounding box center [650, 283] width 35 height 35
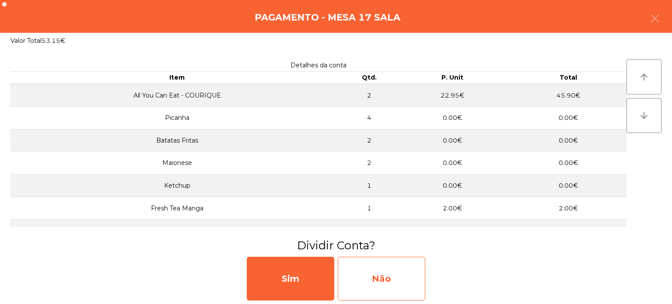
click at [395, 273] on div "Não" at bounding box center [381, 279] width 87 height 44
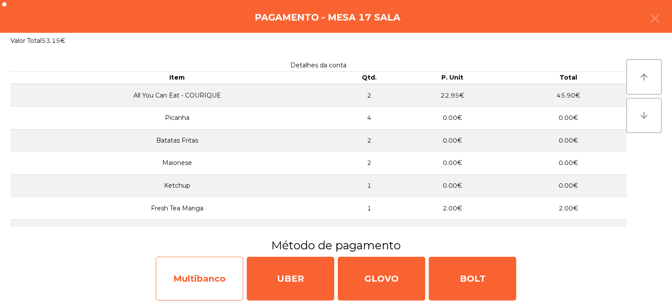
click at [209, 283] on div "Multibanco" at bounding box center [199, 279] width 87 height 44
select select "**"
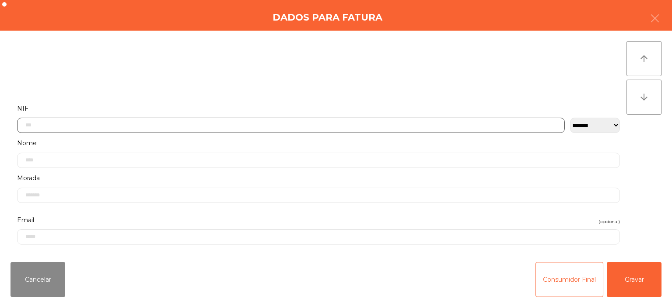
click at [268, 124] on input "text" at bounding box center [291, 125] width 548 height 15
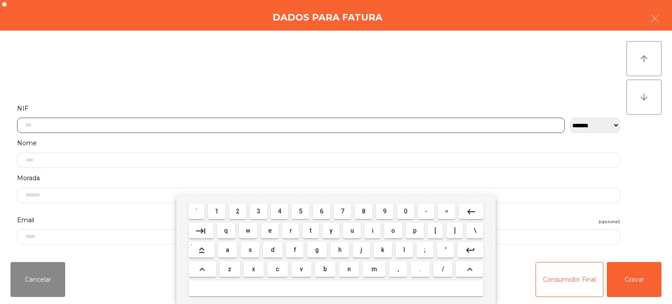
scroll to position [61, 0]
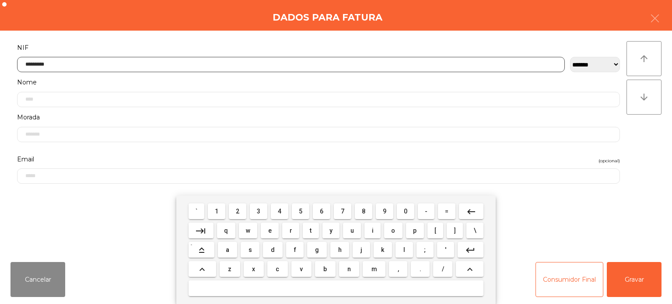
type input "*********"
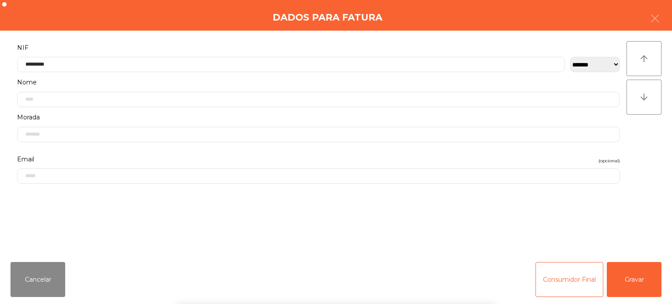
click at [660, 138] on div "**********" at bounding box center [336, 143] width 672 height 224
click at [640, 273] on button "Gravar" at bounding box center [634, 279] width 55 height 35
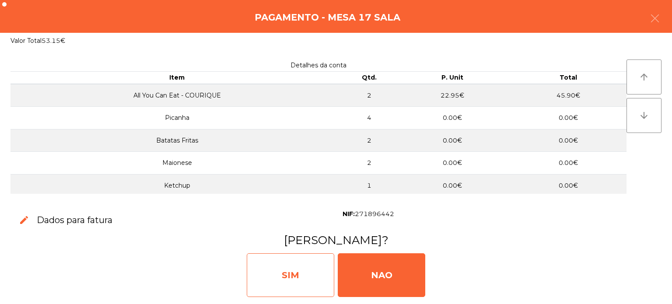
click at [289, 282] on div "SIM" at bounding box center [290, 275] width 87 height 44
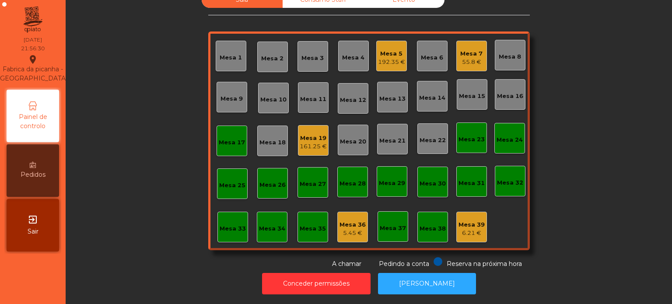
click at [236, 138] on div "Mesa 17" at bounding box center [232, 142] width 26 height 9
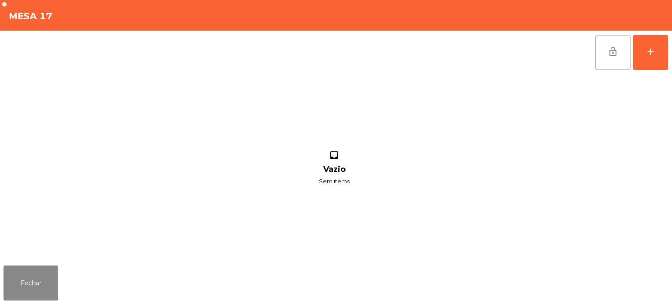
click at [612, 53] on span "lock_open" at bounding box center [613, 51] width 10 height 10
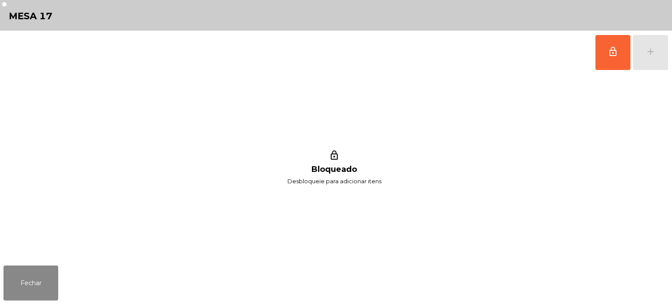
scroll to position [24, 0]
click at [9, 297] on button "Fechar" at bounding box center [30, 283] width 55 height 35
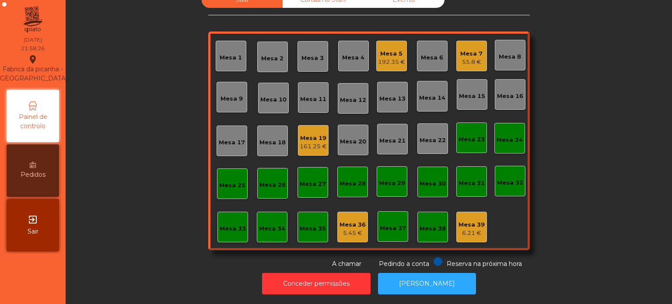
click at [317, 134] on div "Mesa 19" at bounding box center [313, 138] width 27 height 9
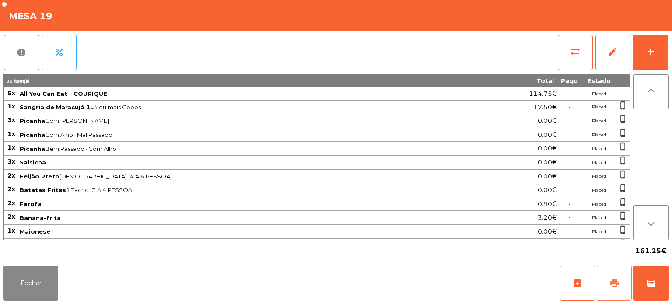
click at [620, 291] on button "print" at bounding box center [614, 283] width 35 height 35
click at [25, 280] on button "Fechar" at bounding box center [30, 283] width 55 height 35
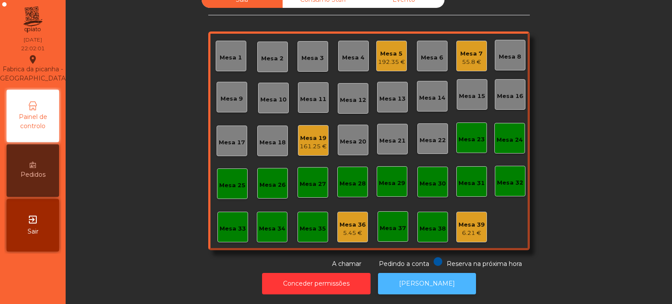
click at [436, 284] on button "[PERSON_NAME]" at bounding box center [427, 283] width 98 height 21
click at [390, 58] on div "192.35 €" at bounding box center [391, 62] width 27 height 9
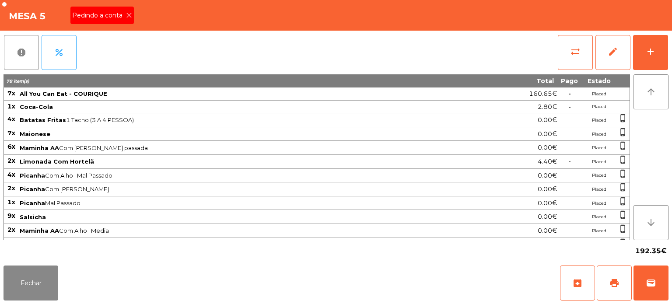
click at [131, 20] on div "Pedindo a conta" at bounding box center [101, 15] width 63 height 17
click at [616, 284] on span "print" at bounding box center [614, 283] width 10 height 10
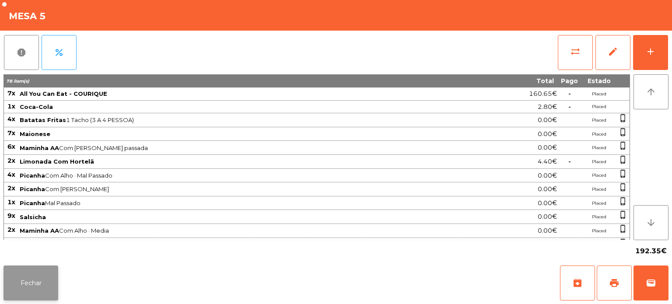
click at [56, 271] on button "Fechar" at bounding box center [30, 283] width 55 height 35
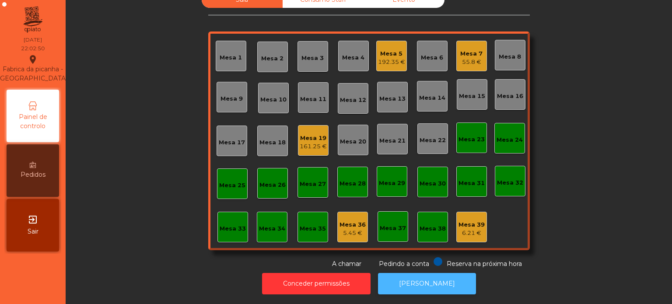
click at [418, 273] on button "[PERSON_NAME]" at bounding box center [427, 283] width 98 height 21
click at [436, 277] on button "[PERSON_NAME]" at bounding box center [427, 283] width 98 height 21
click at [419, 94] on div "Mesa 14" at bounding box center [432, 98] width 26 height 9
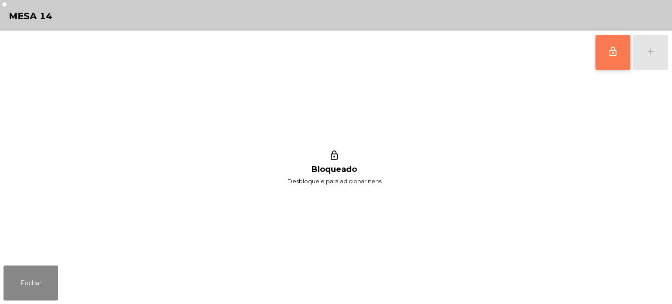
click at [612, 40] on button "lock_outline" at bounding box center [612, 52] width 35 height 35
click at [646, 47] on div "add" at bounding box center [650, 51] width 10 height 10
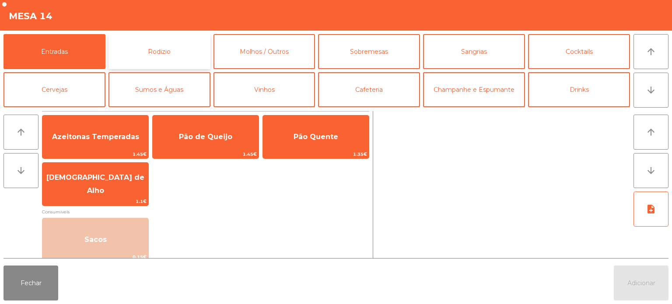
click at [195, 47] on button "Rodizio" at bounding box center [159, 51] width 102 height 35
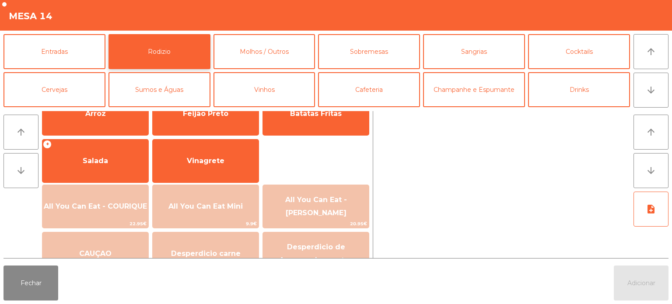
scroll to position [137, 0]
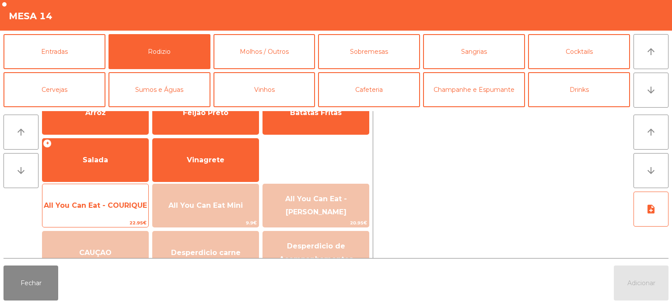
click at [107, 211] on span "All You Can Eat - COURIQUE" at bounding box center [95, 206] width 106 height 24
click at [105, 219] on span "22.95€" at bounding box center [95, 223] width 106 height 8
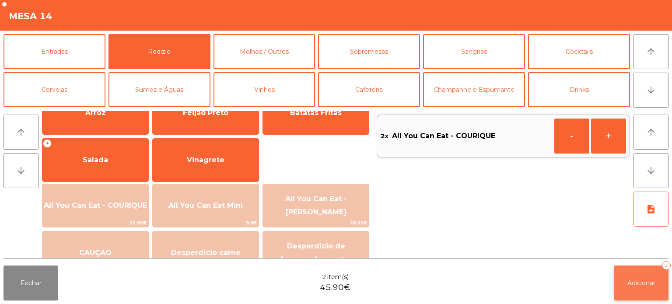
click at [623, 279] on button "Adicionar 2" at bounding box center [641, 283] width 55 height 35
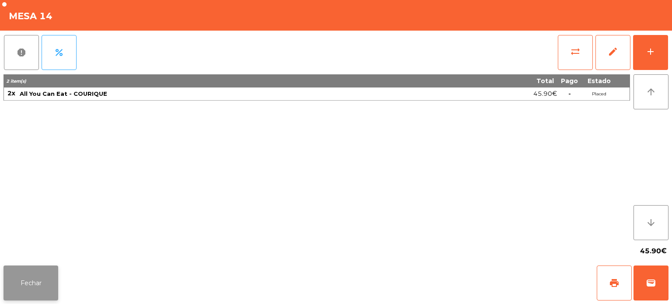
click at [27, 283] on button "Fechar" at bounding box center [30, 283] width 55 height 35
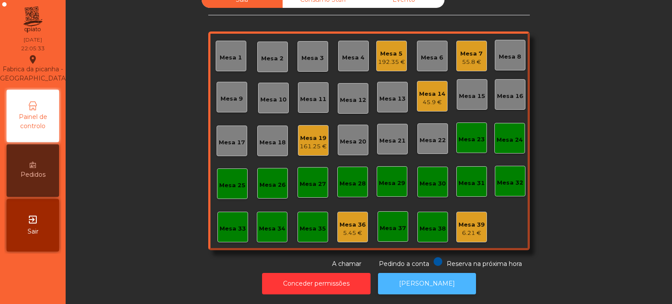
click at [438, 286] on button "[PERSON_NAME]" at bounding box center [427, 283] width 98 height 21
click at [462, 58] on div "55.8 €" at bounding box center [471, 62] width 22 height 9
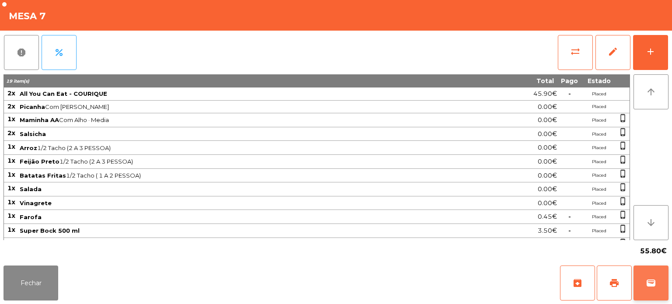
click at [667, 290] on button "wallet" at bounding box center [650, 283] width 35 height 35
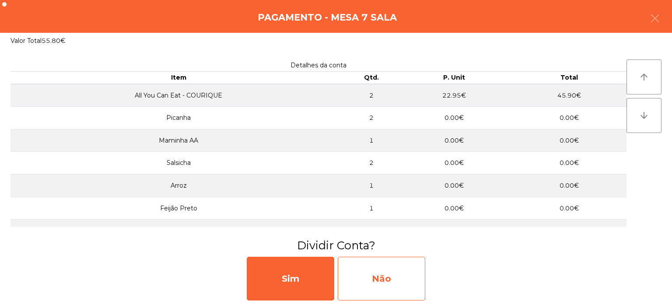
click at [385, 289] on div "Não" at bounding box center [381, 279] width 87 height 44
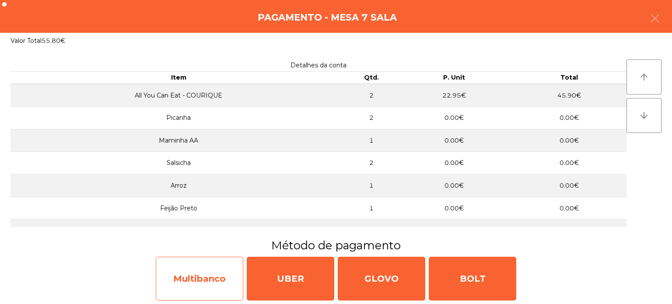
click at [200, 296] on div "Multibanco" at bounding box center [199, 279] width 87 height 44
select select "**"
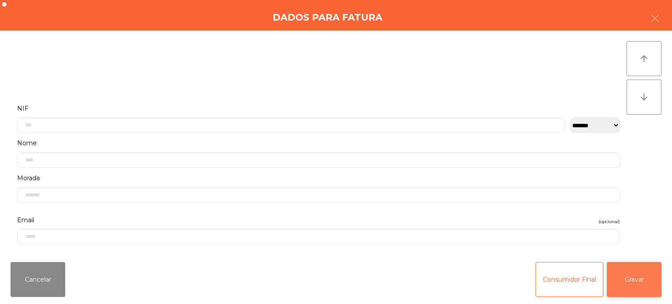
click at [652, 278] on button "Gravar" at bounding box center [634, 279] width 55 height 35
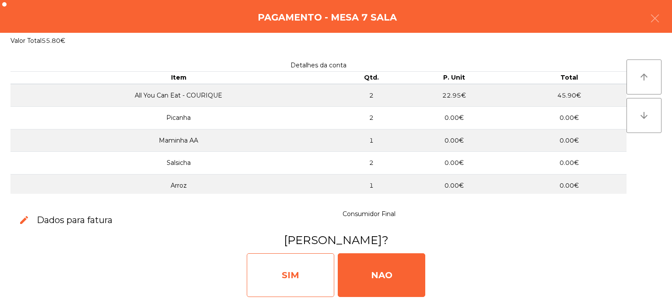
click at [278, 271] on div "SIM" at bounding box center [290, 275] width 87 height 44
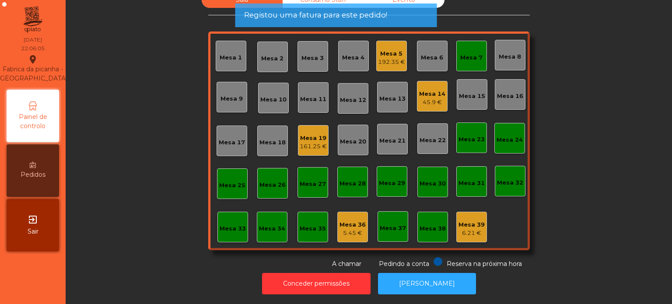
click at [465, 53] on div "Mesa 7" at bounding box center [471, 57] width 22 height 9
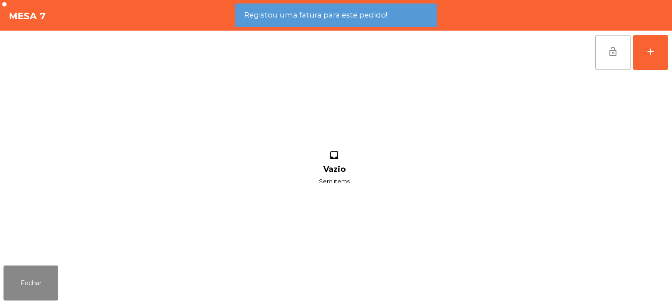
click at [614, 51] on span "lock_open" at bounding box center [613, 51] width 10 height 10
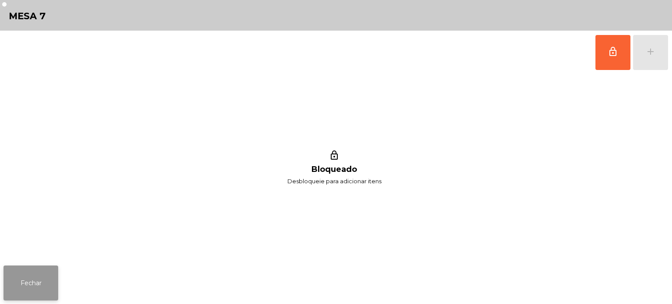
click at [5, 280] on button "Fechar" at bounding box center [30, 283] width 55 height 35
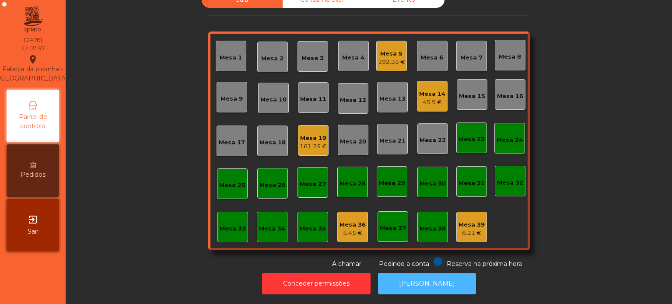
click at [429, 287] on button "[PERSON_NAME]" at bounding box center [427, 283] width 98 height 21
click at [305, 145] on div "Mesa 19 161.25 €" at bounding box center [313, 140] width 31 height 31
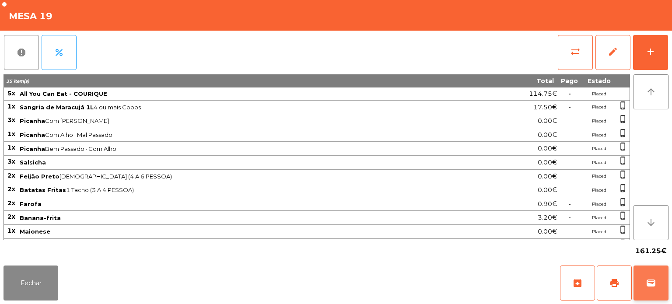
click at [656, 285] on button "wallet" at bounding box center [650, 283] width 35 height 35
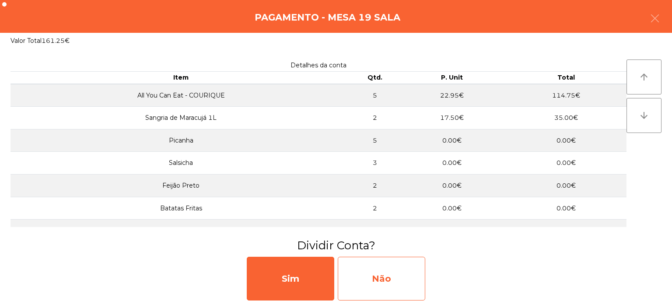
click at [392, 284] on div "Não" at bounding box center [381, 279] width 87 height 44
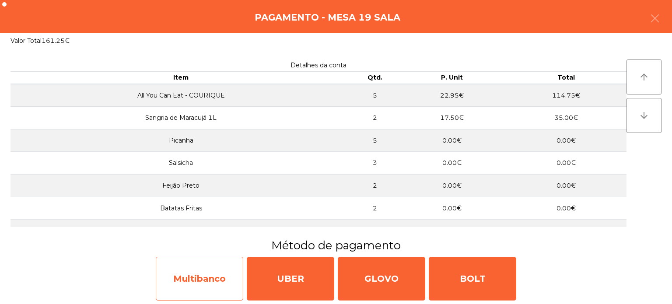
click at [203, 277] on div "Multibanco" at bounding box center [199, 279] width 87 height 44
select select "**"
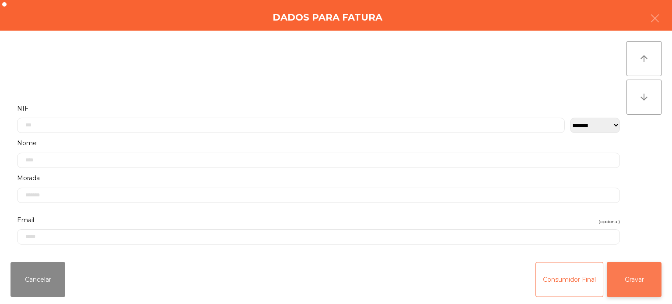
click at [636, 281] on button "Gravar" at bounding box center [634, 279] width 55 height 35
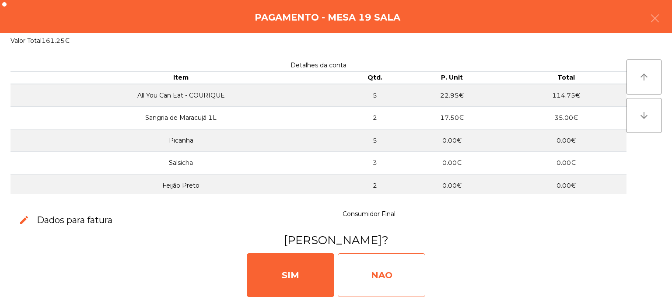
click at [381, 272] on div "NAO" at bounding box center [381, 275] width 87 height 44
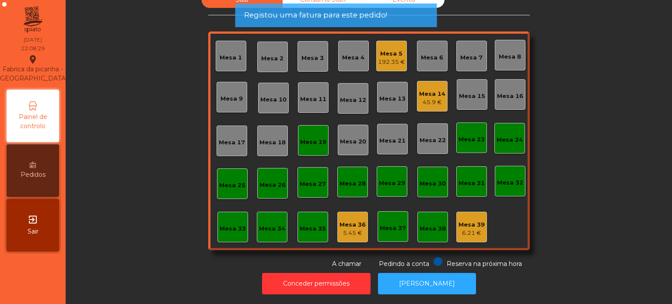
click at [313, 140] on div "Mesa 19" at bounding box center [313, 142] width 26 height 9
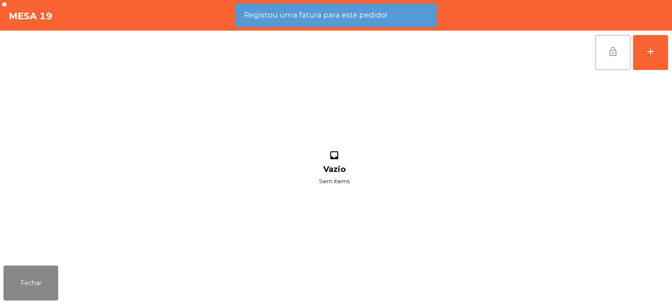
click at [612, 66] on button "lock_open" at bounding box center [612, 52] width 35 height 35
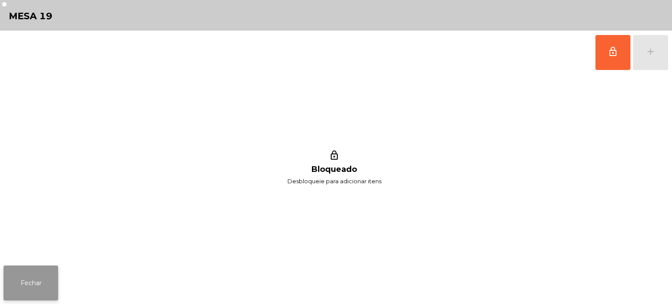
click at [51, 266] on button "Fechar" at bounding box center [30, 283] width 55 height 35
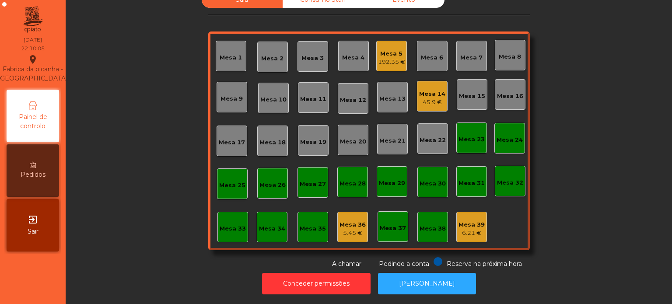
click at [514, 52] on div "Mesa 8" at bounding box center [510, 56] width 22 height 9
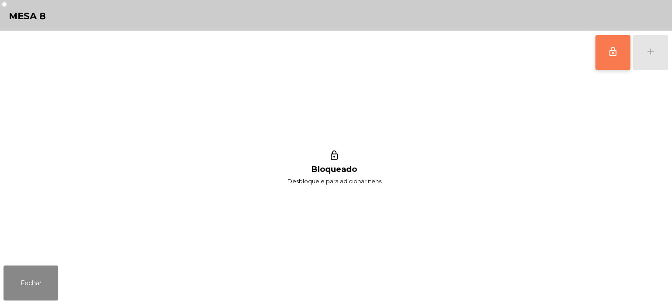
click at [598, 52] on button "lock_outline" at bounding box center [612, 52] width 35 height 35
click at [653, 59] on div "lock_outline add" at bounding box center [631, 53] width 73 height 44
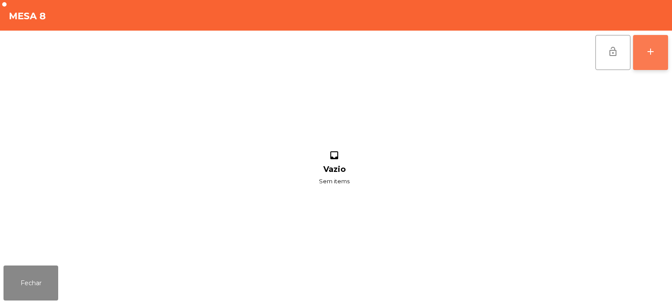
click at [653, 59] on button "add" at bounding box center [650, 52] width 35 height 35
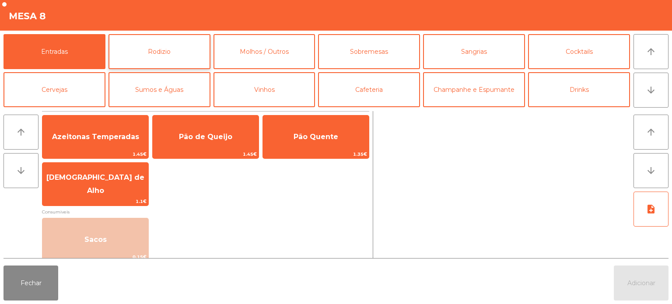
click at [168, 52] on button "Rodizio" at bounding box center [159, 51] width 102 height 35
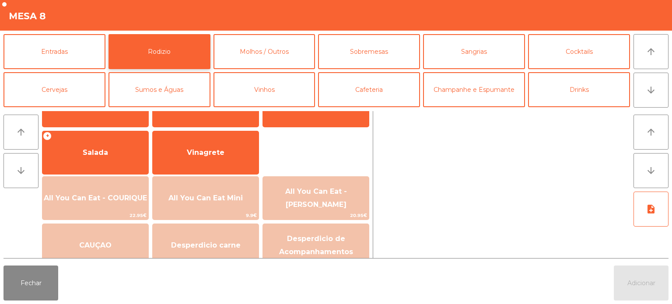
scroll to position [157, 0]
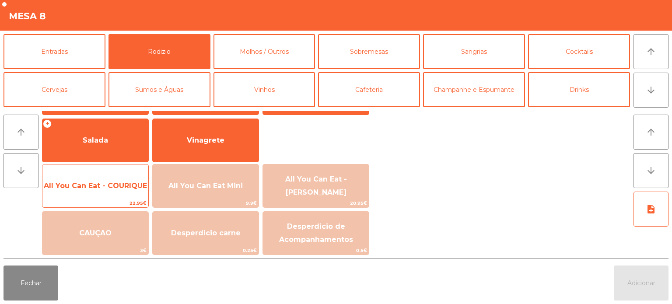
click at [107, 184] on span "All You Can Eat - COURIQUE" at bounding box center [95, 186] width 103 height 8
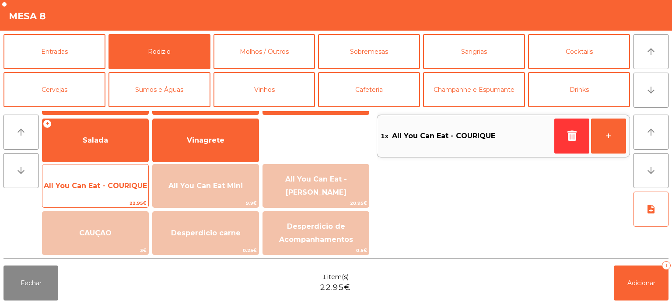
click at [105, 182] on span "All You Can Eat - COURIQUE" at bounding box center [95, 186] width 103 height 8
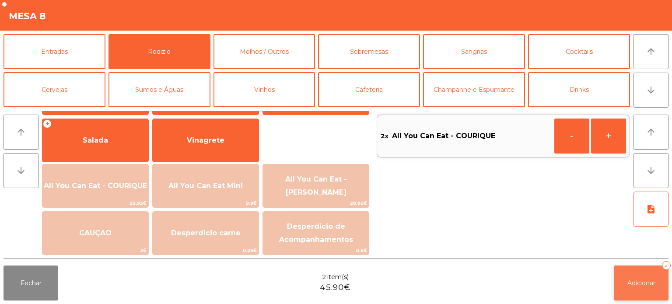
click at [646, 288] on button "Adicionar 2" at bounding box center [641, 283] width 55 height 35
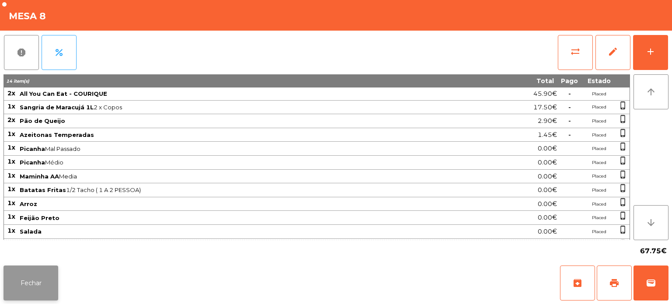
click at [23, 273] on button "Fechar" at bounding box center [30, 283] width 55 height 35
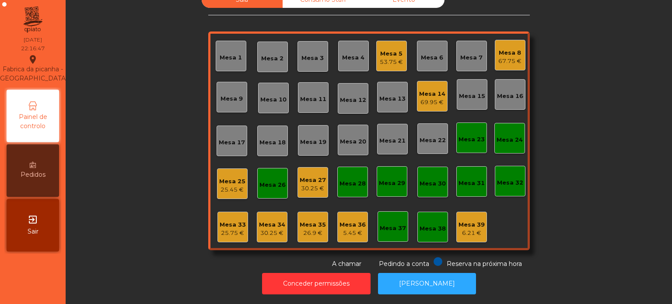
click at [394, 58] on div "53.75 €" at bounding box center [391, 62] width 23 height 9
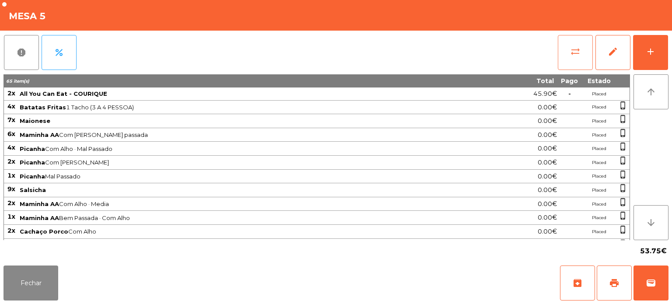
click at [565, 66] on button "sync_alt" at bounding box center [575, 52] width 35 height 35
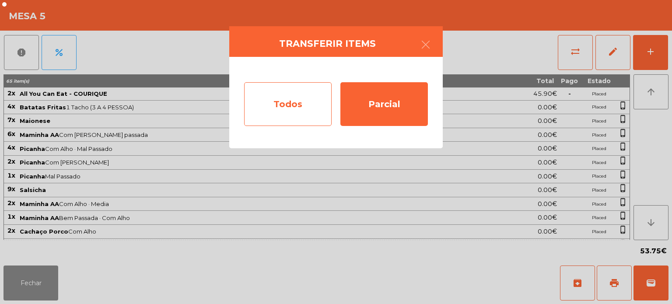
click at [297, 94] on div "Todos" at bounding box center [287, 104] width 87 height 44
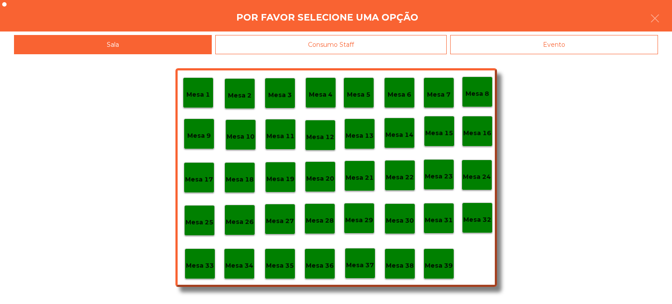
click at [203, 267] on p "Mesa 33" at bounding box center [200, 266] width 28 height 10
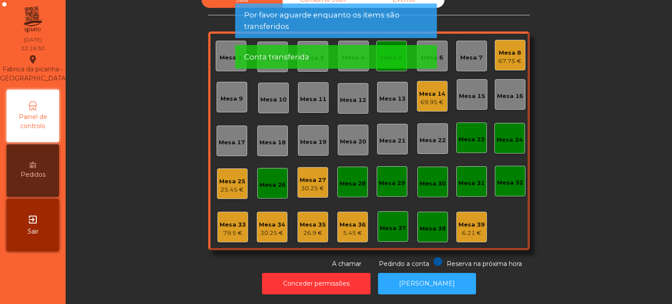
click at [306, 176] on div "Mesa 27" at bounding box center [313, 180] width 26 height 9
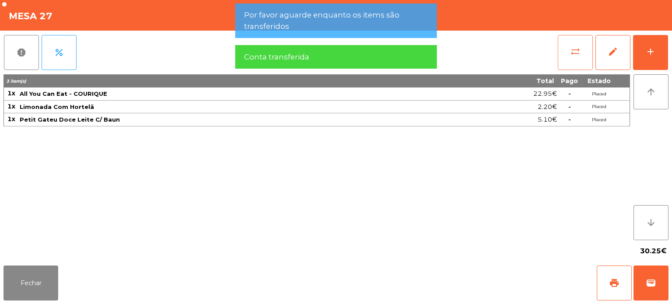
click at [565, 53] on button "sync_alt" at bounding box center [575, 52] width 35 height 35
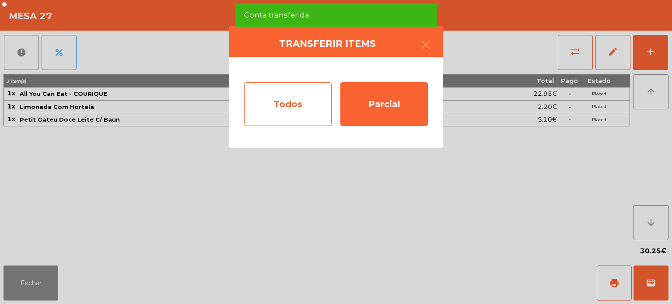
click at [290, 108] on div "Todos" at bounding box center [287, 104] width 87 height 44
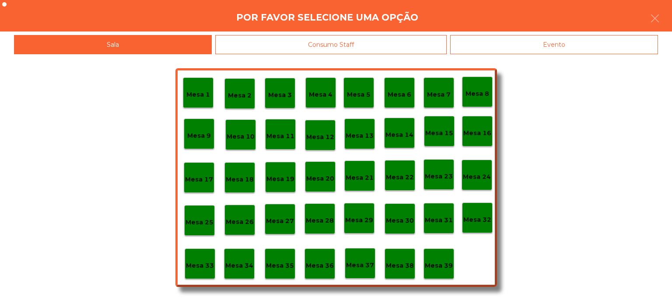
click at [190, 266] on p "Mesa 33" at bounding box center [200, 266] width 28 height 10
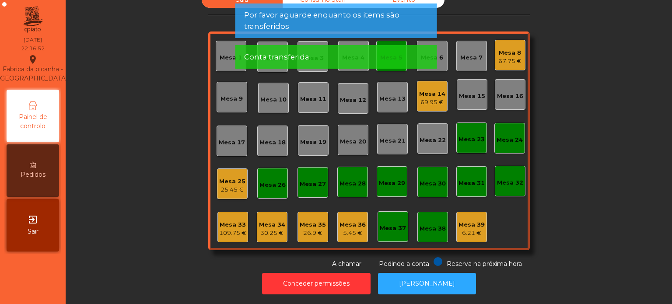
click at [227, 177] on div "Mesa 25" at bounding box center [232, 181] width 26 height 9
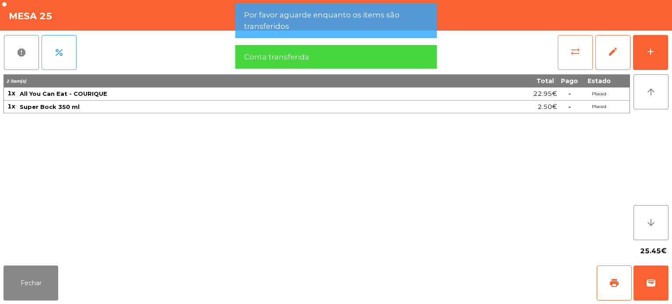
click at [563, 54] on button "sync_alt" at bounding box center [575, 52] width 35 height 35
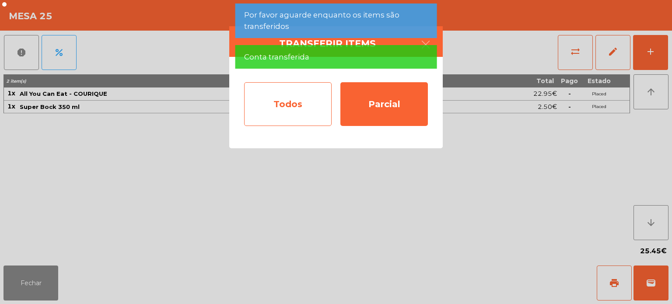
click at [290, 123] on div "Todos" at bounding box center [287, 104] width 87 height 44
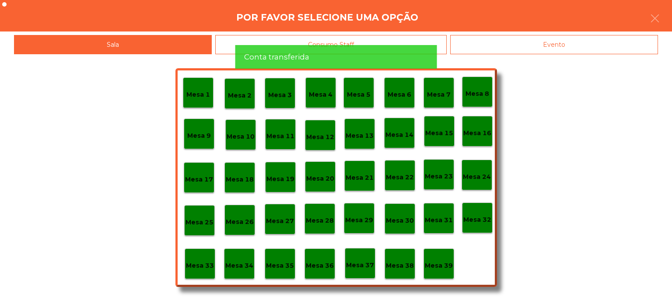
click at [203, 258] on div "Mesa 33" at bounding box center [200, 264] width 28 height 14
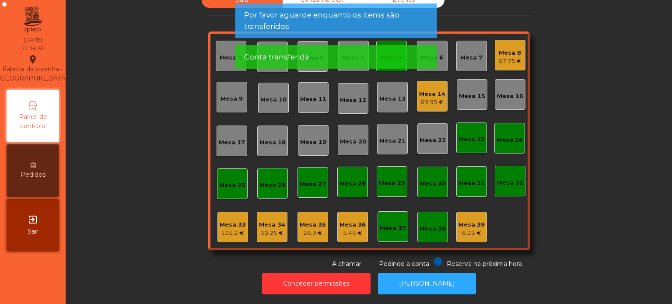
click at [271, 220] on div "Mesa 34" at bounding box center [272, 224] width 26 height 9
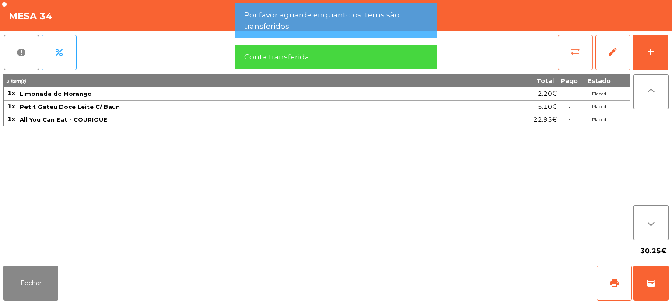
click at [558, 55] on button "sync_alt" at bounding box center [575, 52] width 35 height 35
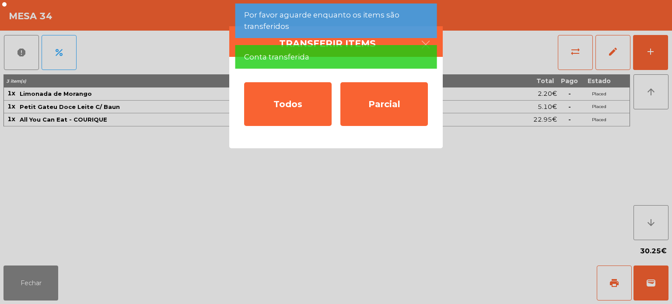
click at [262, 141] on div "Todos Parcial" at bounding box center [335, 102] width 213 height 91
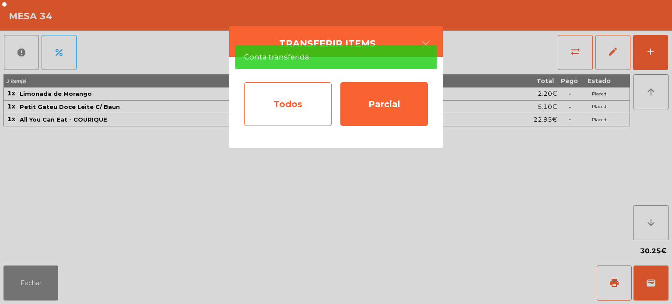
click at [298, 101] on div "Todos" at bounding box center [287, 104] width 87 height 44
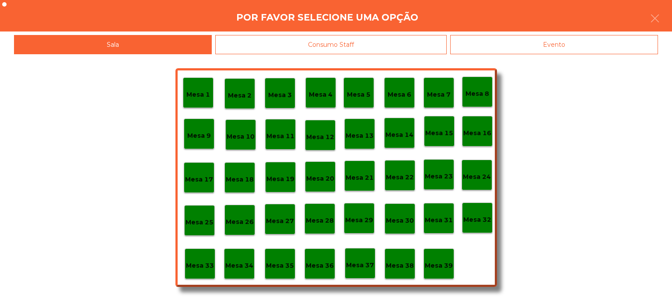
click at [204, 266] on p "Mesa 33" at bounding box center [200, 266] width 28 height 10
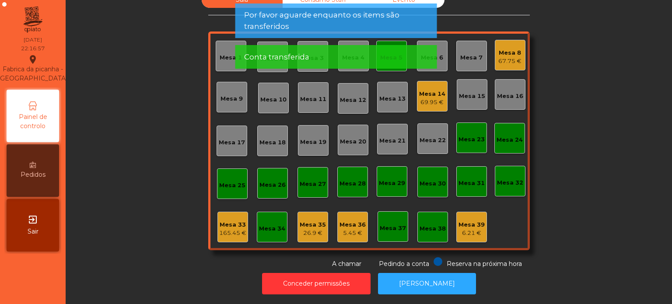
click at [317, 220] on div "Mesa 35" at bounding box center [313, 224] width 26 height 9
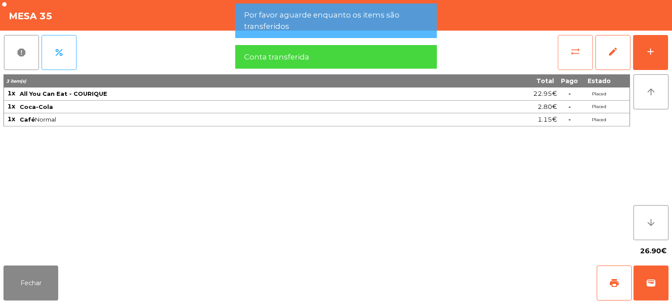
click at [565, 50] on button "sync_alt" at bounding box center [575, 52] width 35 height 35
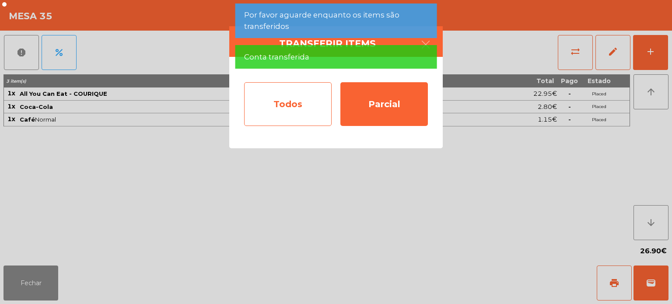
click at [301, 101] on div "Todos" at bounding box center [287, 104] width 87 height 44
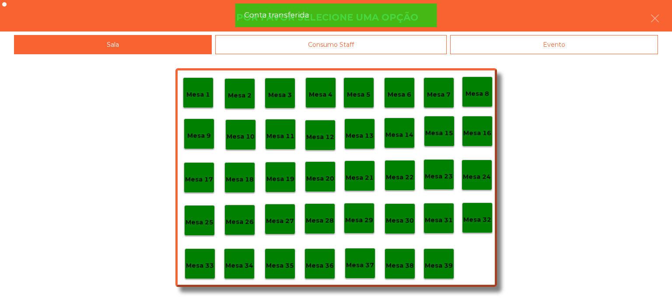
click at [190, 263] on p "Mesa 33" at bounding box center [200, 266] width 28 height 10
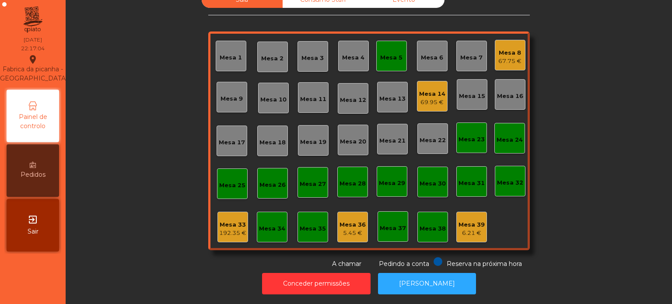
click at [221, 229] on div "192.35 €" at bounding box center [232, 233] width 27 height 9
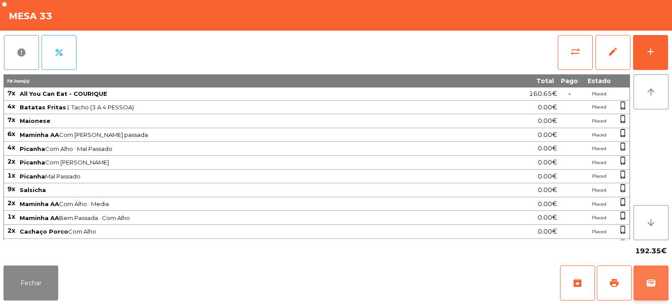
click at [647, 278] on span "wallet" at bounding box center [651, 283] width 10 height 10
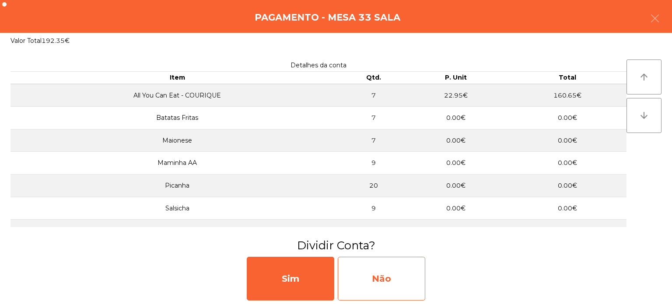
click at [395, 273] on div "Não" at bounding box center [381, 279] width 87 height 44
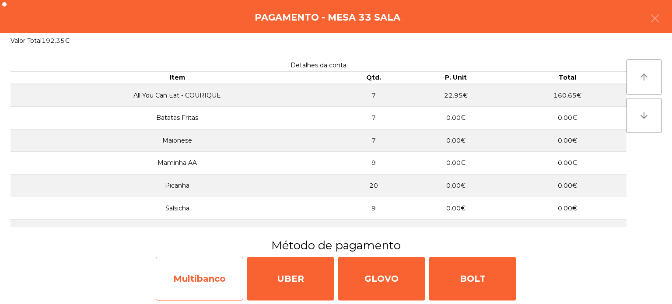
click at [205, 269] on div "Multibanco" at bounding box center [199, 279] width 87 height 44
select select "**"
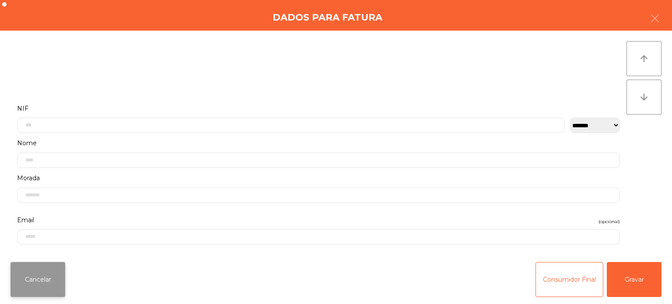
click at [33, 276] on button "Cancelar" at bounding box center [37, 279] width 55 height 35
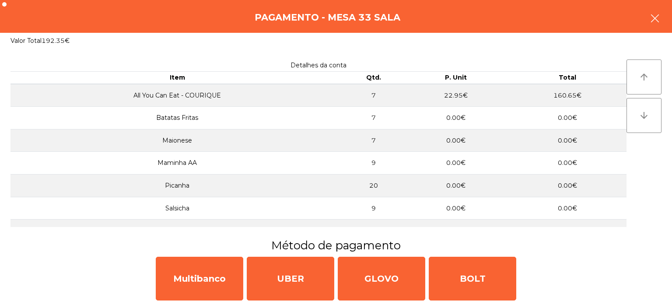
click at [655, 17] on icon "button" at bounding box center [655, 18] width 10 height 10
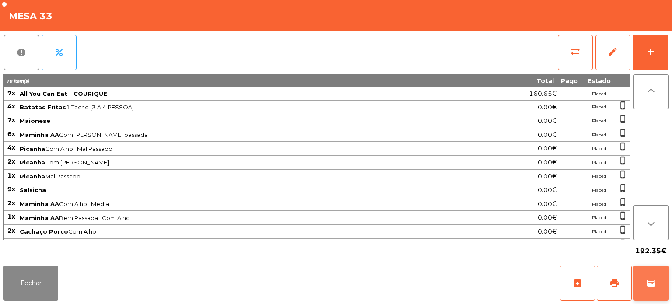
click at [667, 271] on button "wallet" at bounding box center [650, 283] width 35 height 35
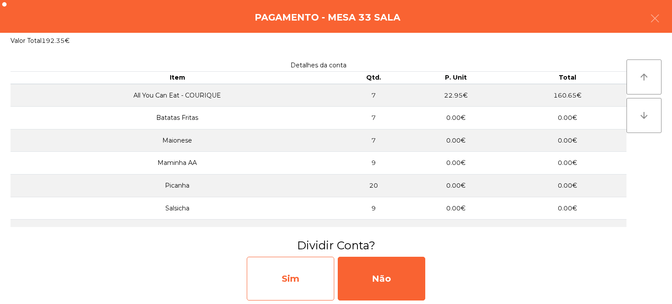
click at [297, 284] on div "Sim" at bounding box center [290, 279] width 87 height 44
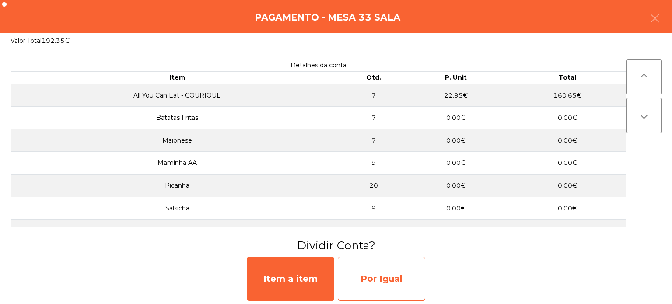
click at [391, 280] on div "Por Igual" at bounding box center [381, 279] width 87 height 44
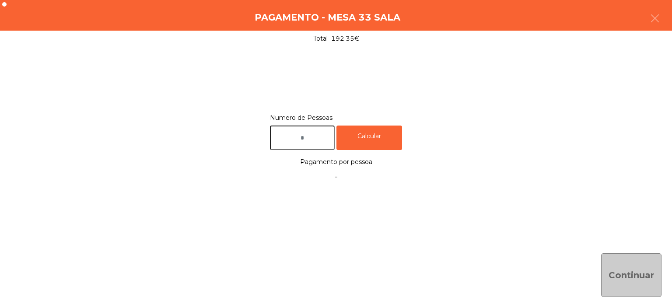
click at [304, 134] on input "text" at bounding box center [302, 138] width 65 height 25
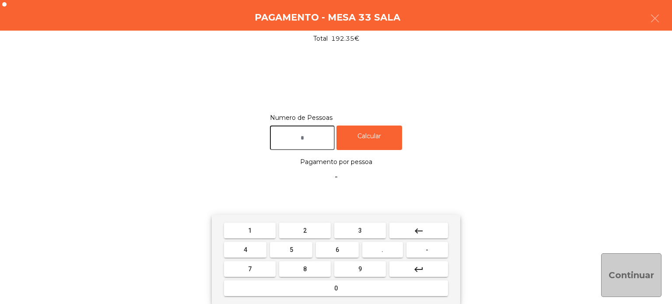
click at [305, 231] on span "2" at bounding box center [304, 230] width 3 height 7
type input "*"
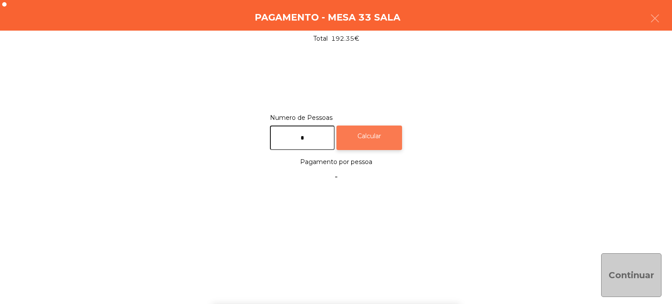
click at [369, 136] on div "Calcular" at bounding box center [369, 138] width 66 height 25
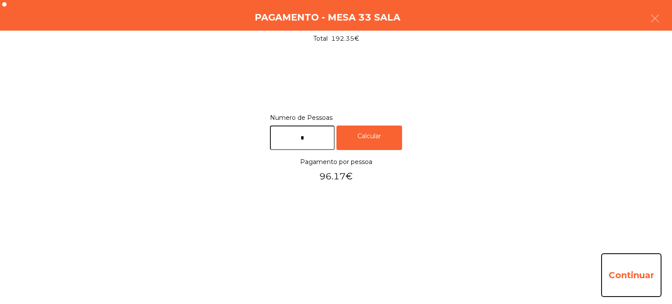
click at [632, 270] on button "Continuar" at bounding box center [631, 275] width 60 height 44
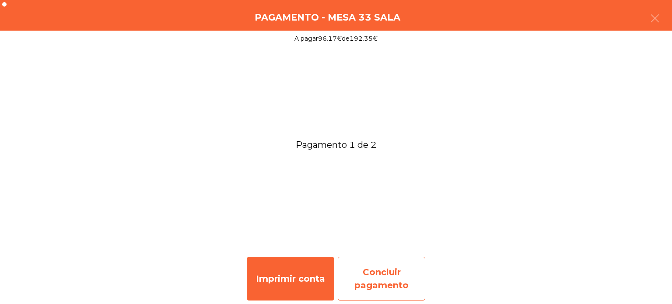
click at [396, 279] on div "Concluir pagamento" at bounding box center [381, 279] width 87 height 44
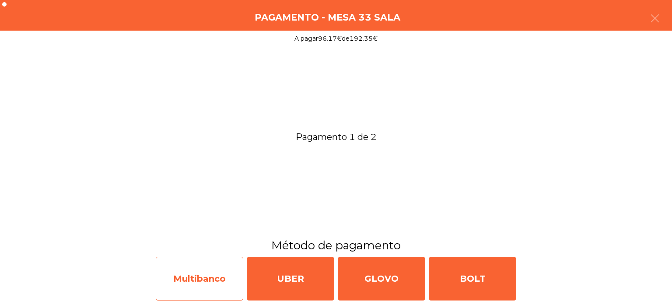
click at [202, 279] on div "Multibanco" at bounding box center [199, 279] width 87 height 44
select select "**"
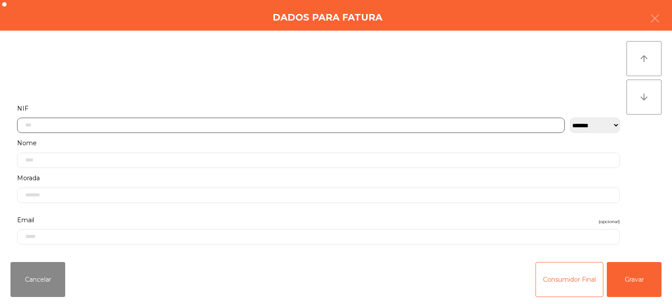
click at [239, 122] on input "text" at bounding box center [291, 125] width 548 height 15
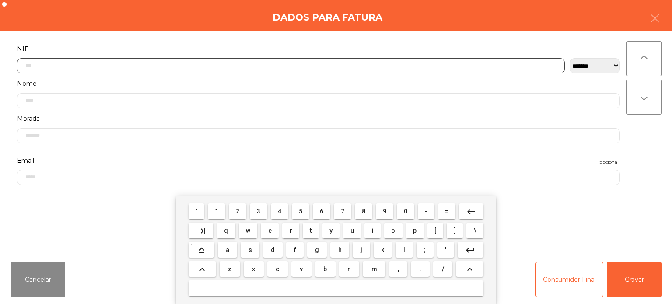
scroll to position [61, 0]
type input "*********"
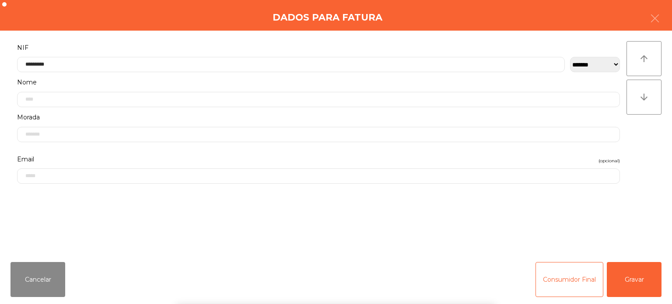
click at [630, 278] on div "` 1 2 3 4 5 6 7 8 9 0 - = keyboard_backspace keyboard_tab q w e r t y u i o p […" at bounding box center [336, 250] width 672 height 108
click at [627, 273] on button "Gravar" at bounding box center [634, 279] width 55 height 35
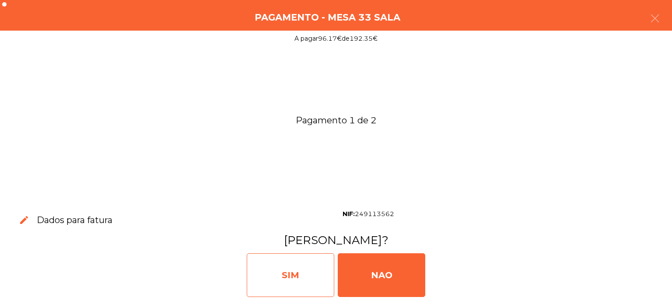
click at [289, 271] on div "SIM" at bounding box center [290, 275] width 87 height 44
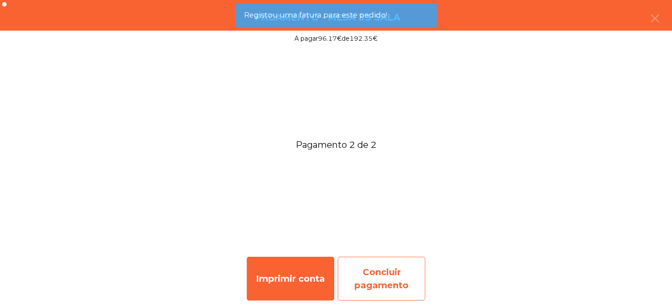
click at [385, 275] on div "Concluir pagamento" at bounding box center [381, 279] width 87 height 44
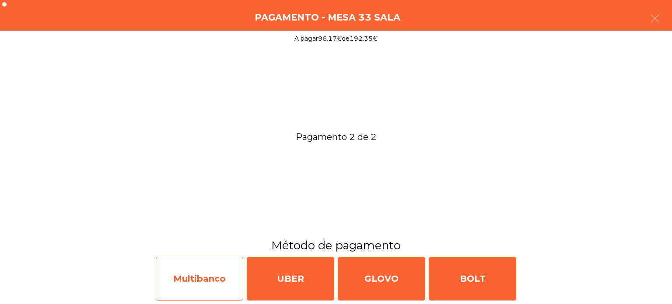
click at [208, 270] on div "Multibanco" at bounding box center [199, 279] width 87 height 44
select select "**"
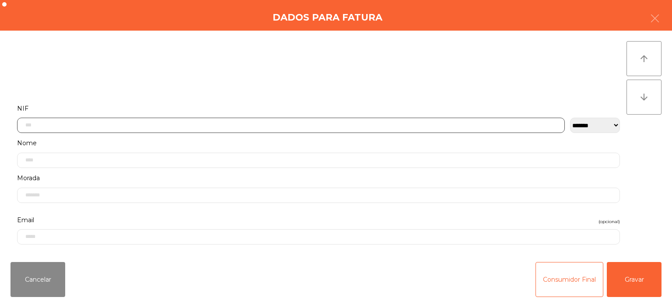
click at [392, 122] on input "text" at bounding box center [291, 125] width 548 height 15
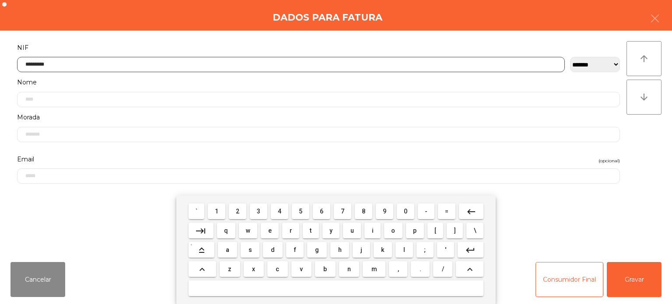
type input "*********"
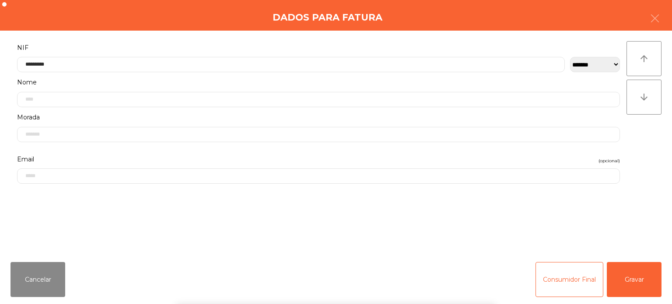
click at [654, 142] on div "**********" at bounding box center [336, 143] width 672 height 224
click at [625, 268] on button "Gravar" at bounding box center [634, 279] width 55 height 35
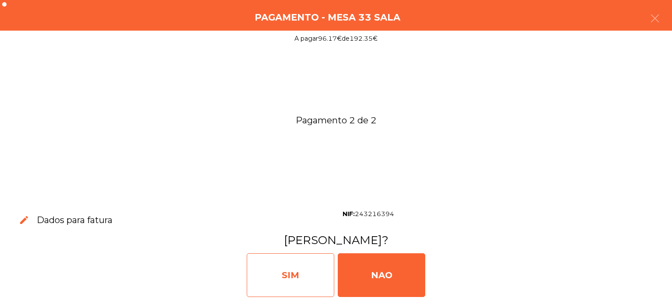
click at [293, 268] on div "SIM" at bounding box center [290, 275] width 87 height 44
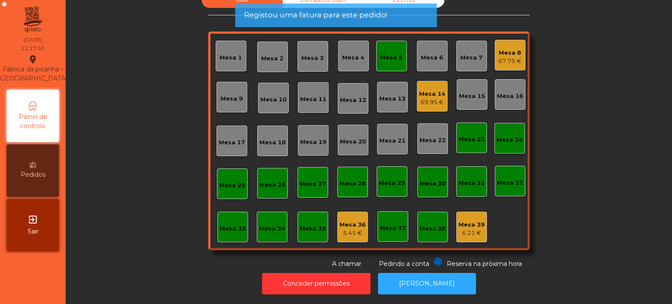
click at [388, 53] on div "Mesa 5" at bounding box center [391, 57] width 22 height 9
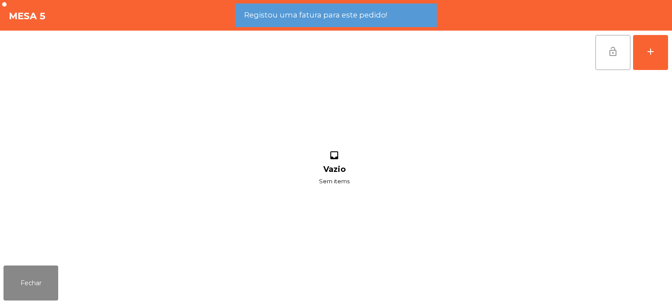
click at [623, 38] on button "lock_open" at bounding box center [612, 52] width 35 height 35
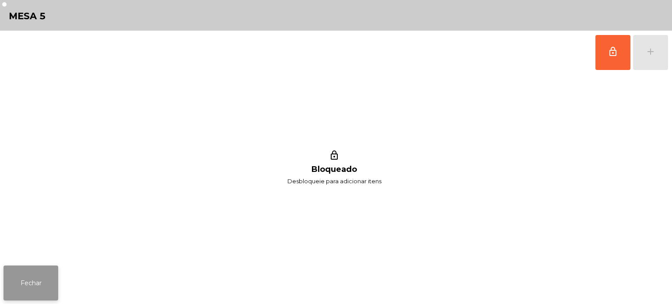
click at [24, 272] on button "Fechar" at bounding box center [30, 283] width 55 height 35
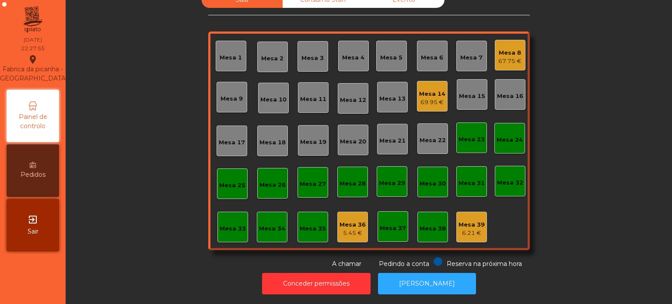
click at [220, 224] on div "Mesa 33" at bounding box center [233, 228] width 26 height 9
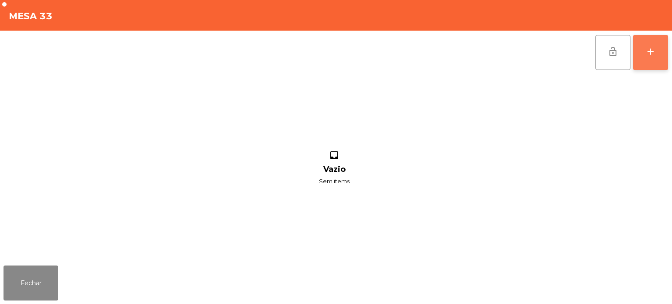
click at [657, 44] on button "add" at bounding box center [650, 52] width 35 height 35
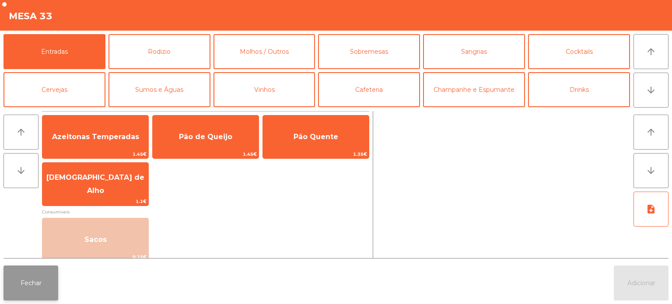
click at [35, 285] on button "Fechar" at bounding box center [30, 283] width 55 height 35
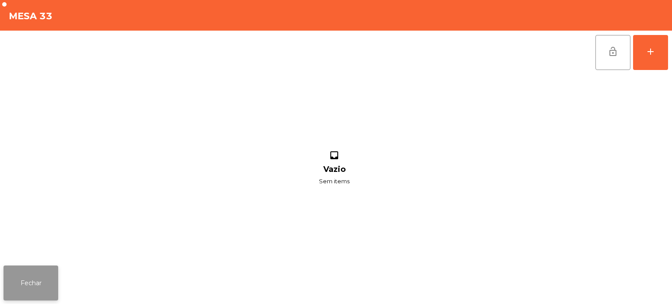
click at [38, 283] on button "Fechar" at bounding box center [30, 283] width 55 height 35
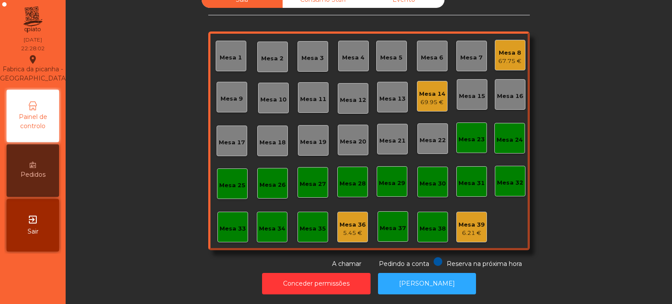
click at [512, 57] on div "67.75 €" at bounding box center [509, 61] width 23 height 9
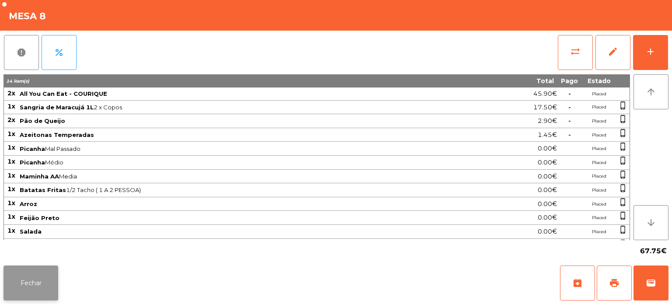
click at [34, 278] on button "Fechar" at bounding box center [30, 283] width 55 height 35
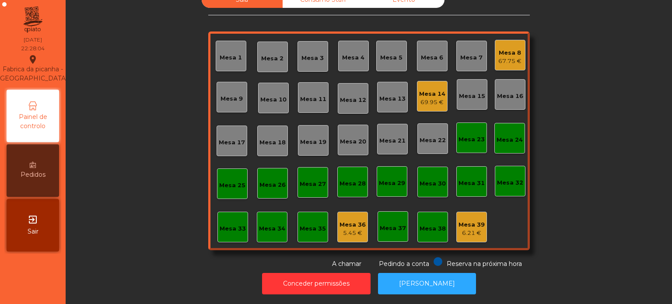
click at [225, 101] on div "Mesa 9" at bounding box center [232, 97] width 31 height 31
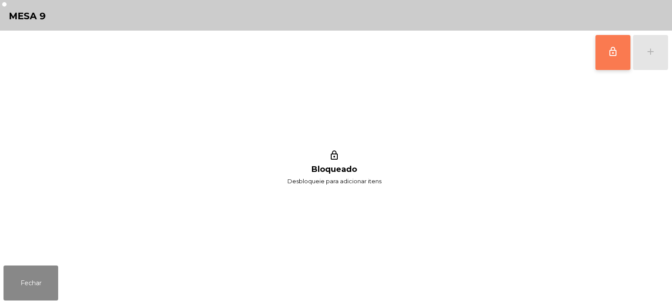
click at [596, 49] on button "lock_outline" at bounding box center [612, 52] width 35 height 35
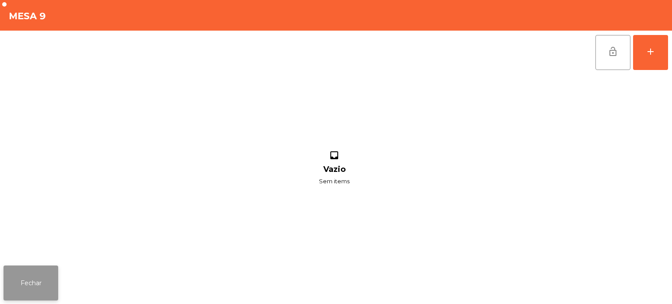
click at [35, 287] on button "Fechar" at bounding box center [30, 283] width 55 height 35
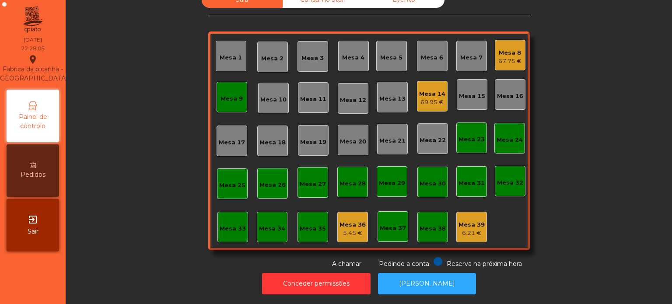
click at [499, 57] on div "67.75 €" at bounding box center [509, 61] width 23 height 9
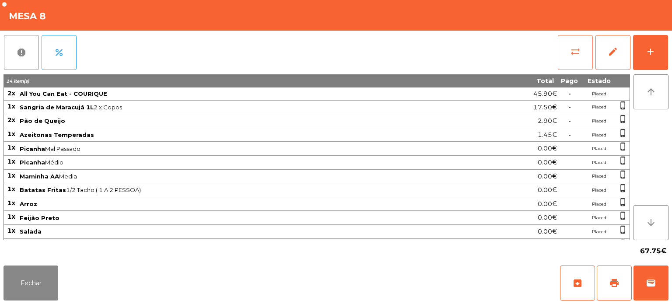
click at [580, 49] on span "sync_alt" at bounding box center [575, 51] width 10 height 10
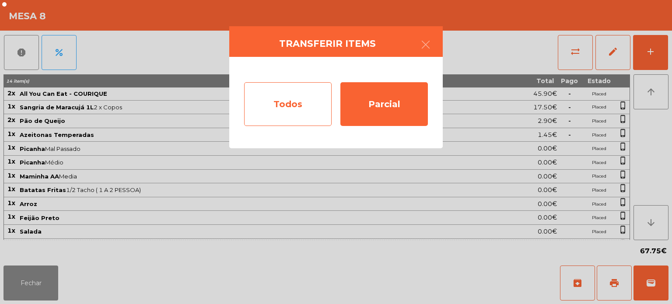
click at [304, 103] on div "Todos" at bounding box center [287, 104] width 87 height 44
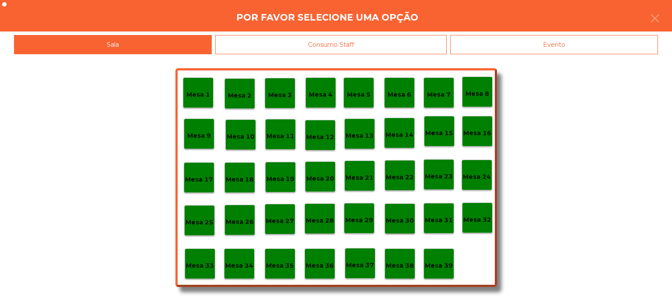
click at [203, 124] on div "Mesa 9" at bounding box center [199, 134] width 31 height 31
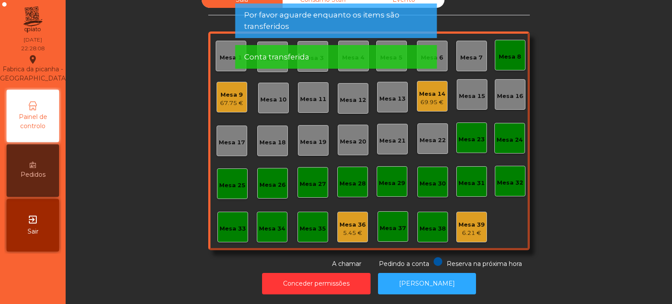
click at [513, 52] on div "Mesa 8" at bounding box center [510, 56] width 22 height 9
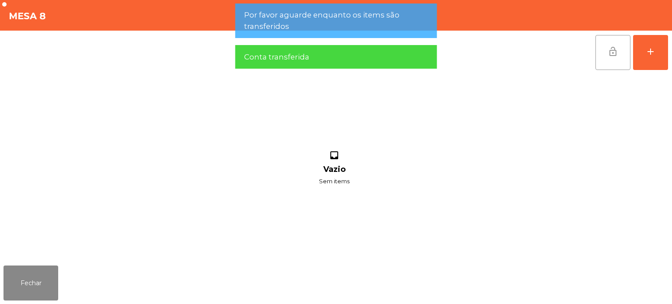
click at [605, 53] on button "lock_open" at bounding box center [612, 52] width 35 height 35
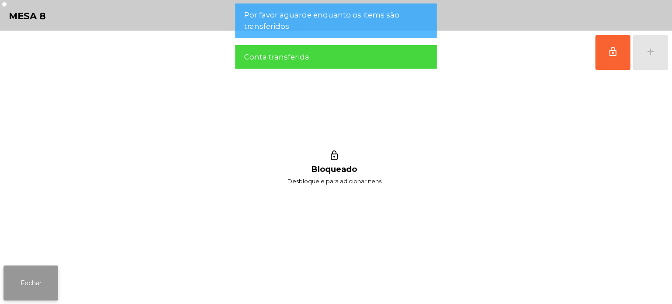
click at [42, 278] on button "Fechar" at bounding box center [30, 283] width 55 height 35
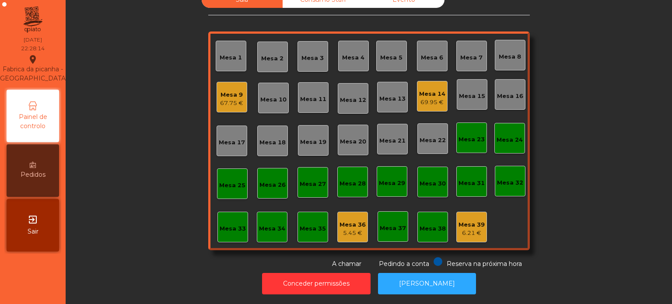
click at [225, 212] on div "Mesa 33" at bounding box center [232, 227] width 31 height 31
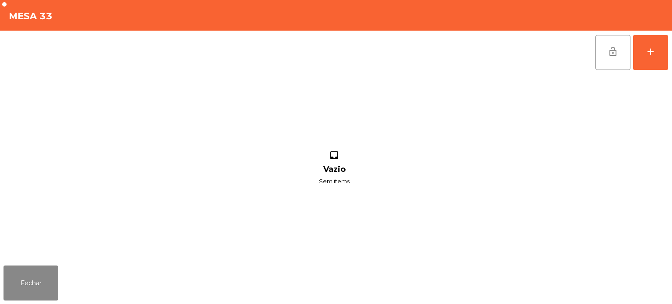
click at [644, 28] on div "Mesa 33" at bounding box center [336, 15] width 672 height 31
click at [647, 47] on div "add" at bounding box center [650, 51] width 10 height 10
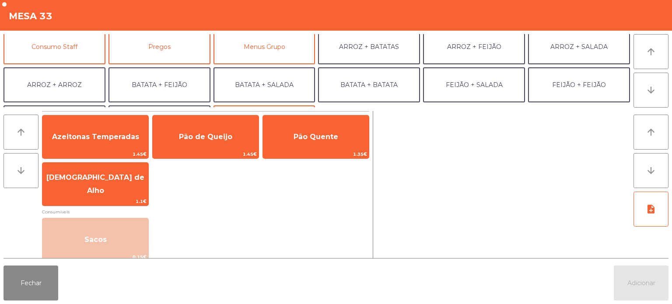
scroll to position [79, 0]
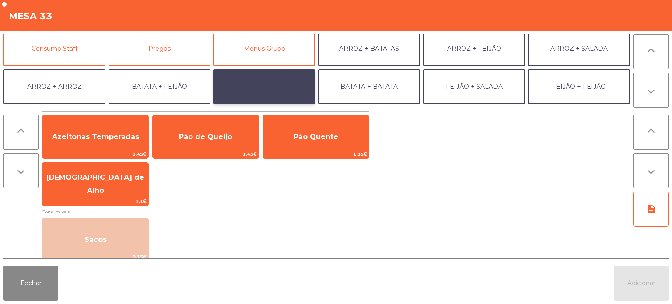
click at [290, 88] on button "BATATA + SALADA" at bounding box center [264, 86] width 102 height 35
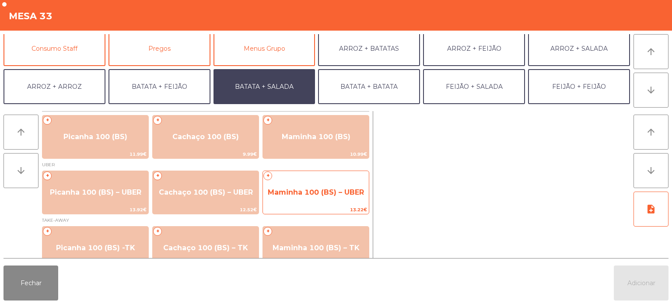
click at [318, 186] on span "Maminha 100 (BS) – UBER" at bounding box center [316, 193] width 106 height 24
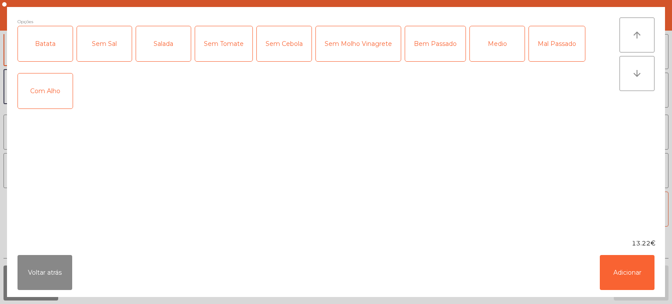
click at [53, 45] on div "Batata" at bounding box center [45, 43] width 55 height 35
click at [107, 50] on div "Sem Sal" at bounding box center [104, 43] width 55 height 35
click at [102, 40] on div "Sem Sal" at bounding box center [104, 43] width 55 height 35
click at [166, 55] on div "Salada" at bounding box center [163, 43] width 55 height 35
click at [432, 34] on div "Bem Passado" at bounding box center [435, 43] width 60 height 35
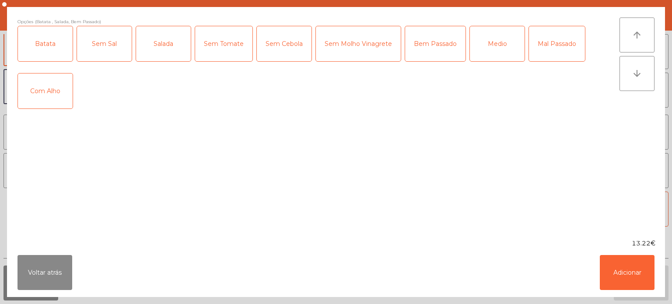
click at [38, 103] on div "Com Alho" at bounding box center [45, 90] width 55 height 35
click at [621, 269] on button "Adicionar" at bounding box center [627, 272] width 55 height 35
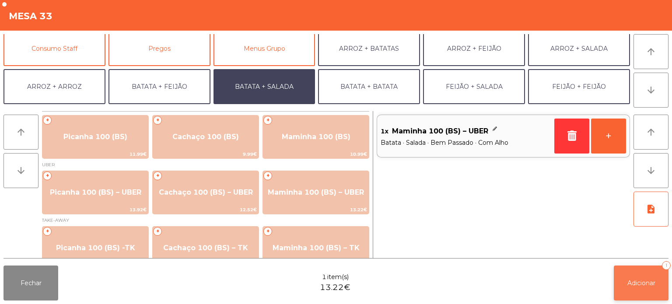
click at [631, 297] on button "Adicionar 1" at bounding box center [641, 283] width 55 height 35
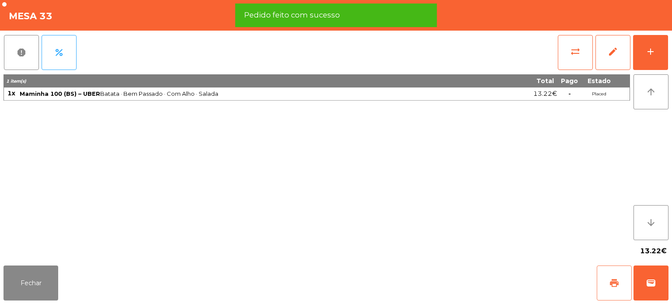
click at [611, 273] on button "print" at bounding box center [614, 283] width 35 height 35
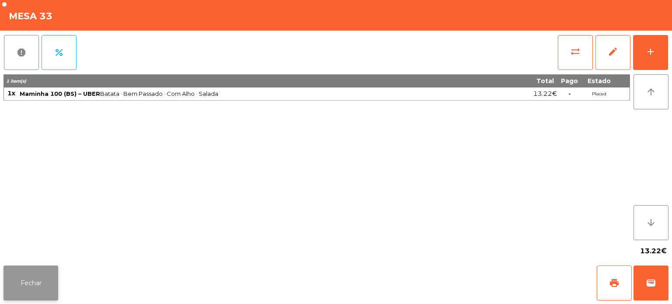
click at [30, 290] on button "Fechar" at bounding box center [30, 283] width 55 height 35
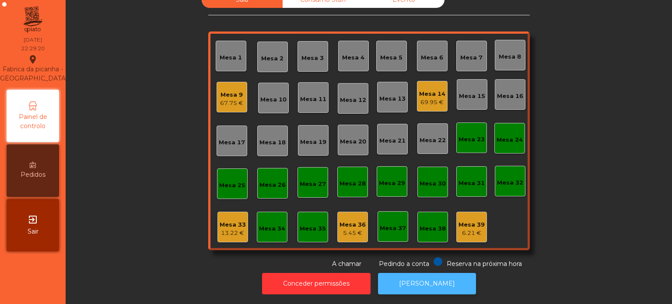
click at [413, 274] on button "[PERSON_NAME]" at bounding box center [427, 283] width 98 height 21
click at [233, 229] on div "13.22 €" at bounding box center [233, 233] width 26 height 9
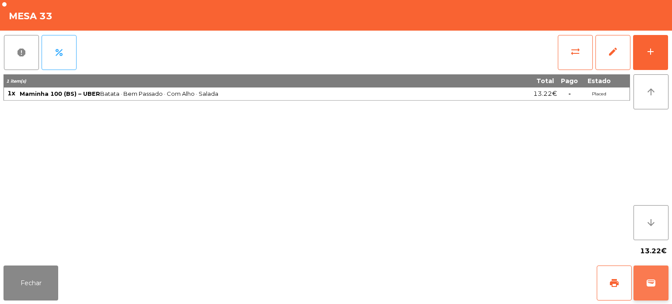
click at [666, 297] on button "wallet" at bounding box center [650, 283] width 35 height 35
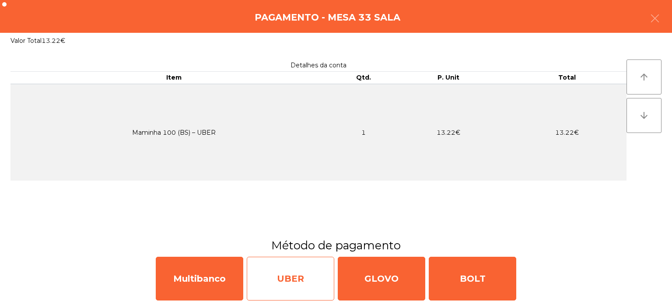
click at [287, 282] on div "UBER" at bounding box center [290, 279] width 87 height 44
select select "**"
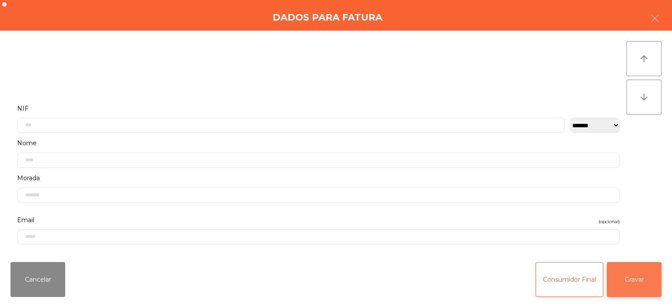
click at [632, 287] on button "Gravar" at bounding box center [634, 279] width 55 height 35
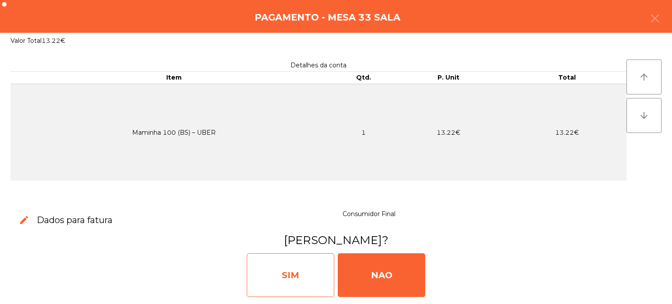
click at [290, 269] on div "SIM" at bounding box center [290, 275] width 87 height 44
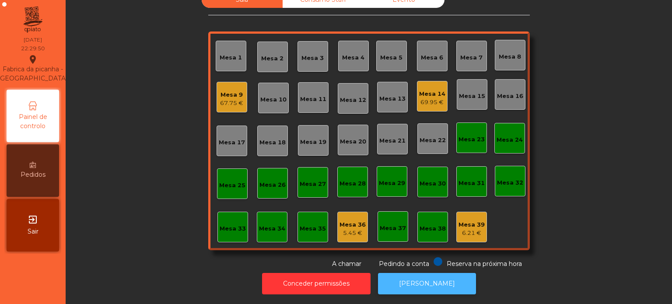
click at [416, 276] on button "[PERSON_NAME]" at bounding box center [427, 283] width 98 height 21
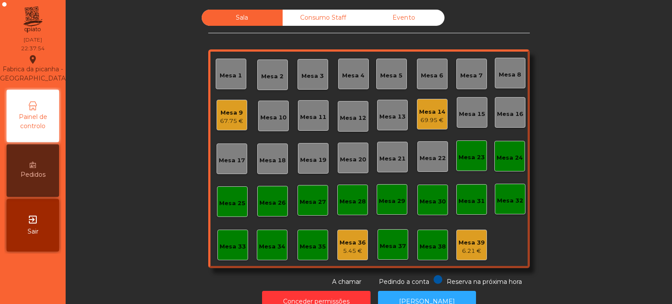
click at [304, 19] on div "Consumo Staff" at bounding box center [323, 18] width 81 height 16
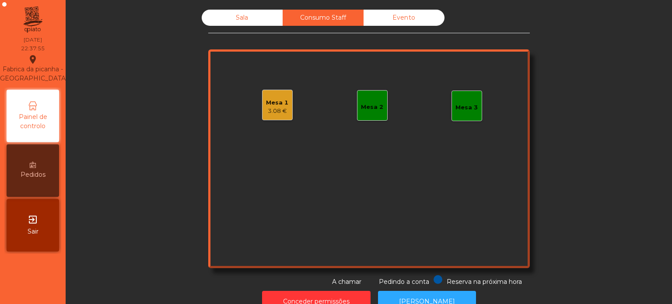
click at [271, 108] on div "3.08 €" at bounding box center [277, 111] width 22 height 9
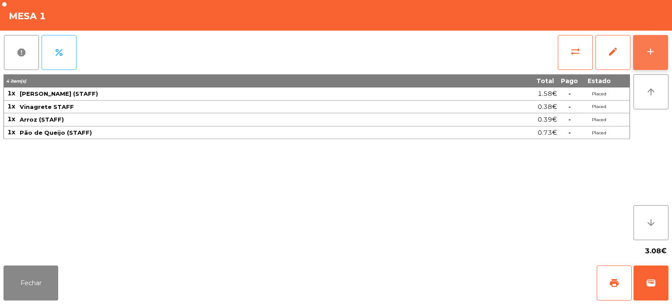
click at [653, 55] on div "add" at bounding box center [650, 51] width 10 height 10
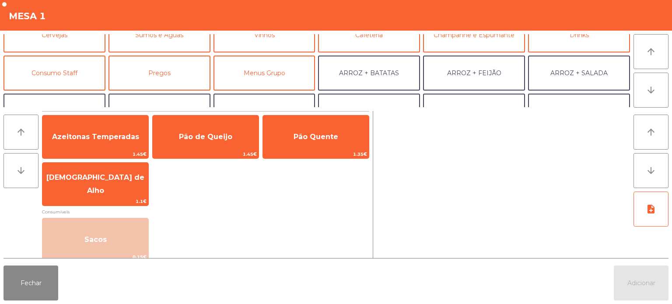
scroll to position [56, 0]
click at [72, 68] on button "Consumo Staff" at bounding box center [54, 71] width 102 height 35
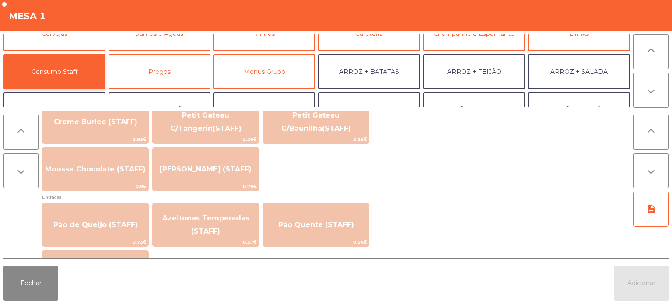
scroll to position [633, 0]
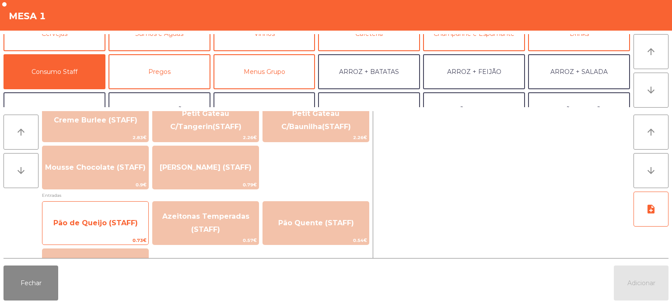
click at [101, 216] on span "Pão de Queijo (STAFF)" at bounding box center [95, 223] width 106 height 24
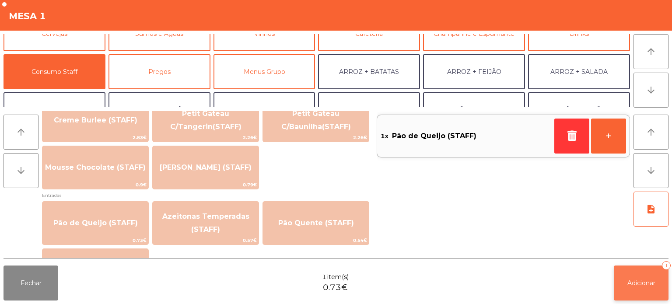
click at [621, 297] on button "Adicionar 1" at bounding box center [641, 283] width 55 height 35
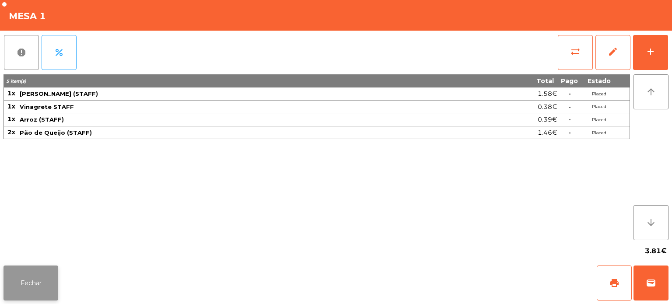
click at [13, 269] on button "Fechar" at bounding box center [30, 283] width 55 height 35
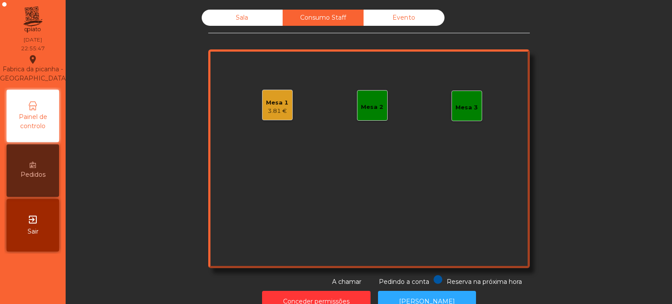
click at [227, 23] on div "Sala" at bounding box center [242, 18] width 81 height 16
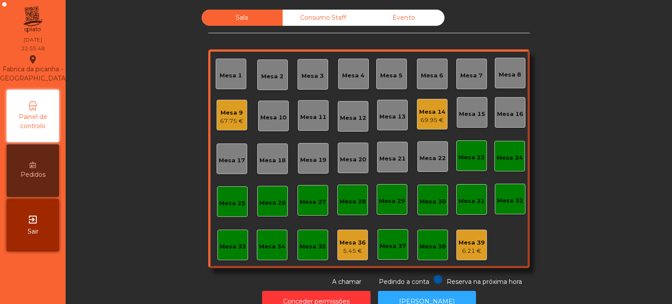
click at [339, 259] on div "Mesa 36 5.45 €" at bounding box center [352, 245] width 31 height 31
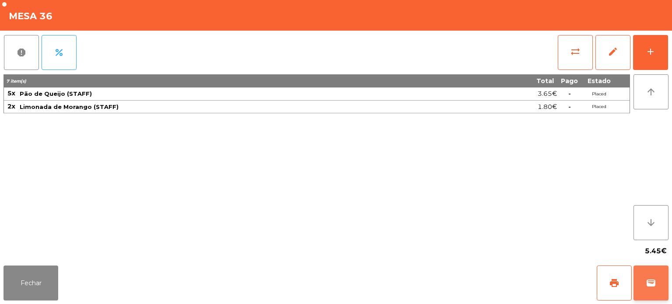
click at [636, 287] on button "wallet" at bounding box center [650, 283] width 35 height 35
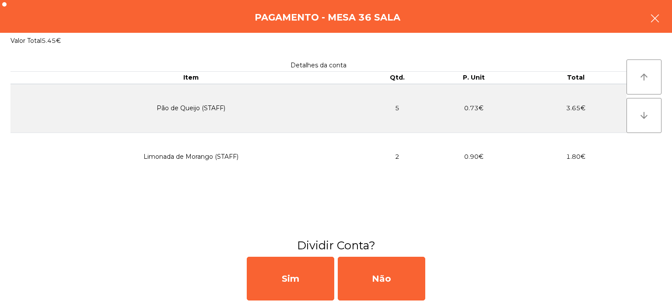
click at [656, 23] on icon "button" at bounding box center [655, 18] width 10 height 10
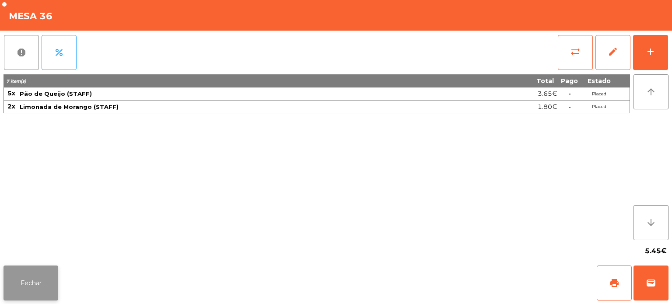
click at [48, 275] on button "Fechar" at bounding box center [30, 283] width 55 height 35
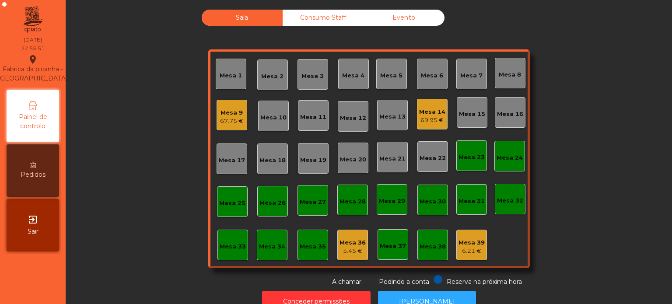
click at [355, 241] on div "Mesa 36" at bounding box center [352, 242] width 26 height 9
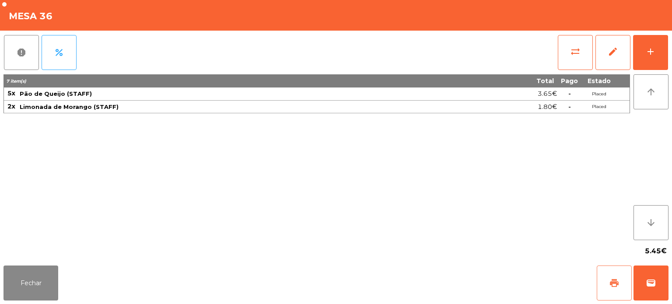
click at [612, 288] on button "print" at bounding box center [614, 283] width 35 height 35
click at [50, 277] on button "Fechar" at bounding box center [30, 283] width 55 height 35
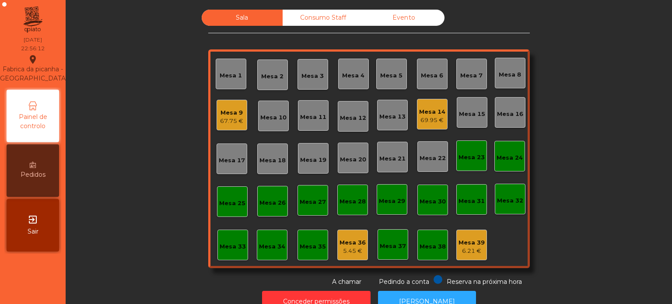
click at [304, 19] on div "Consumo Staff" at bounding box center [323, 18] width 81 height 16
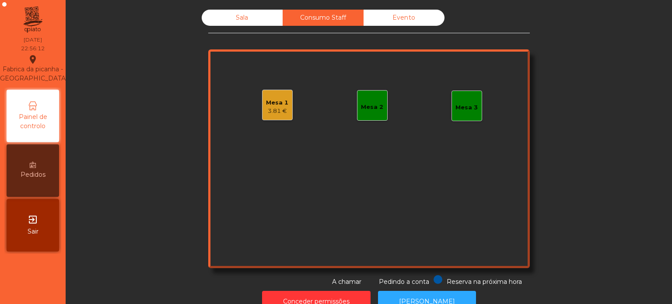
click at [267, 117] on div "Mesa 1 3.81 €" at bounding box center [277, 105] width 31 height 31
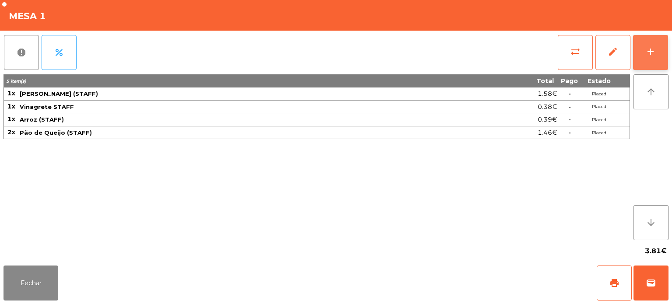
click at [649, 42] on button "add" at bounding box center [650, 52] width 35 height 35
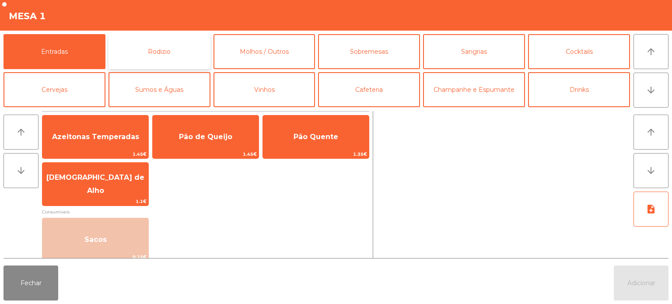
click at [192, 58] on button "Rodizio" at bounding box center [159, 51] width 102 height 35
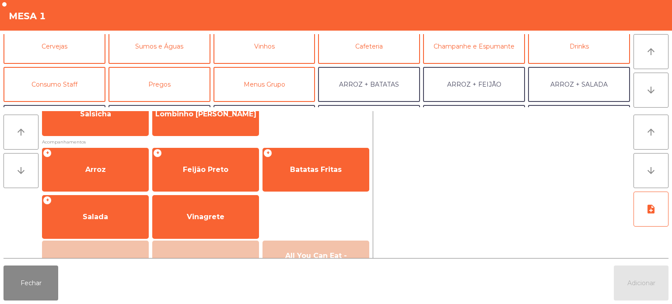
scroll to position [46, 0]
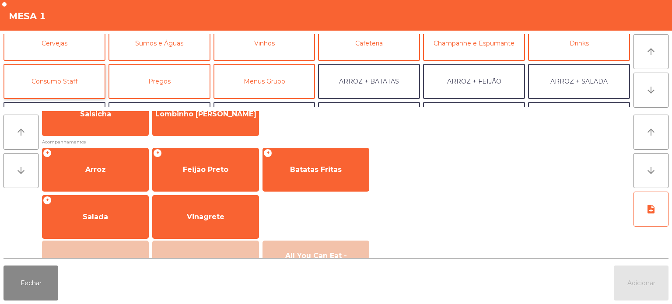
click at [73, 80] on button "Consumo Staff" at bounding box center [54, 81] width 102 height 35
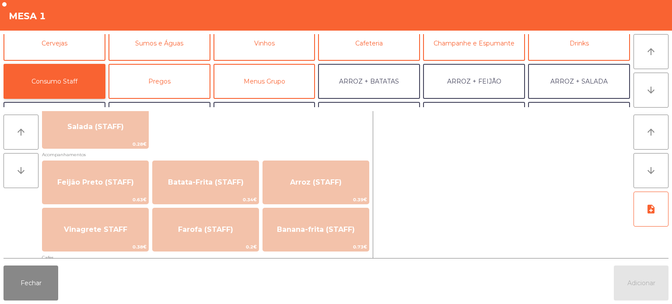
scroll to position [367, 0]
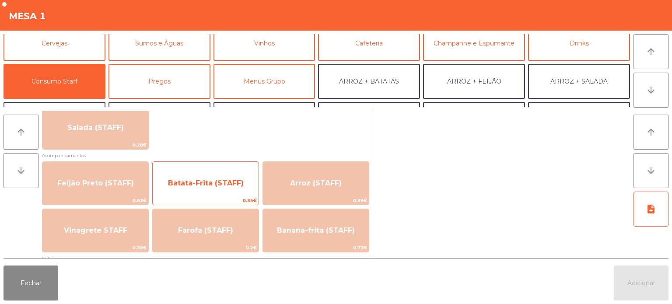
click at [209, 182] on span "Batata-Frita (STAFF)" at bounding box center [206, 183] width 76 height 8
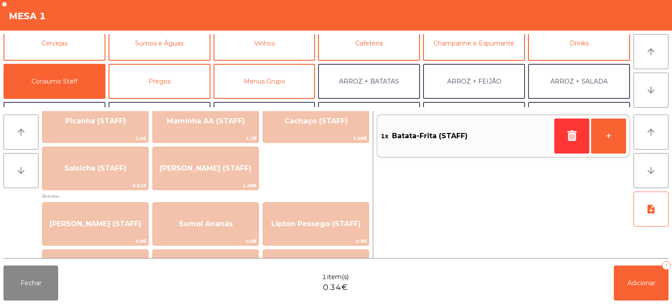
scroll to position [0, 0]
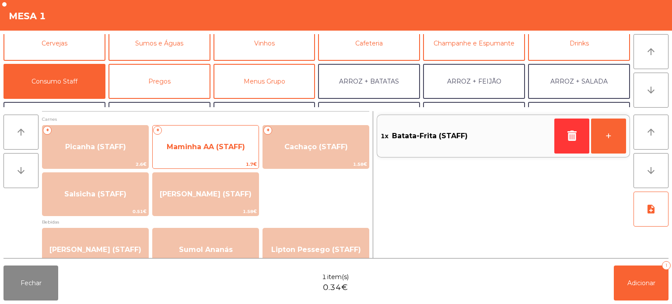
click at [216, 159] on div "+ Maminha AA (STAFF) 1.7€" at bounding box center [205, 147] width 107 height 44
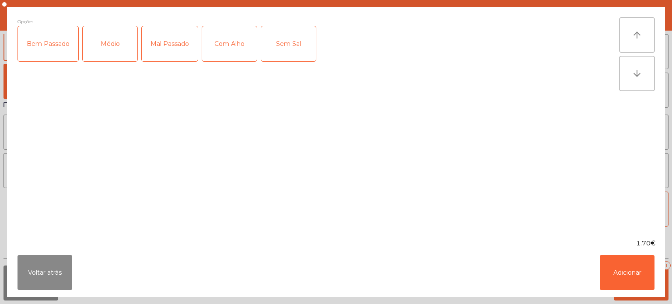
click at [151, 43] on div "Mal Passado" at bounding box center [170, 43] width 56 height 35
click at [231, 40] on div "Com Alho" at bounding box center [229, 43] width 55 height 35
click at [632, 269] on button "Adicionar" at bounding box center [627, 272] width 55 height 35
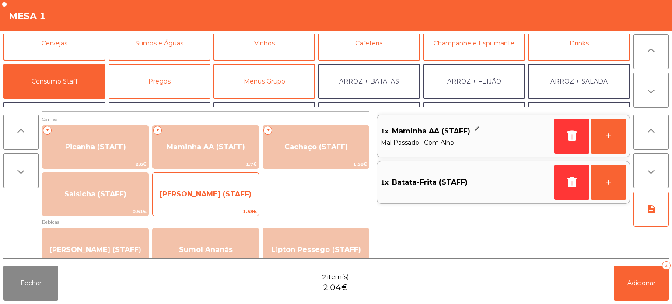
click at [227, 186] on span "[PERSON_NAME] (STAFF)" at bounding box center [206, 194] width 106 height 24
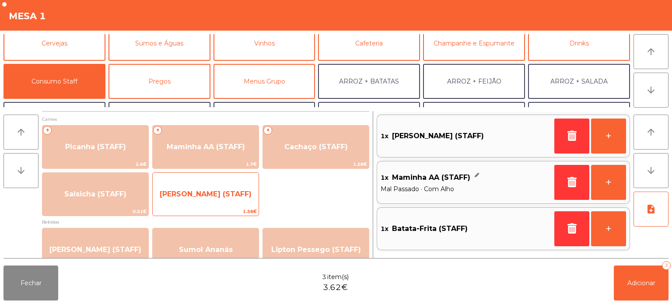
click at [208, 198] on span "[PERSON_NAME] (STAFF)" at bounding box center [206, 194] width 92 height 8
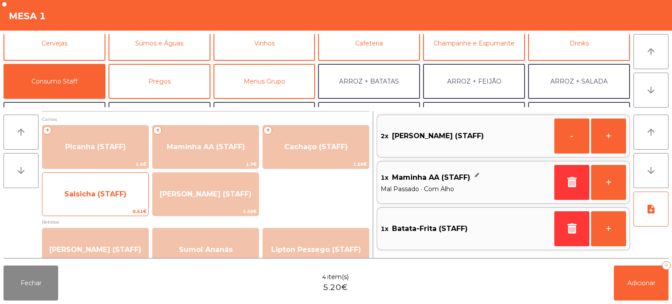
click at [112, 198] on span "Salsicha (STAFF)" at bounding box center [95, 194] width 62 height 8
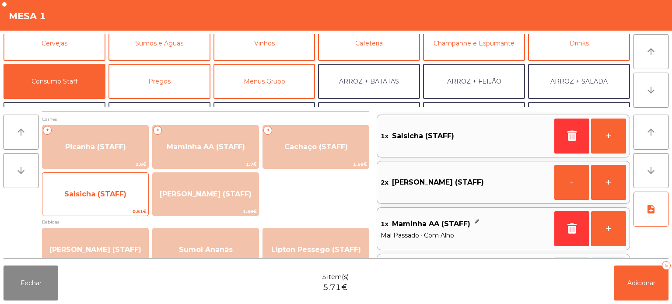
scroll to position [41, 0]
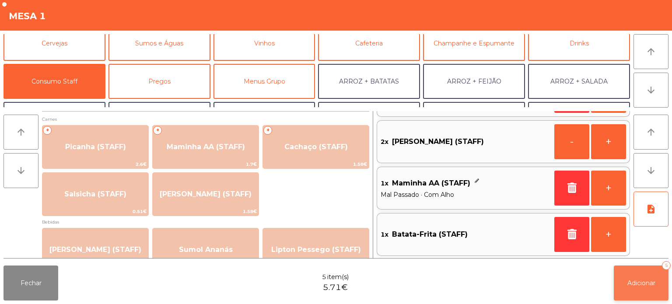
click at [637, 287] on button "Adicionar 5" at bounding box center [641, 283] width 55 height 35
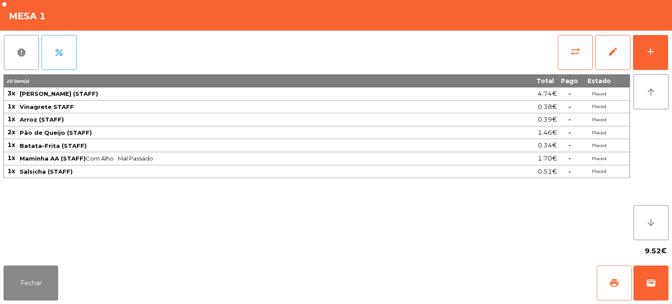
click at [602, 284] on button "print" at bounding box center [614, 283] width 35 height 35
click at [7, 283] on button "Fechar" at bounding box center [30, 283] width 55 height 35
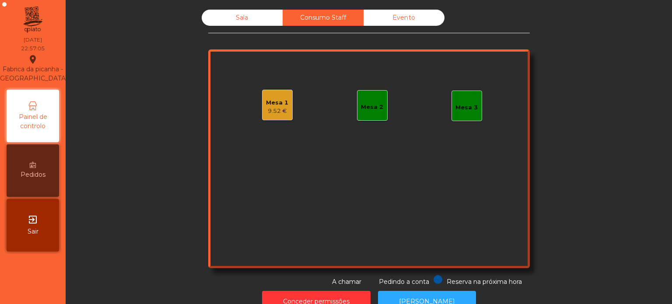
click at [231, 16] on div "Sala" at bounding box center [242, 18] width 81 height 16
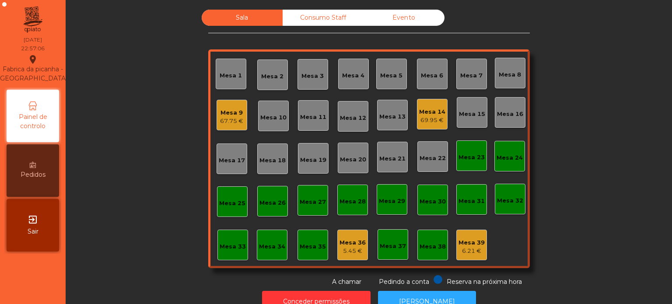
click at [344, 247] on div "5.45 €" at bounding box center [352, 251] width 26 height 9
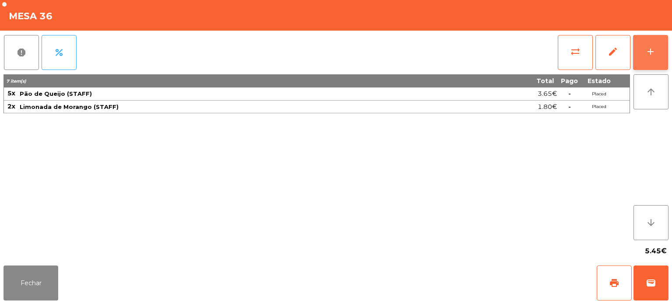
click at [644, 50] on button "add" at bounding box center [650, 52] width 35 height 35
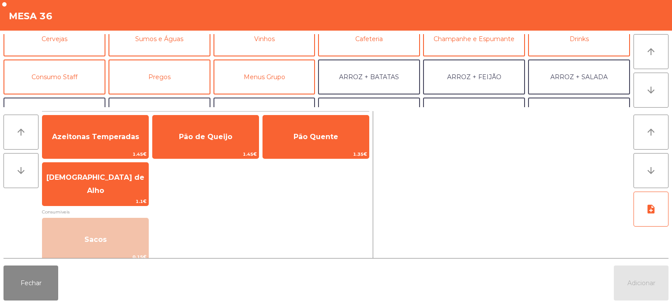
scroll to position [52, 0]
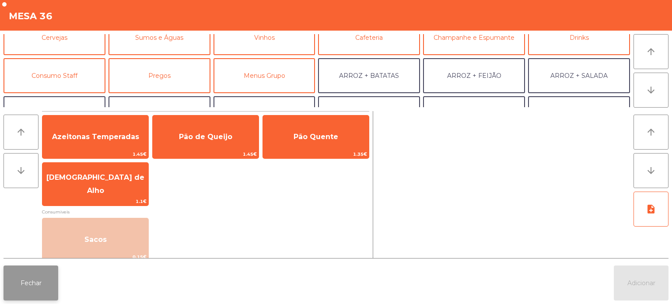
click at [34, 292] on button "Fechar" at bounding box center [30, 283] width 55 height 35
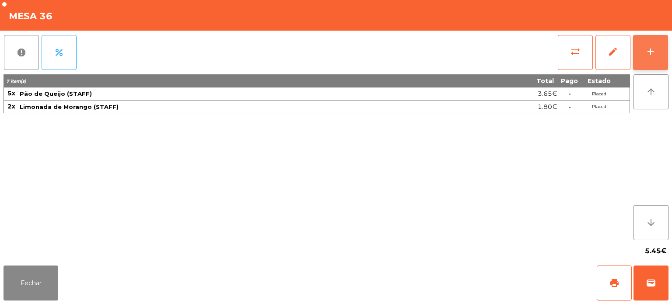
click at [644, 49] on button "add" at bounding box center [650, 52] width 35 height 35
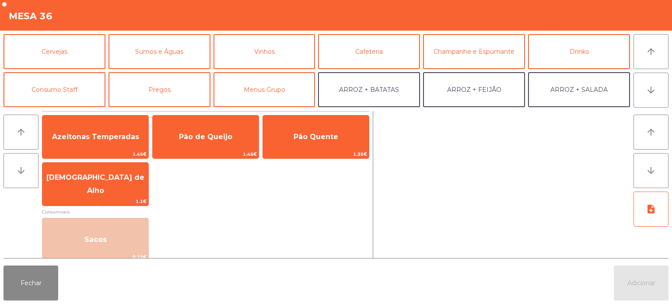
scroll to position [38, 0]
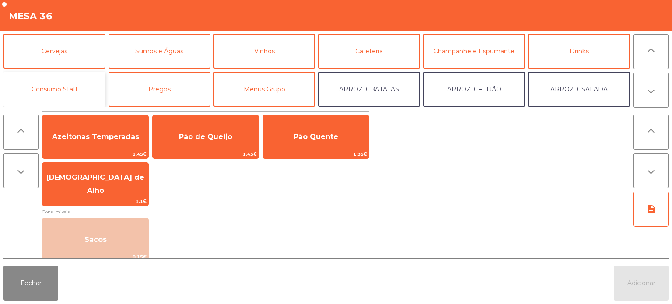
click at [58, 91] on button "Consumo Staff" at bounding box center [54, 89] width 102 height 35
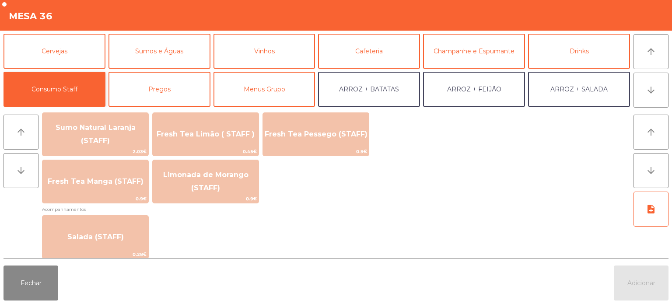
scroll to position [245, 0]
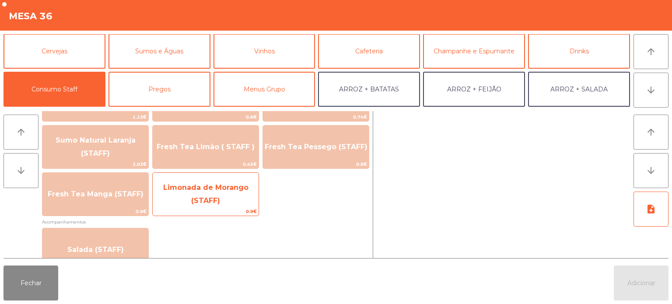
click at [215, 201] on span "Limonada de Morango (STAFF)" at bounding box center [205, 193] width 85 height 21
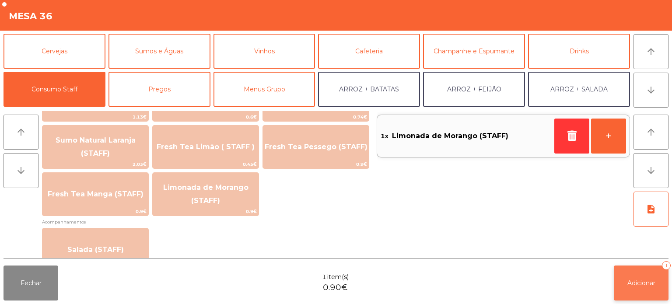
click at [628, 276] on button "Adicionar 1" at bounding box center [641, 283] width 55 height 35
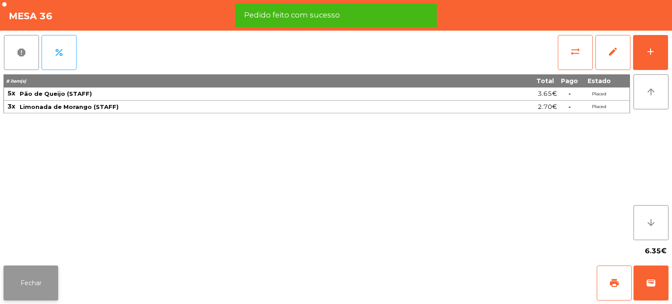
click at [38, 271] on button "Fechar" at bounding box center [30, 283] width 55 height 35
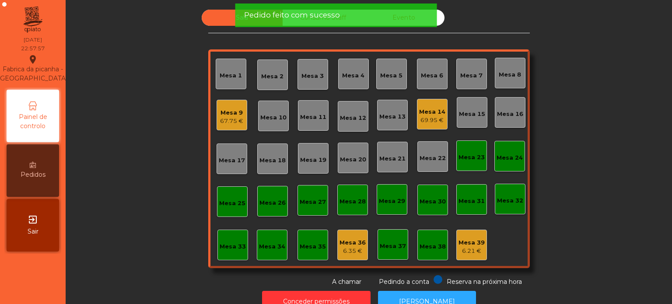
click at [349, 247] on div "6.35 €" at bounding box center [352, 251] width 26 height 9
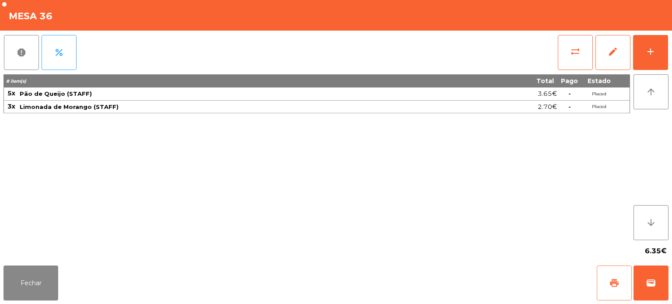
click at [604, 283] on button "print" at bounding box center [614, 283] width 35 height 35
click at [44, 283] on button "Fechar" at bounding box center [30, 283] width 55 height 35
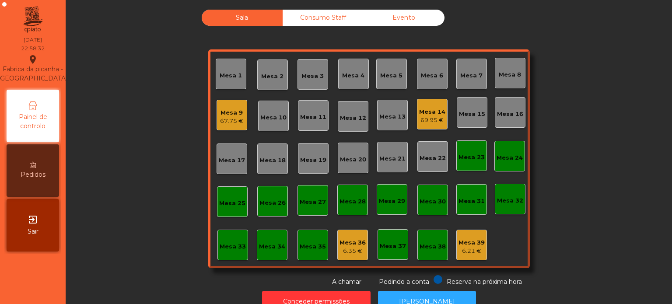
click at [350, 247] on div "6.35 €" at bounding box center [352, 251] width 26 height 9
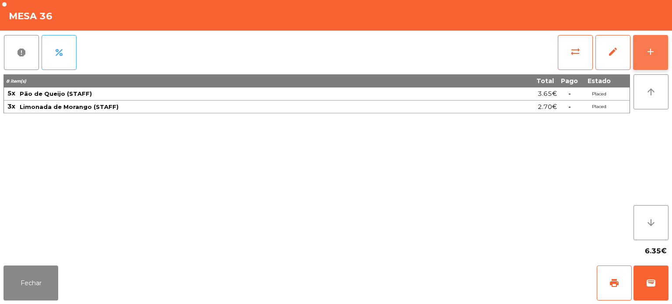
click at [649, 52] on div "add" at bounding box center [650, 51] width 10 height 10
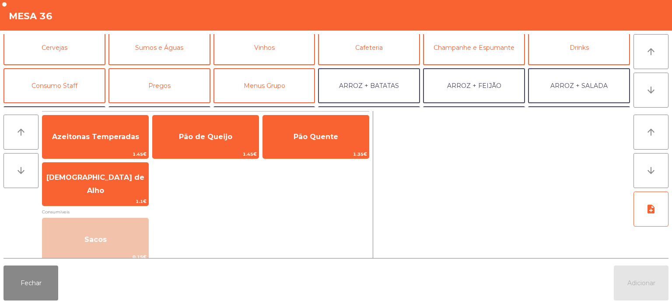
scroll to position [34, 0]
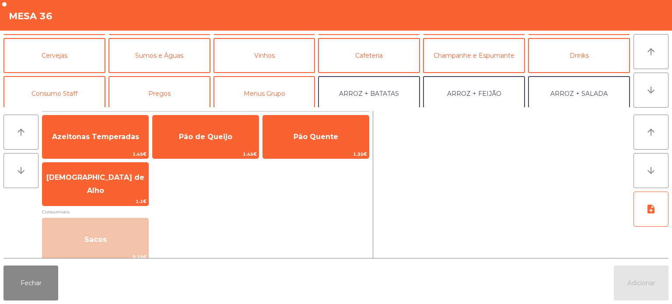
click at [61, 87] on button "Consumo Staff" at bounding box center [54, 93] width 102 height 35
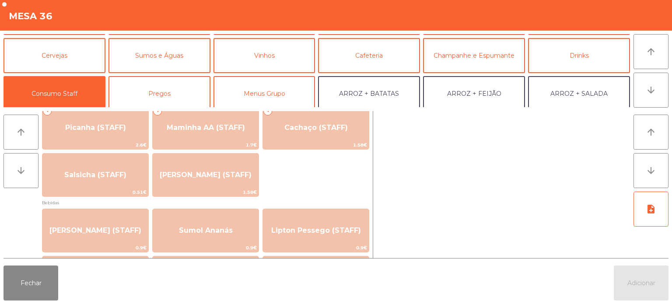
scroll to position [0, 0]
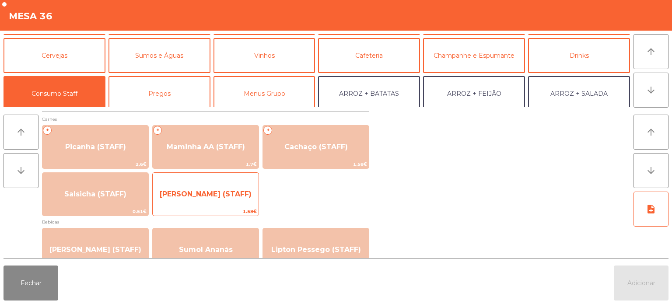
click at [218, 199] on span "[PERSON_NAME] (STAFF)" at bounding box center [206, 194] width 106 height 24
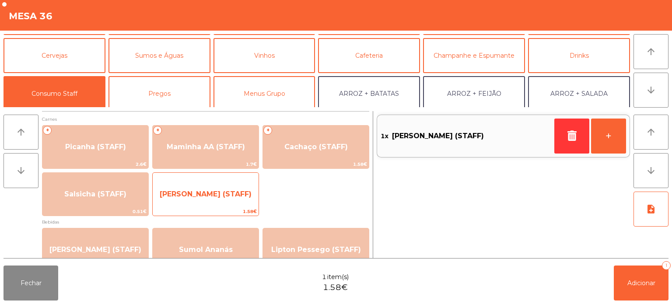
click at [201, 199] on span "[PERSON_NAME] (STAFF)" at bounding box center [206, 194] width 106 height 24
click at [203, 202] on span "[PERSON_NAME] (STAFF)" at bounding box center [206, 194] width 106 height 24
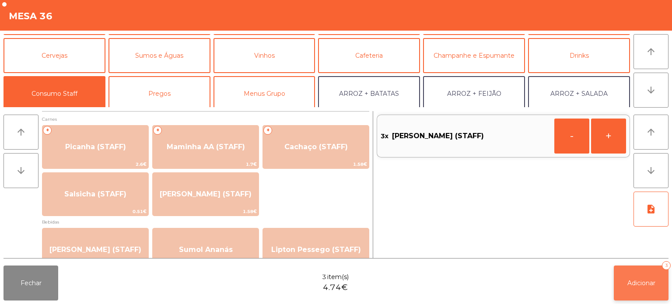
click at [647, 270] on button "Adicionar 3" at bounding box center [641, 283] width 55 height 35
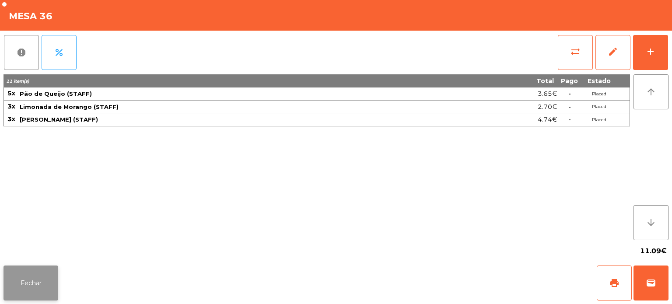
click at [39, 280] on button "Fechar" at bounding box center [30, 283] width 55 height 35
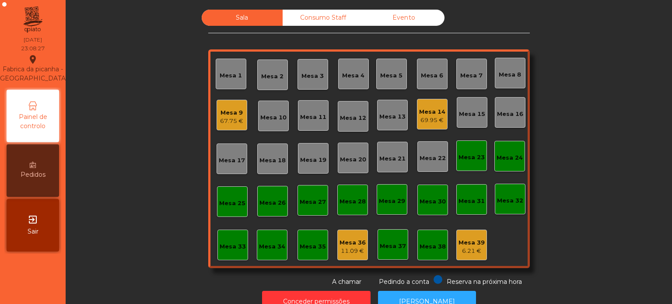
click at [331, 22] on div "Consumo Staff" at bounding box center [323, 18] width 81 height 16
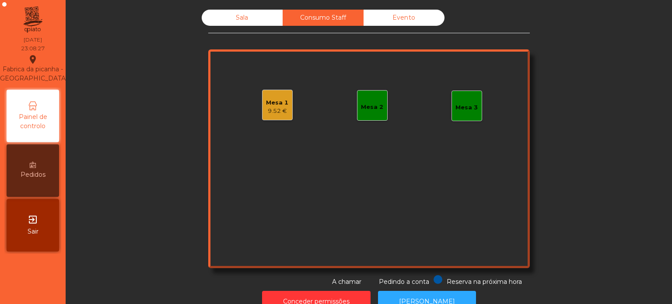
click at [270, 23] on div "Sala" at bounding box center [242, 18] width 81 height 16
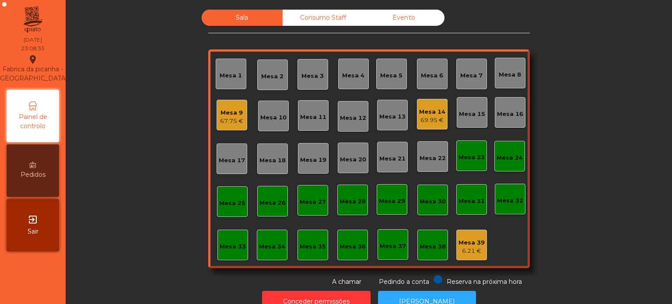
click at [319, 17] on div "Consumo Staff" at bounding box center [323, 18] width 81 height 16
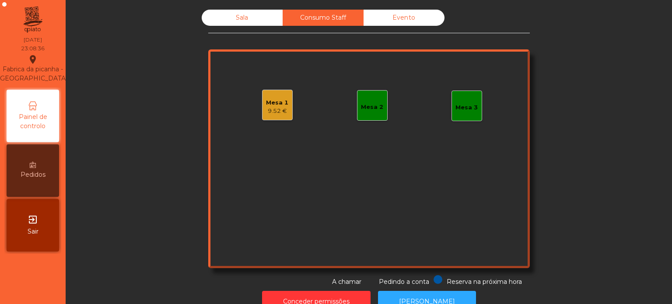
click at [282, 118] on div "Mesa 1 9.52 €" at bounding box center [277, 105] width 31 height 31
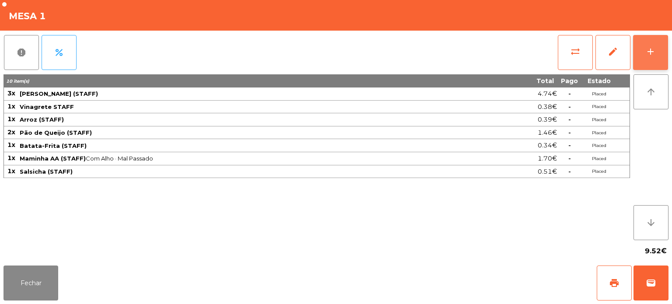
click at [646, 56] on div "add" at bounding box center [650, 51] width 10 height 10
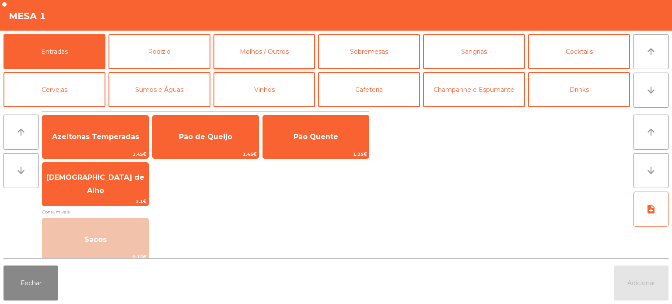
click at [269, 53] on button "Molhos / Outros" at bounding box center [264, 51] width 102 height 35
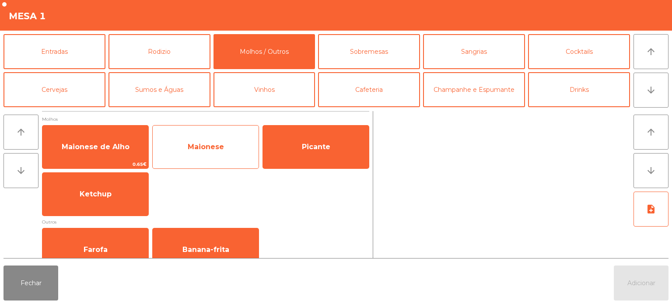
click at [225, 143] on span "Maionese" at bounding box center [206, 147] width 106 height 24
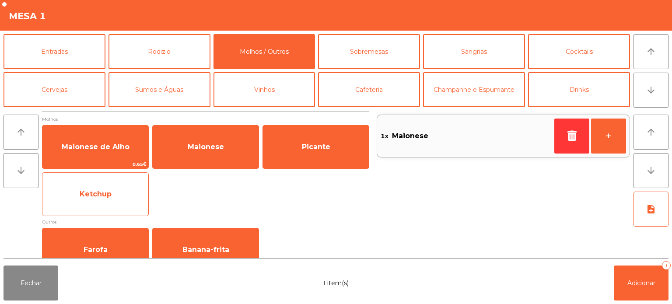
click at [113, 198] on span "Ketchup" at bounding box center [95, 194] width 106 height 24
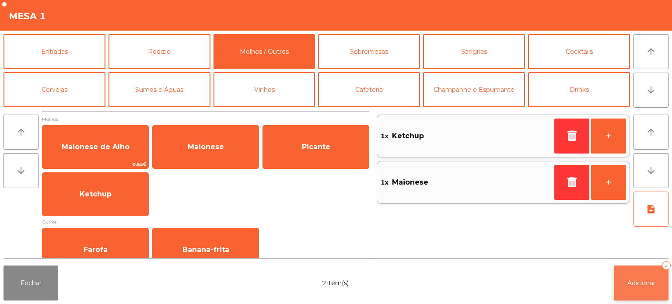
click at [647, 287] on button "Adicionar 2" at bounding box center [641, 283] width 55 height 35
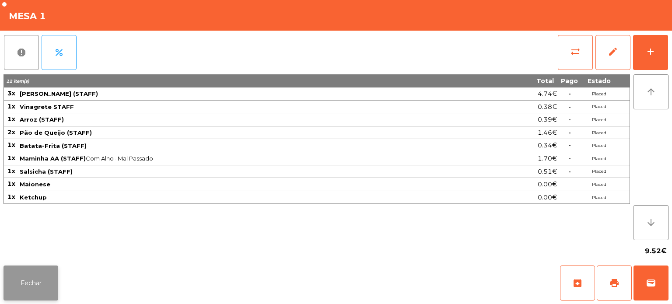
click at [53, 280] on button "Fechar" at bounding box center [30, 283] width 55 height 35
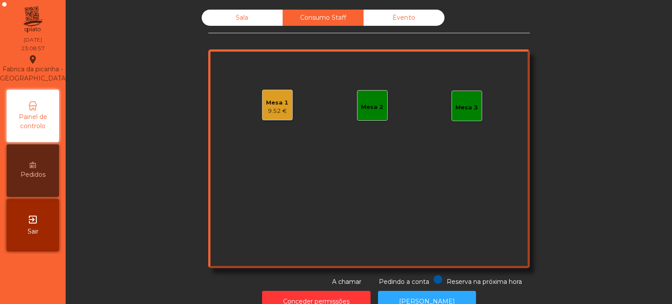
click at [276, 103] on div "Mesa 1" at bounding box center [277, 102] width 22 height 9
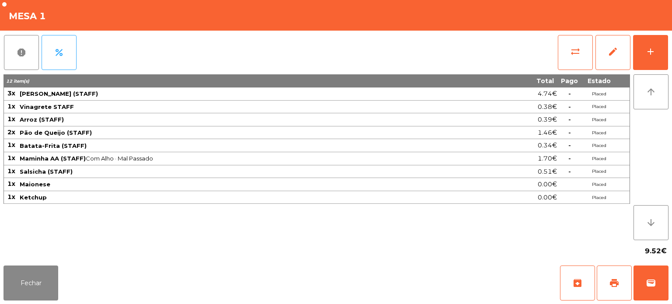
click at [32, 52] on button "report" at bounding box center [21, 52] width 35 height 35
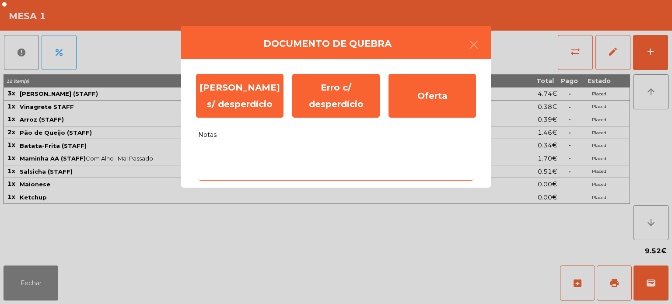
click at [323, 146] on textarea "Notas" at bounding box center [336, 162] width 276 height 36
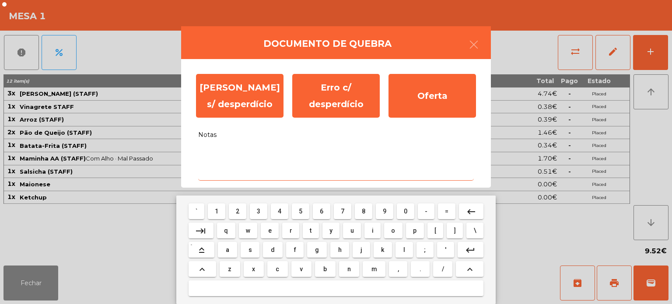
click at [234, 251] on button "a" at bounding box center [227, 250] width 19 height 16
click at [404, 250] on span "l" at bounding box center [404, 249] width 2 height 7
click at [373, 231] on span "i" at bounding box center [373, 230] width 2 height 7
type textarea "***"
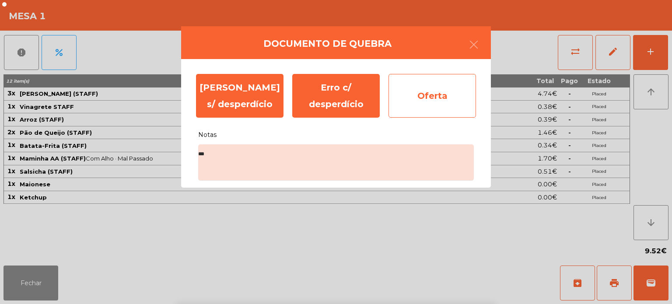
click at [439, 103] on div "Oferta" at bounding box center [431, 96] width 87 height 44
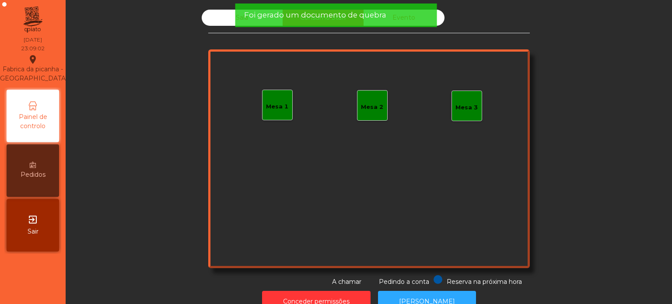
click at [224, 25] on div "Sala" at bounding box center [242, 18] width 81 height 16
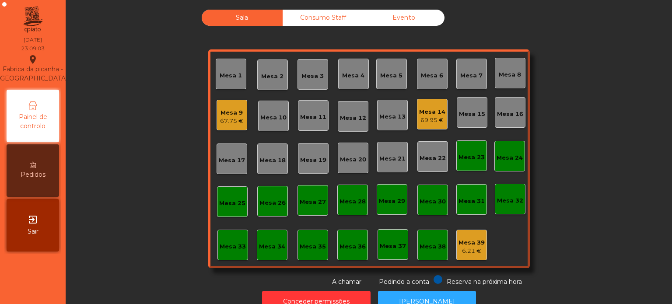
click at [469, 112] on div "Mesa 15" at bounding box center [472, 114] width 26 height 9
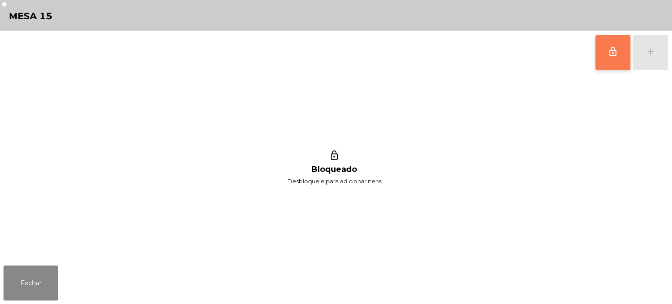
click at [603, 52] on button "lock_outline" at bounding box center [612, 52] width 35 height 35
click at [658, 46] on div "lock_outline add" at bounding box center [631, 53] width 73 height 44
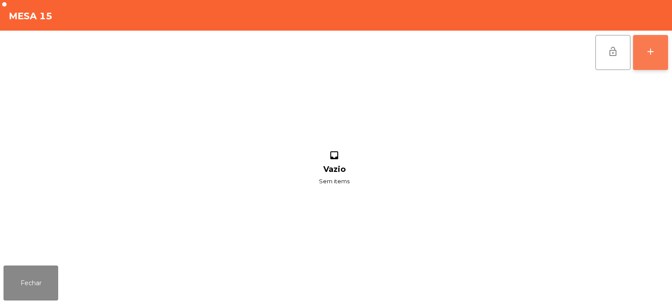
click at [648, 50] on div "add" at bounding box center [650, 51] width 10 height 10
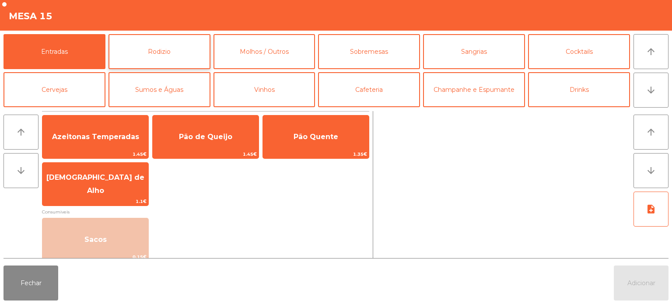
click at [155, 53] on button "Rodizio" at bounding box center [159, 51] width 102 height 35
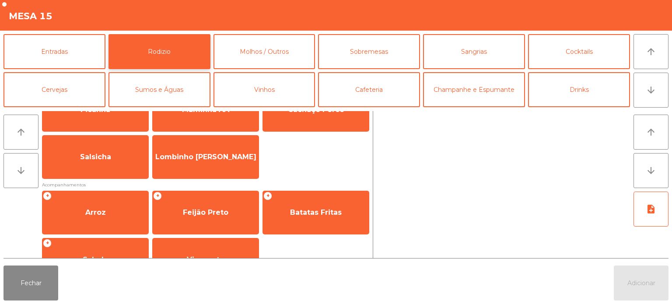
scroll to position [29, 0]
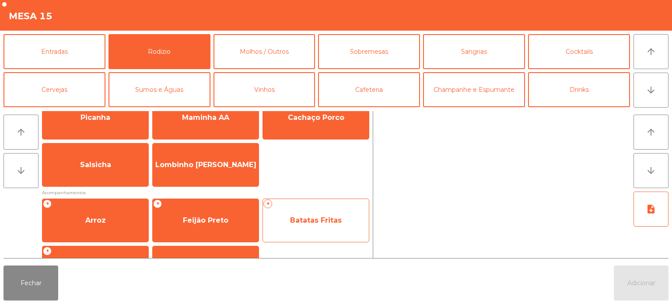
click at [304, 219] on span "Batatas Fritas" at bounding box center [316, 220] width 52 height 8
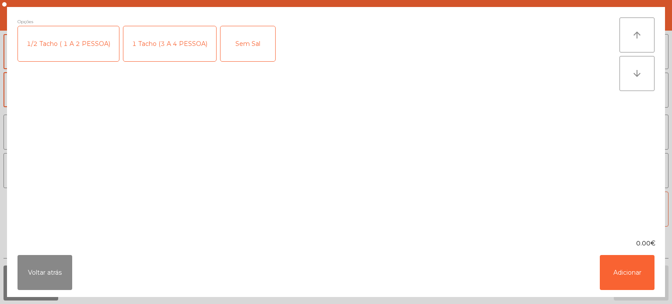
click at [156, 36] on div "1 Tacho (3 A 4 PESSOA)" at bounding box center [169, 43] width 93 height 35
click at [616, 278] on button "Adicionar" at bounding box center [627, 272] width 55 height 35
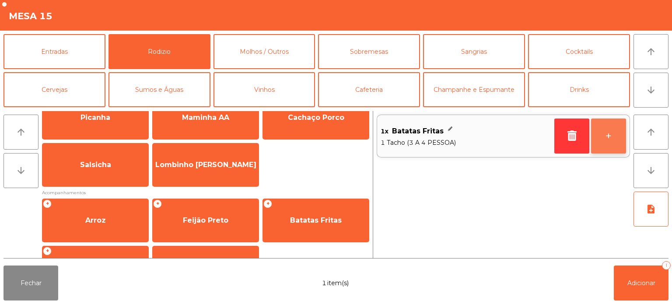
click at [605, 129] on button "+" at bounding box center [608, 136] width 35 height 35
click at [614, 137] on button "+" at bounding box center [608, 136] width 35 height 35
click at [608, 134] on button "+" at bounding box center [608, 136] width 35 height 35
click at [607, 133] on button "+" at bounding box center [608, 136] width 35 height 35
click at [612, 135] on button "+" at bounding box center [608, 136] width 35 height 35
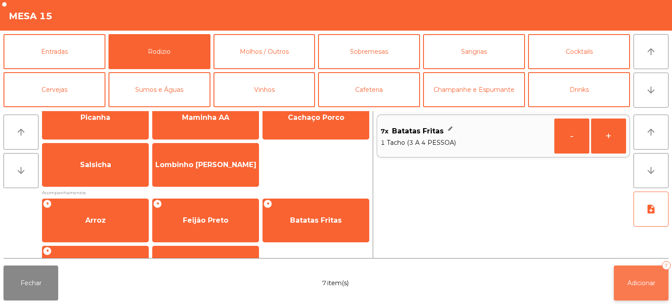
click at [637, 269] on button "Adicionar 7" at bounding box center [641, 283] width 55 height 35
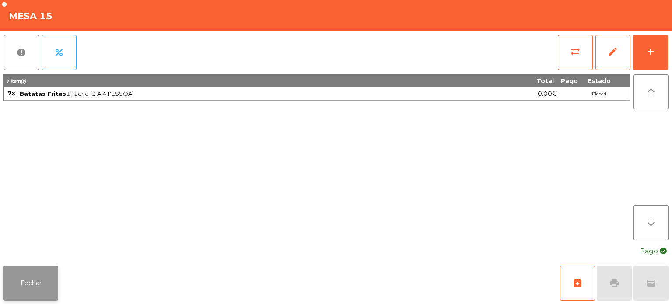
click at [33, 276] on button "Fechar" at bounding box center [30, 283] width 55 height 35
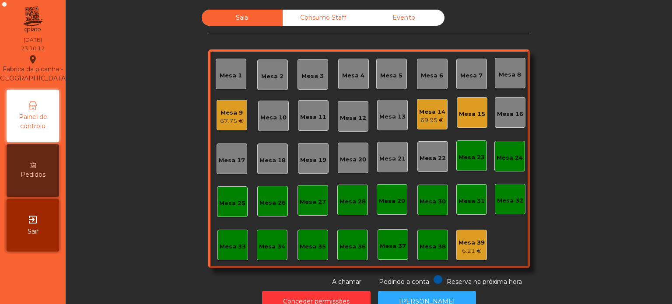
click at [469, 104] on div "Mesa 15" at bounding box center [472, 112] width 31 height 31
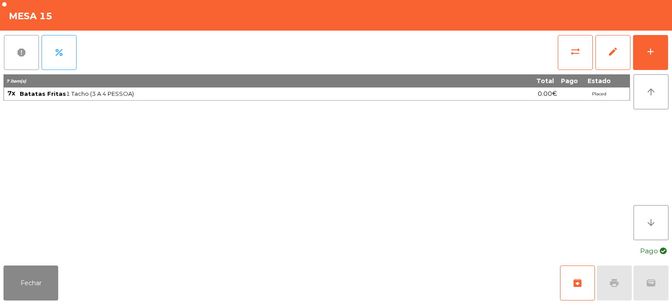
click at [19, 54] on span "report" at bounding box center [21, 52] width 10 height 10
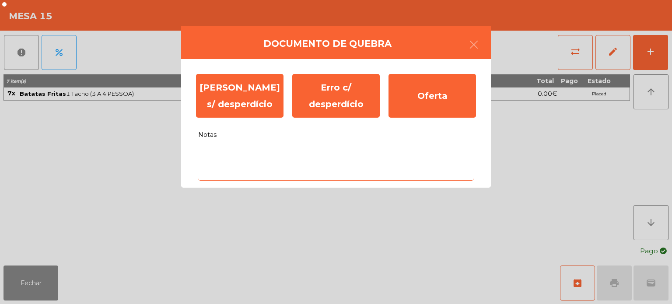
click at [237, 154] on textarea "Notas" at bounding box center [336, 162] width 276 height 36
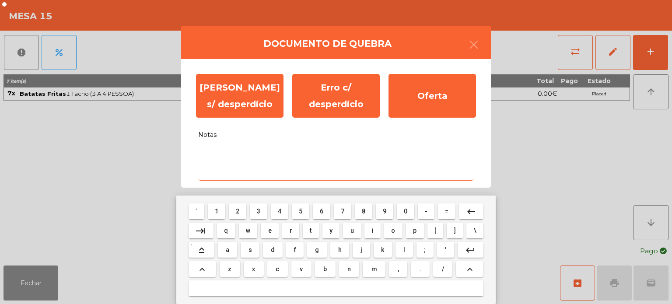
click at [250, 249] on span "s" at bounding box center [249, 249] width 3 height 7
click at [269, 233] on span "e" at bounding box center [269, 230] width 3 height 7
click at [374, 269] on span "m" at bounding box center [374, 269] width 6 height 7
type textarea "***"
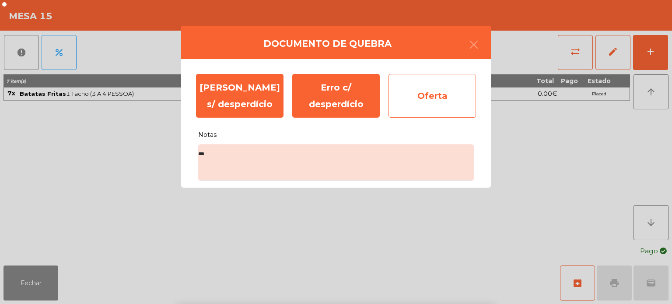
click at [427, 91] on div "Oferta" at bounding box center [431, 96] width 87 height 44
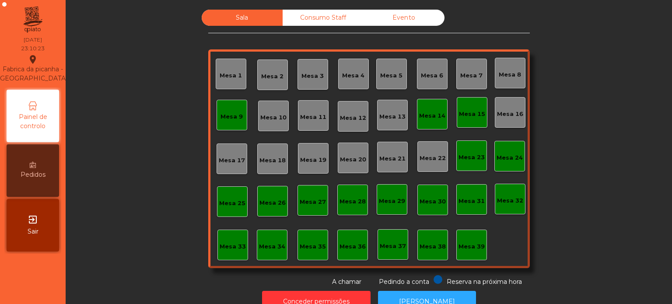
click at [469, 115] on div "Mesa 15" at bounding box center [472, 114] width 26 height 9
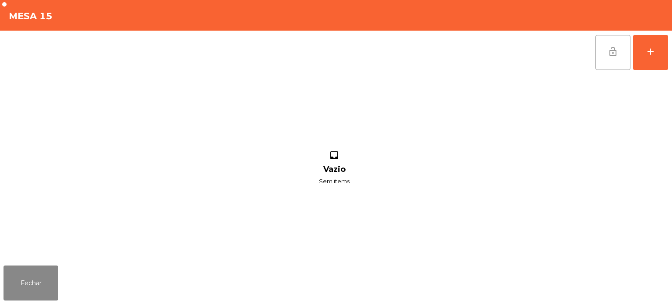
click at [616, 56] on span "lock_open" at bounding box center [613, 51] width 10 height 10
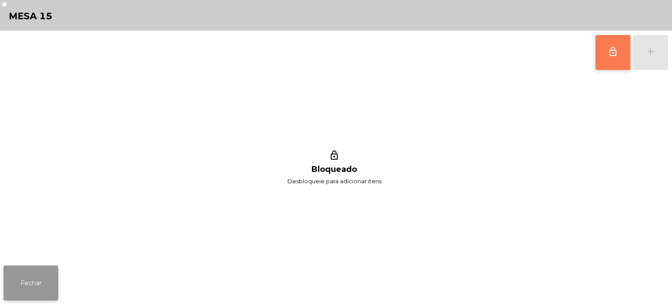
click at [53, 283] on button "Fechar" at bounding box center [30, 283] width 55 height 35
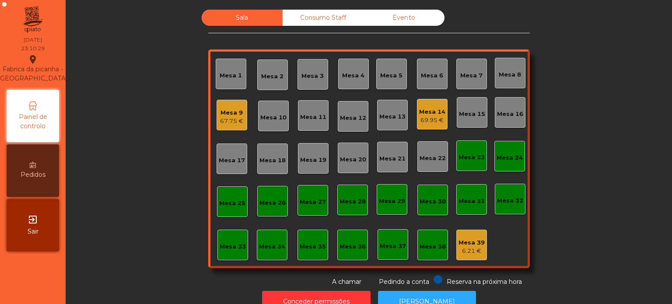
click at [479, 245] on div "Mesa 39" at bounding box center [471, 242] width 26 height 9
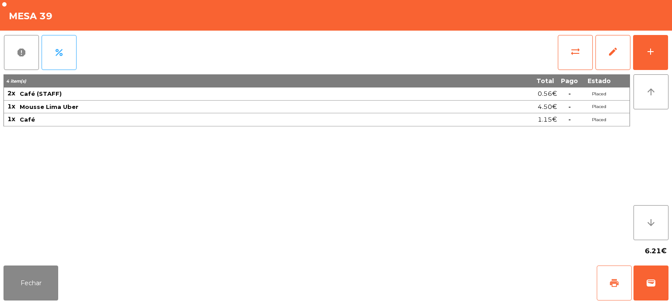
click at [602, 290] on button "print" at bounding box center [614, 283] width 35 height 35
click at [31, 47] on button "report" at bounding box center [21, 52] width 35 height 35
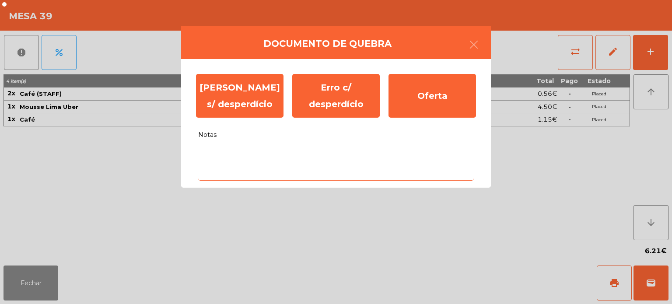
click at [330, 156] on textarea "Notas" at bounding box center [336, 162] width 276 height 36
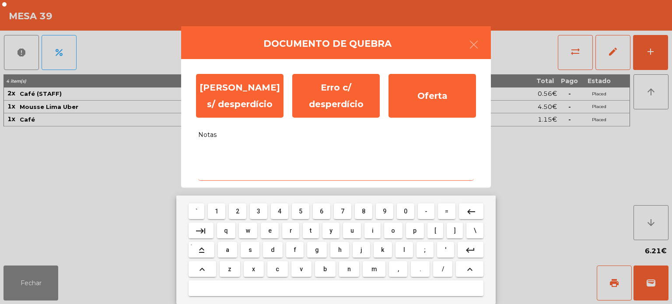
click at [250, 250] on span "s" at bounding box center [249, 249] width 3 height 7
click at [269, 230] on span "e" at bounding box center [269, 230] width 3 height 7
click at [383, 273] on button "m" at bounding box center [374, 269] width 23 height 16
type textarea "***"
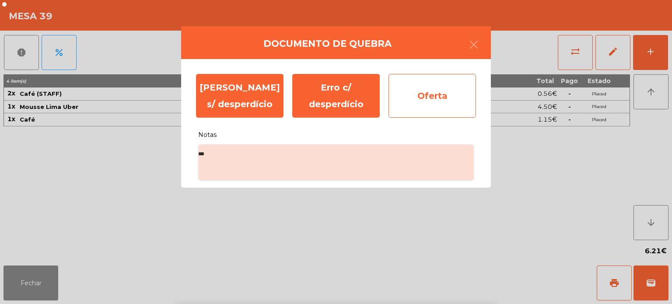
click at [431, 105] on div "Oferta" at bounding box center [431, 96] width 87 height 44
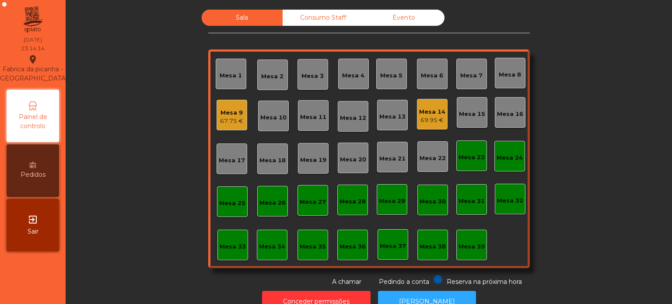
scroll to position [24, 0]
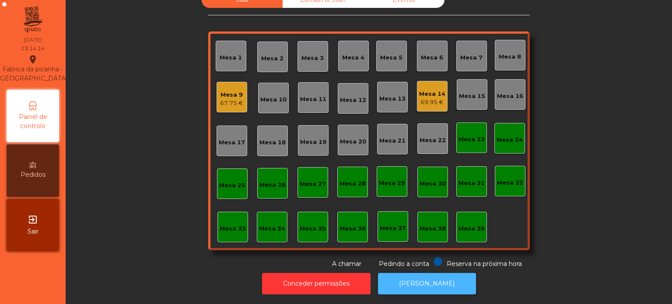
click at [438, 280] on button "[PERSON_NAME]" at bounding box center [427, 283] width 98 height 21
click at [446, 277] on button "[PERSON_NAME]" at bounding box center [427, 283] width 98 height 21
click at [422, 90] on div "Mesa 14" at bounding box center [432, 94] width 26 height 9
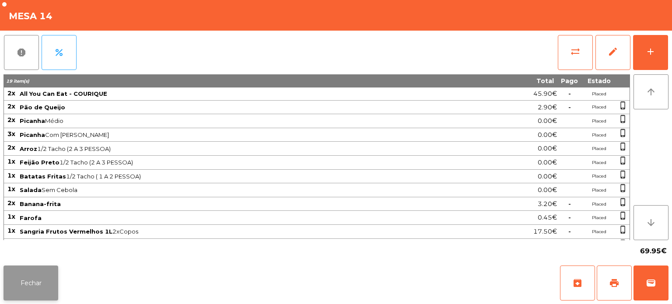
click at [19, 299] on button "Fechar" at bounding box center [30, 283] width 55 height 35
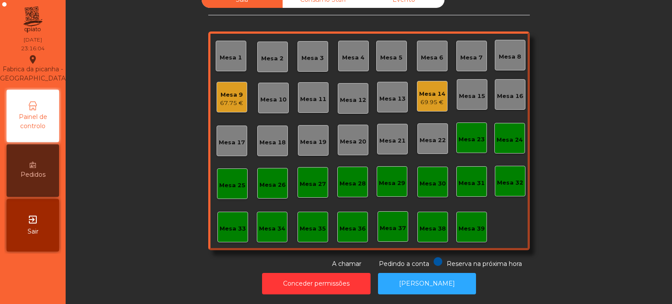
click at [233, 99] on div "67.75 €" at bounding box center [231, 103] width 23 height 9
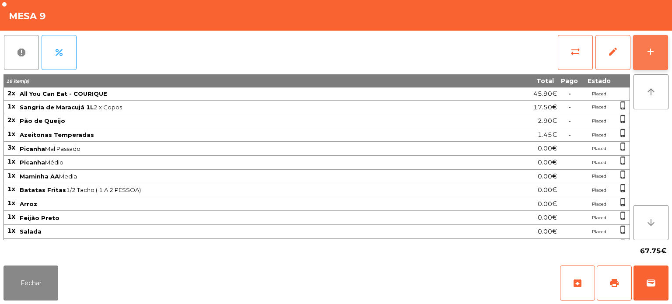
click at [649, 59] on button "add" at bounding box center [650, 52] width 35 height 35
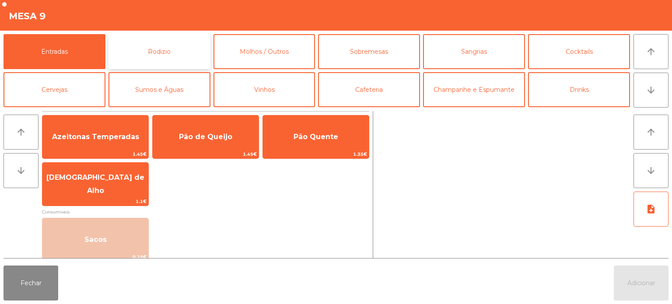
click at [200, 47] on button "Rodizio" at bounding box center [159, 51] width 102 height 35
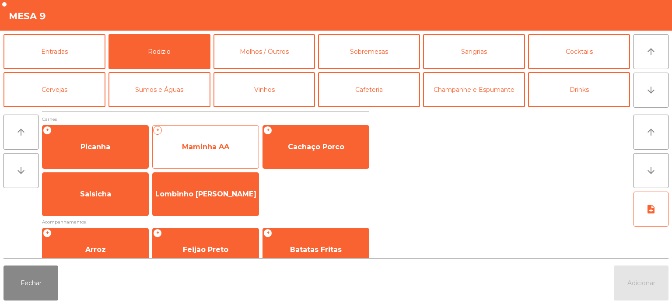
click at [227, 151] on span "Maminha AA" at bounding box center [206, 147] width 106 height 24
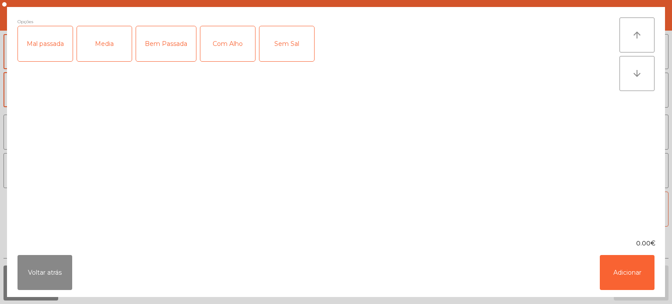
click at [56, 45] on div "Mal passada" at bounding box center [45, 43] width 55 height 35
click at [629, 269] on button "Adicionar" at bounding box center [627, 272] width 55 height 35
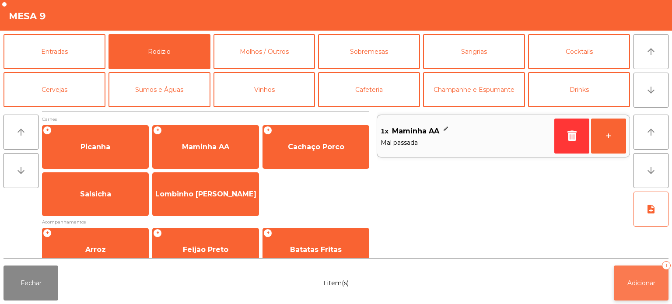
click at [652, 287] on span "Adicionar" at bounding box center [641, 283] width 28 height 8
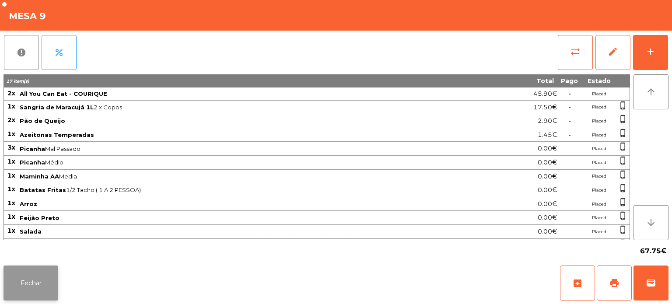
click at [42, 266] on button "Fechar" at bounding box center [30, 283] width 55 height 35
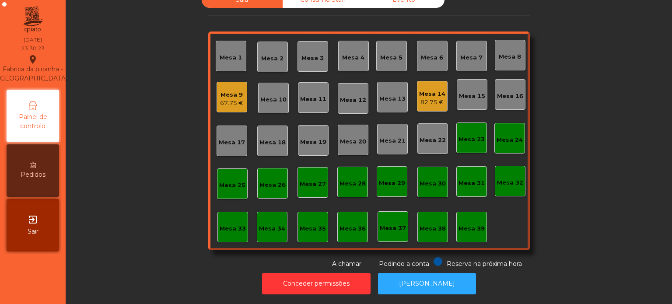
click at [238, 99] on div "67.75 €" at bounding box center [231, 103] width 23 height 9
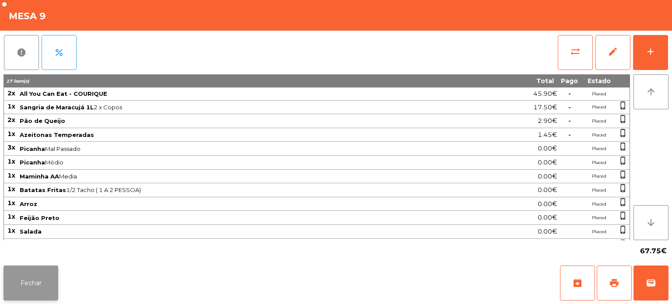
click at [38, 279] on button "Fechar" at bounding box center [30, 283] width 55 height 35
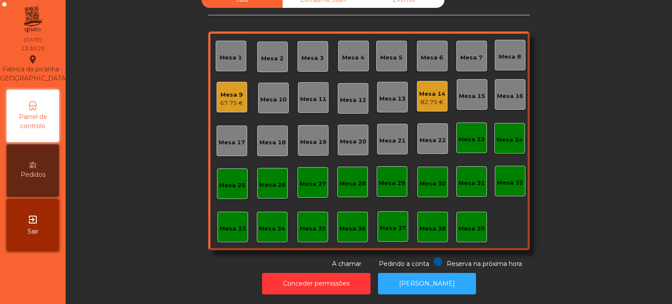
click at [234, 99] on div "67.75 €" at bounding box center [231, 103] width 23 height 9
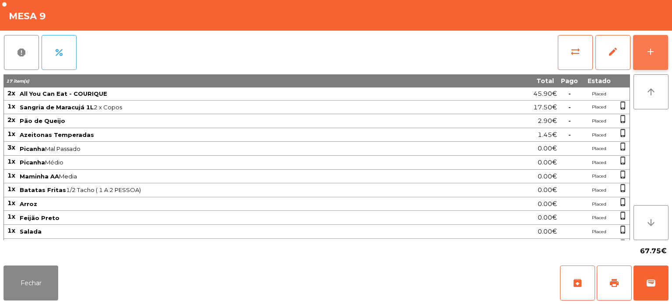
click at [652, 56] on div "add" at bounding box center [650, 51] width 10 height 10
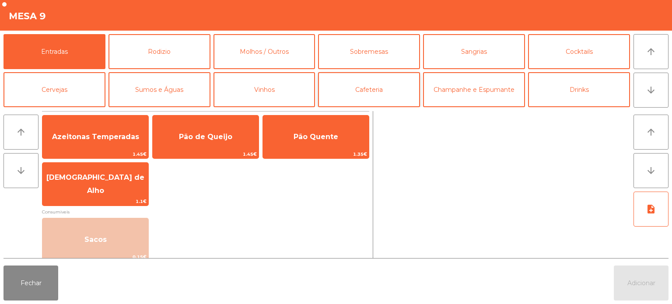
click at [376, 84] on button "Cafeteria" at bounding box center [369, 89] width 102 height 35
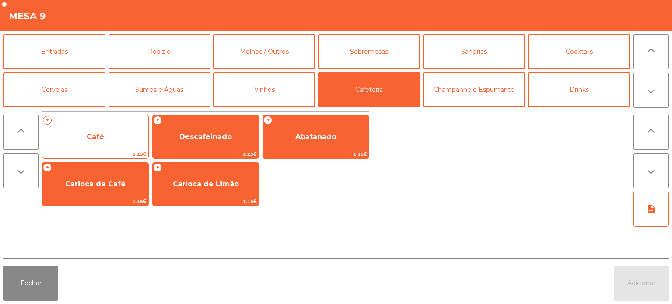
click at [130, 130] on span "Café" at bounding box center [95, 137] width 106 height 24
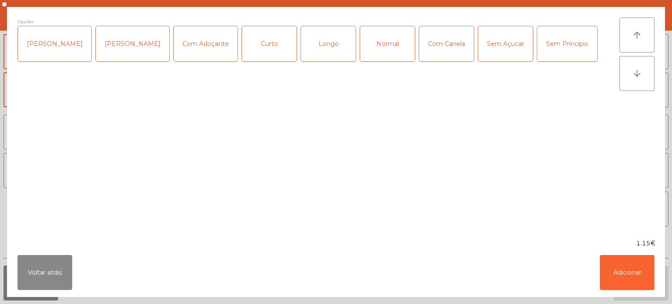
click at [318, 50] on div "Longo" at bounding box center [328, 43] width 55 height 35
click at [637, 284] on button "Adicionar" at bounding box center [627, 272] width 55 height 35
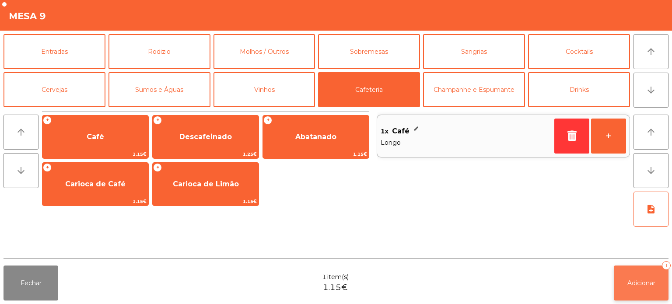
click at [619, 294] on button "Adicionar 1" at bounding box center [641, 283] width 55 height 35
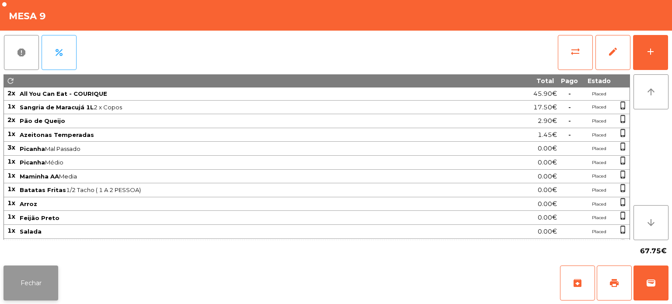
click at [37, 286] on button "Fechar" at bounding box center [30, 283] width 55 height 35
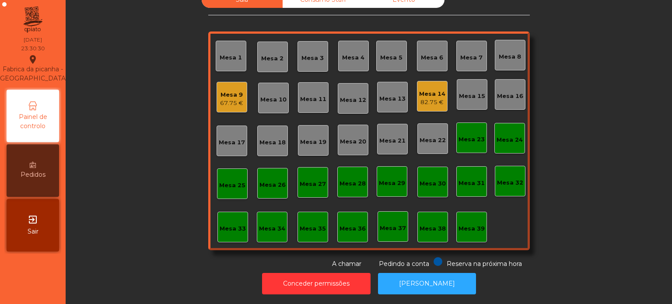
click at [419, 98] on div "82.75 €" at bounding box center [432, 102] width 26 height 9
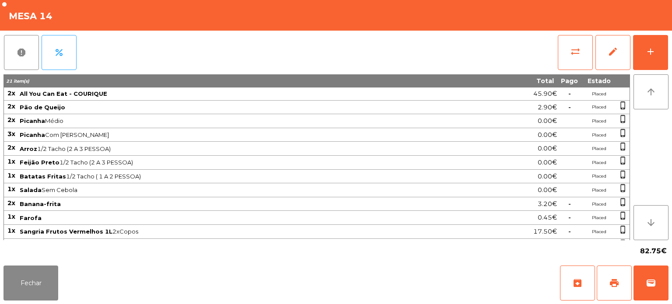
scroll to position [23, 0]
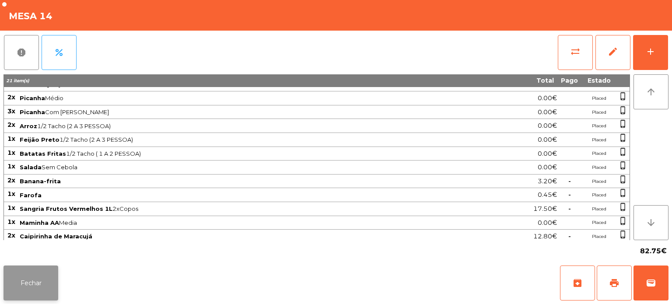
click at [7, 282] on button "Fechar" at bounding box center [30, 283] width 55 height 35
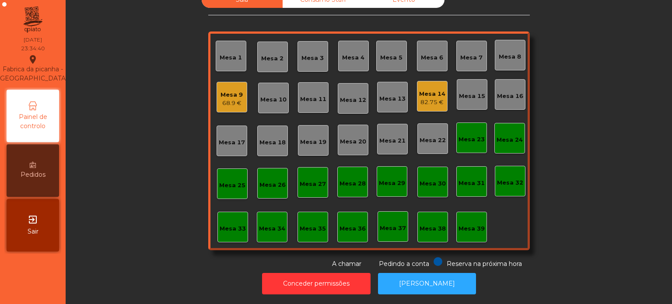
click at [220, 99] on div "68.9 €" at bounding box center [231, 103] width 22 height 9
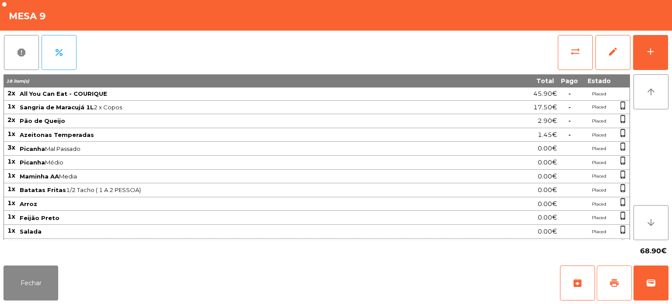
click at [614, 283] on span "print" at bounding box center [614, 283] width 10 height 10
click at [40, 280] on button "Fechar" at bounding box center [30, 283] width 55 height 35
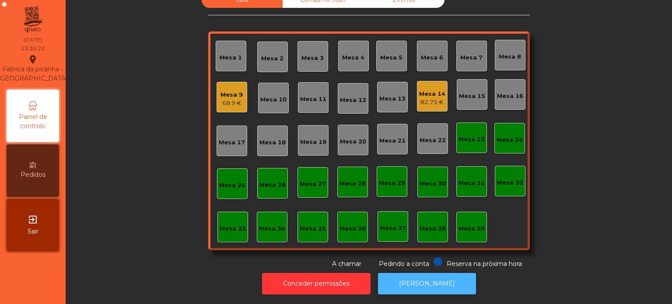
click at [436, 278] on button "[PERSON_NAME]" at bounding box center [427, 283] width 98 height 21
click at [217, 82] on div "Mesa 9 68.9 €" at bounding box center [232, 97] width 31 height 31
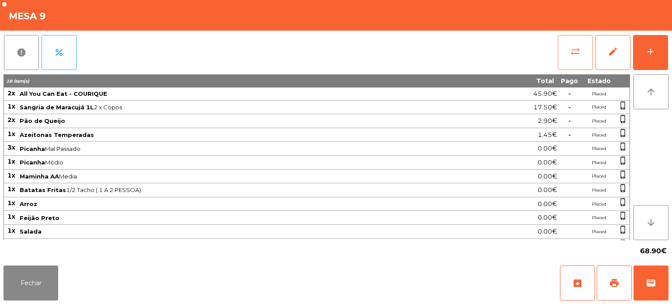
click at [566, 54] on button "sync_alt" at bounding box center [575, 52] width 35 height 35
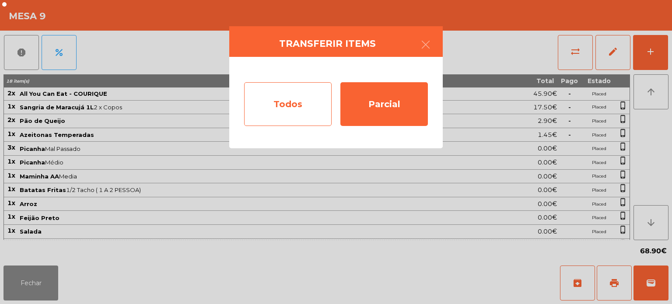
click at [282, 101] on div "Todos" at bounding box center [287, 104] width 87 height 44
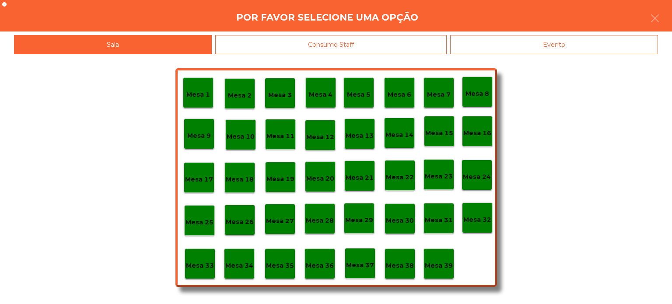
click at [503, 48] on div "Evento" at bounding box center [554, 45] width 208 height 20
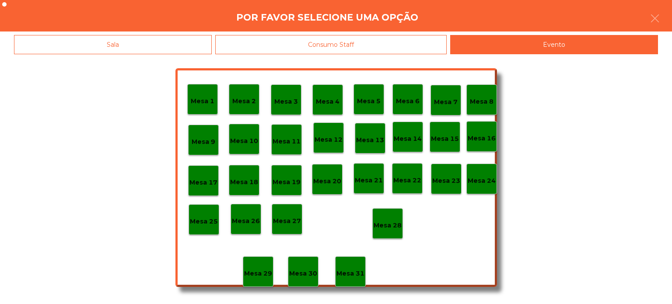
click at [127, 40] on div "Sala" at bounding box center [113, 45] width 198 height 20
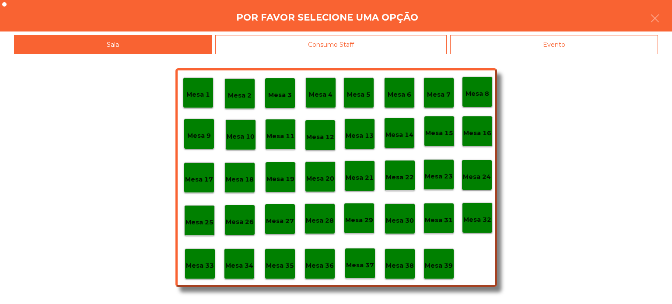
click at [108, 252] on div "Mesa 1 Mesa 2 Mesa 3 Mesa 4 Mesa 5 Mesa 6 Mesa 7 Mesa 8 Mesa 9 Mesa 10 Mesa 11 …" at bounding box center [336, 179] width 672 height 250
click at [664, 19] on button "button" at bounding box center [655, 19] width 24 height 26
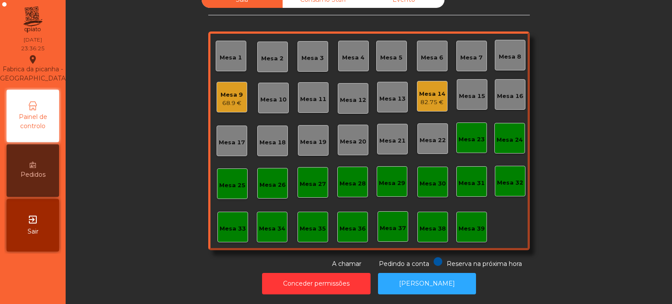
click at [234, 99] on div "68.9 €" at bounding box center [231, 103] width 22 height 9
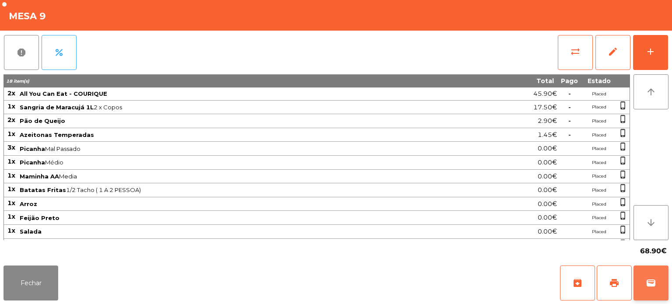
click at [664, 268] on button "wallet" at bounding box center [650, 283] width 35 height 35
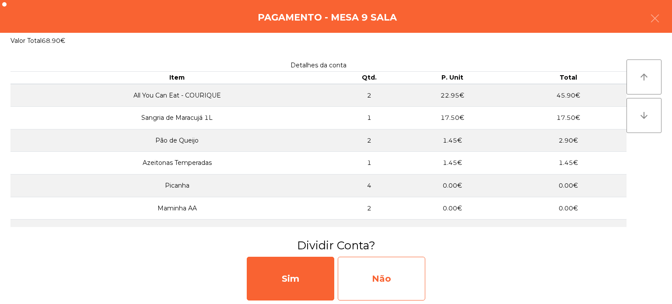
click at [394, 273] on div "Não" at bounding box center [381, 279] width 87 height 44
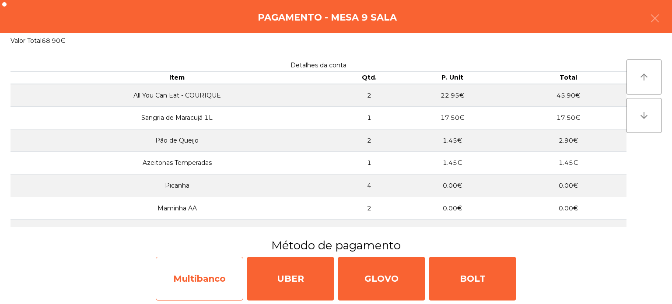
click at [185, 286] on div "Multibanco" at bounding box center [199, 279] width 87 height 44
select select "**"
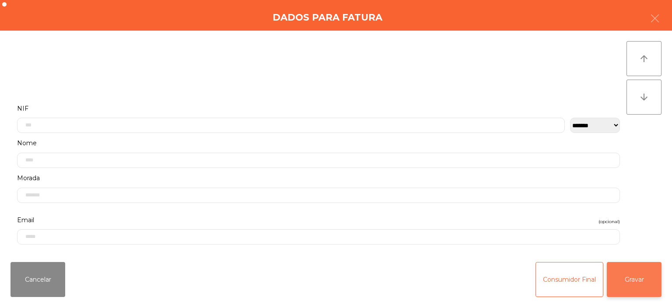
click at [620, 278] on button "Gravar" at bounding box center [634, 279] width 55 height 35
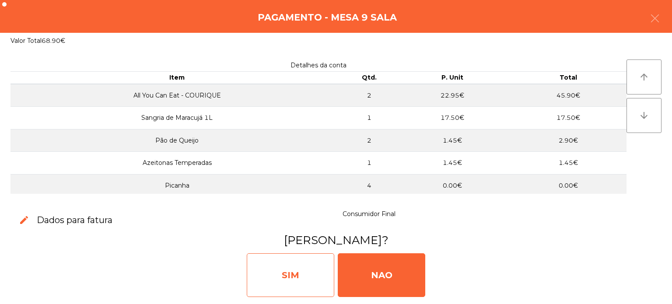
click at [302, 269] on div "SIM" at bounding box center [290, 275] width 87 height 44
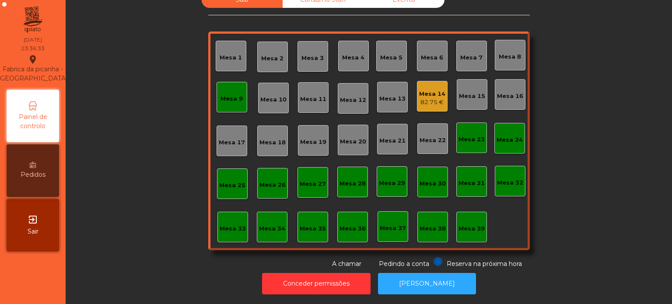
click at [235, 100] on div "Mesa 9" at bounding box center [232, 97] width 31 height 31
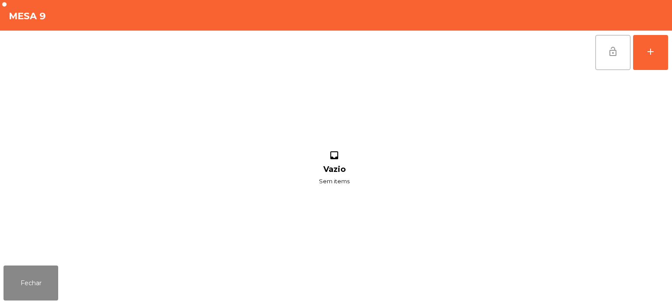
click at [618, 56] on span "lock_open" at bounding box center [613, 51] width 10 height 10
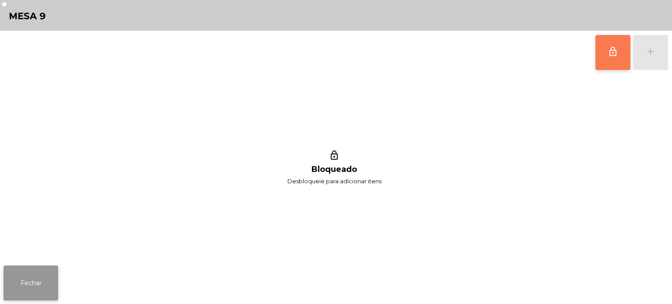
click at [27, 271] on button "Fechar" at bounding box center [30, 283] width 55 height 35
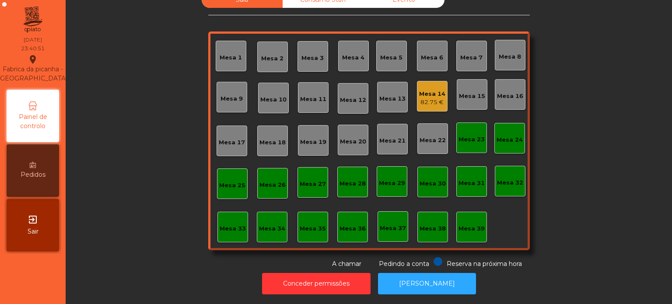
click at [441, 90] on div "Mesa 14" at bounding box center [432, 94] width 26 height 9
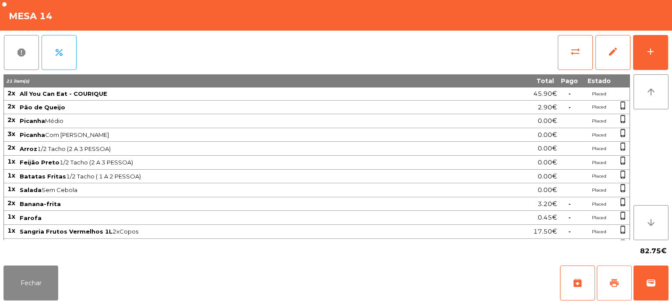
click at [604, 283] on button "print" at bounding box center [614, 283] width 35 height 35
click at [663, 291] on button "wallet" at bounding box center [650, 283] width 35 height 35
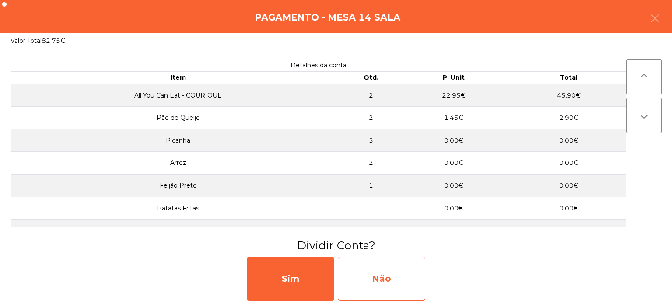
click at [409, 284] on div "Não" at bounding box center [381, 279] width 87 height 44
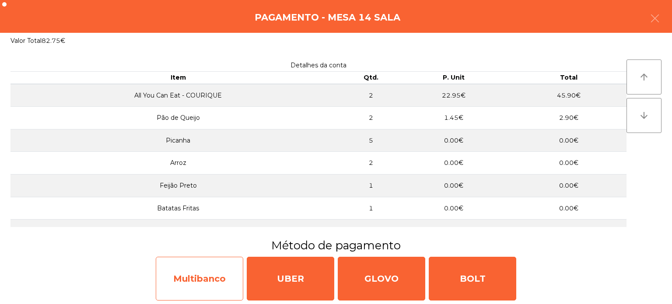
click at [199, 283] on div "Multibanco" at bounding box center [199, 279] width 87 height 44
select select "**"
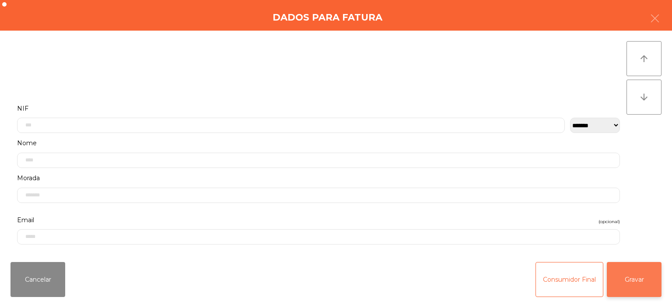
click at [632, 279] on button "Gravar" at bounding box center [634, 279] width 55 height 35
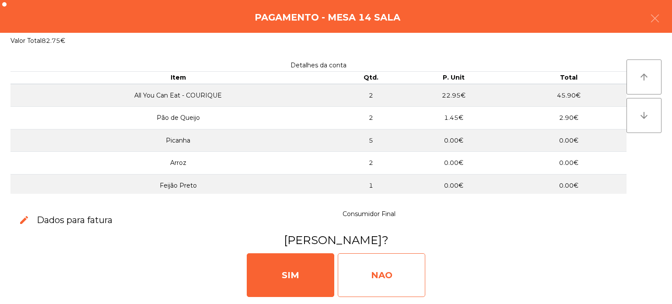
click at [399, 277] on div "NAO" at bounding box center [381, 275] width 87 height 44
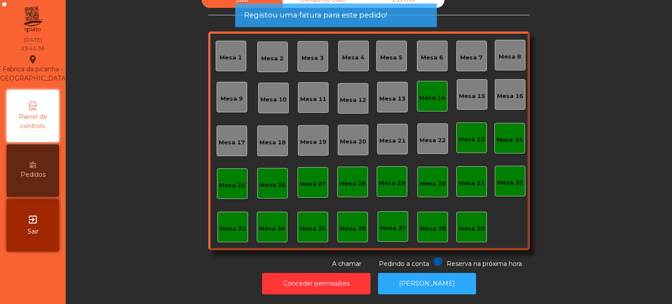
click at [432, 94] on div "Mesa 14" at bounding box center [432, 98] width 26 height 9
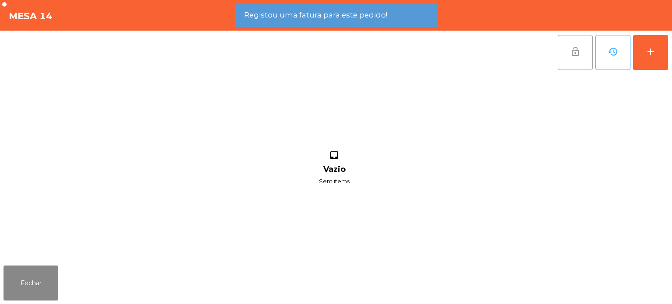
click at [568, 62] on button "lock_open" at bounding box center [575, 52] width 35 height 35
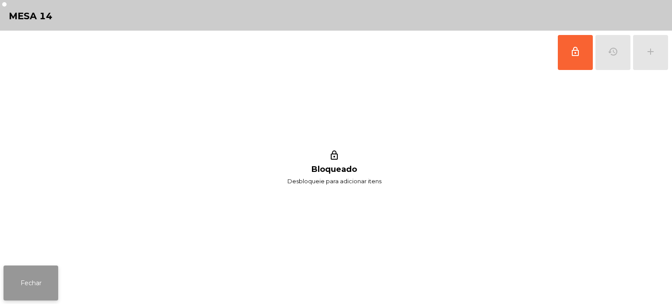
click at [25, 276] on button "Fechar" at bounding box center [30, 283] width 55 height 35
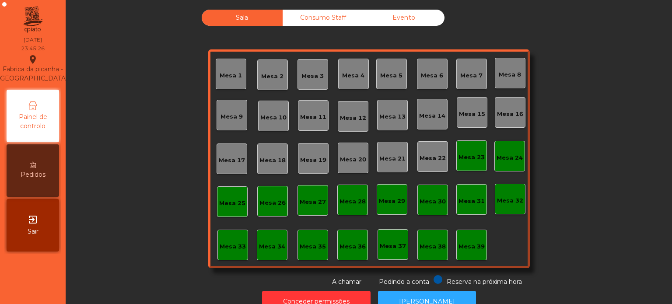
scroll to position [24, 0]
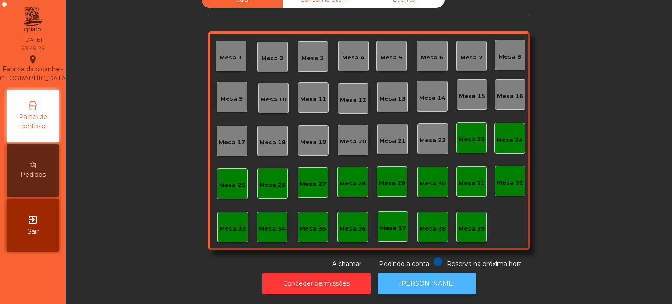
click at [433, 282] on button "[PERSON_NAME]" at bounding box center [427, 283] width 98 height 21
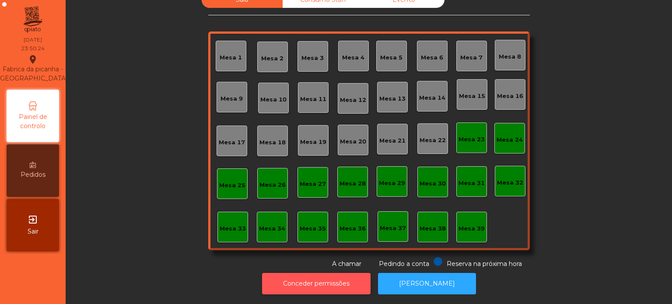
click at [337, 273] on button "Conceder permissões" at bounding box center [316, 283] width 108 height 21
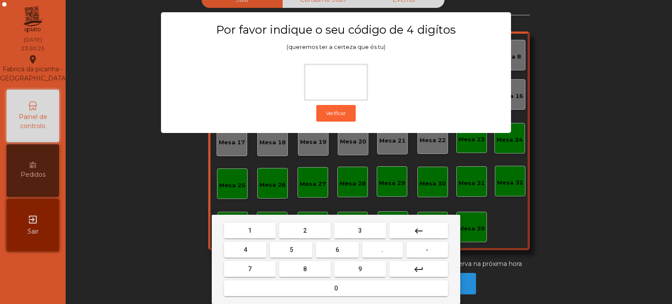
click at [254, 225] on button "1" at bounding box center [250, 231] width 52 height 16
click at [360, 231] on span "3" at bounding box center [359, 230] width 3 height 7
click at [292, 235] on button "2" at bounding box center [305, 231] width 52 height 16
click at [418, 234] on mat-icon "keyboard_backspace" at bounding box center [418, 231] width 10 height 10
click at [304, 243] on button "5" at bounding box center [291, 250] width 42 height 16
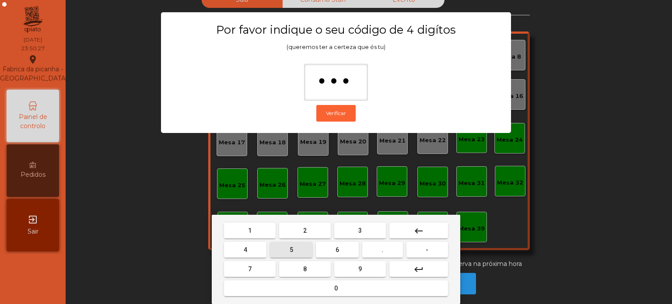
click at [320, 288] on button "0" at bounding box center [336, 288] width 224 height 16
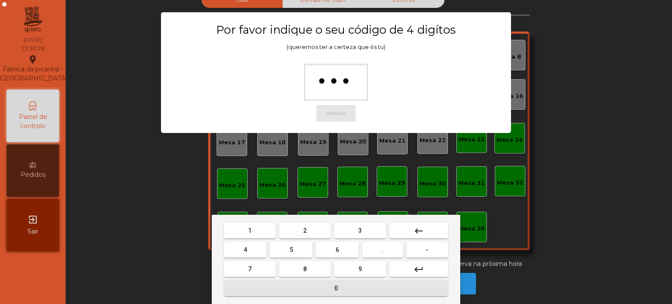
type input "****"
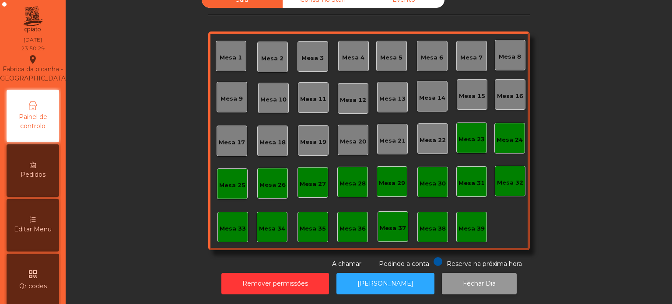
click at [475, 278] on button "Fechar Dia" at bounding box center [479, 283] width 75 height 21
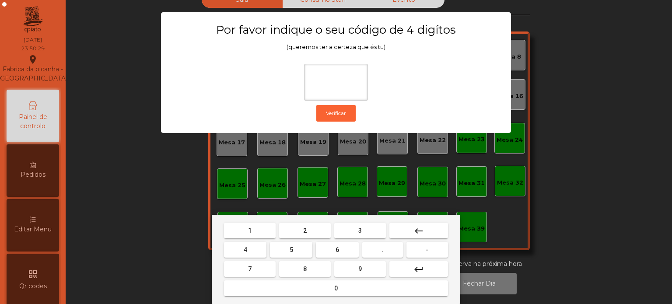
click at [248, 230] on span "1" at bounding box center [249, 230] width 3 height 7
click at [352, 231] on button "3" at bounding box center [360, 231] width 52 height 16
click at [291, 250] on span "5" at bounding box center [291, 249] width 3 height 7
click at [316, 289] on button "0" at bounding box center [336, 288] width 224 height 16
type input "****"
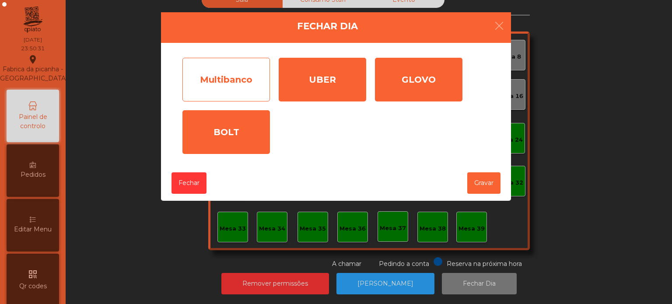
click at [233, 88] on div "Multibanco" at bounding box center [225, 80] width 87 height 44
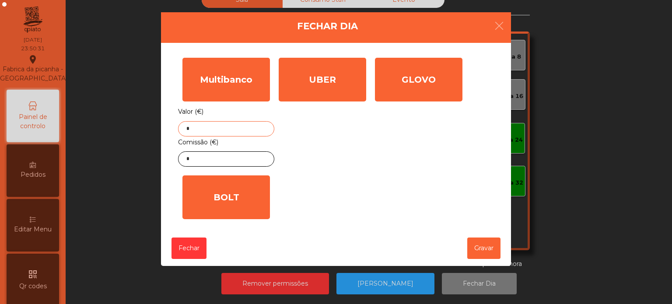
click at [241, 131] on input "*" at bounding box center [226, 128] width 96 height 15
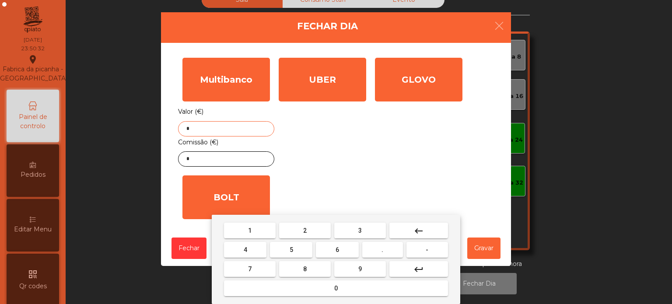
click at [422, 233] on mat-icon "keyboard_backspace" at bounding box center [418, 231] width 10 height 10
click at [371, 230] on button "3" at bounding box center [360, 231] width 52 height 16
click at [291, 250] on span "5" at bounding box center [291, 249] width 3 height 7
click at [265, 267] on button "7" at bounding box center [250, 269] width 52 height 16
click at [386, 252] on button "." at bounding box center [382, 250] width 41 height 16
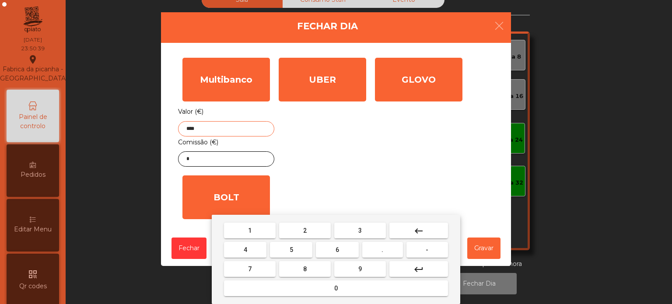
click at [259, 227] on button "1" at bounding box center [250, 231] width 52 height 16
click at [301, 252] on button "5" at bounding box center [291, 250] width 42 height 16
type input "******"
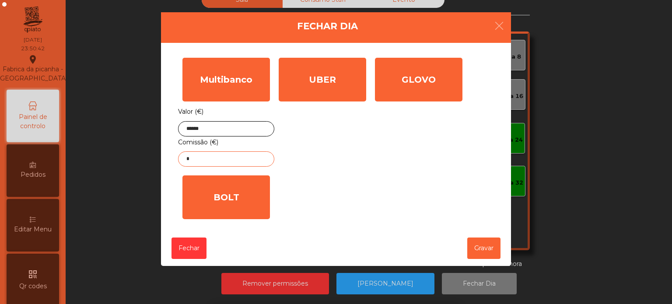
click at [241, 159] on input "*" at bounding box center [226, 158] width 96 height 15
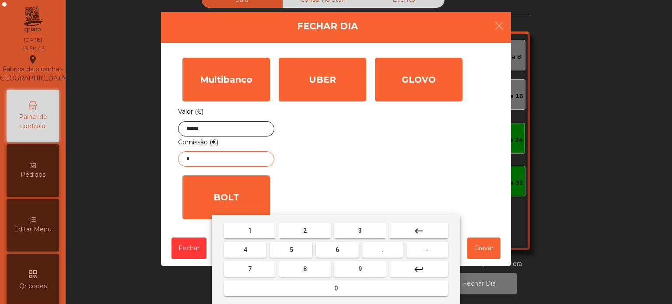
click at [416, 227] on mat-icon "keyboard_backspace" at bounding box center [418, 231] width 10 height 10
click at [306, 229] on span "2" at bounding box center [304, 230] width 3 height 7
click at [383, 250] on span "." at bounding box center [382, 249] width 2 height 7
click at [250, 224] on button "1" at bounding box center [250, 231] width 52 height 16
click at [249, 231] on span "1" at bounding box center [249, 230] width 3 height 7
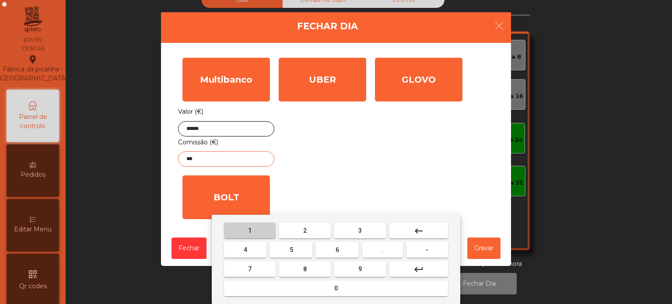
type input "****"
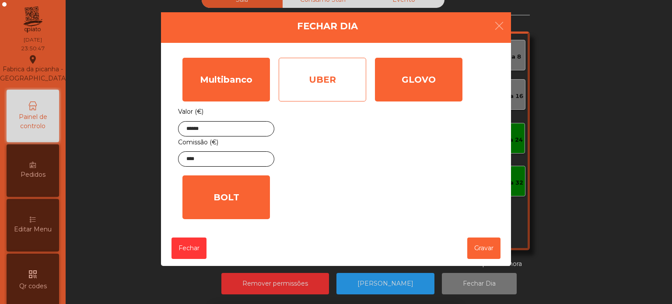
click at [320, 87] on div "UBER" at bounding box center [322, 80] width 87 height 44
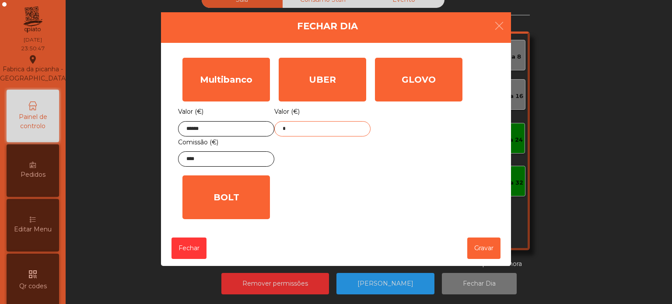
click at [319, 131] on input "*" at bounding box center [322, 128] width 96 height 15
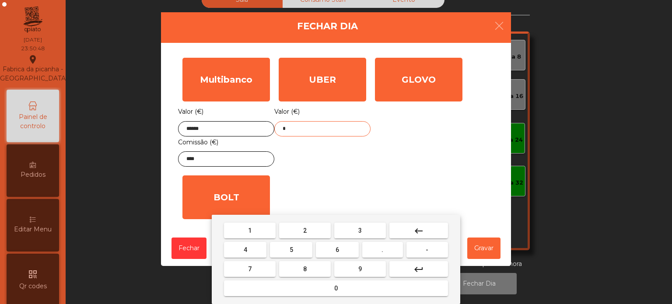
click at [432, 229] on button "keyboard_backspace" at bounding box center [418, 231] width 59 height 16
click at [249, 269] on span "7" at bounding box center [249, 269] width 3 height 7
click at [337, 250] on span "6" at bounding box center [337, 249] width 3 height 7
click at [383, 251] on span "." at bounding box center [382, 249] width 2 height 7
click at [251, 268] on span "7" at bounding box center [249, 269] width 3 height 7
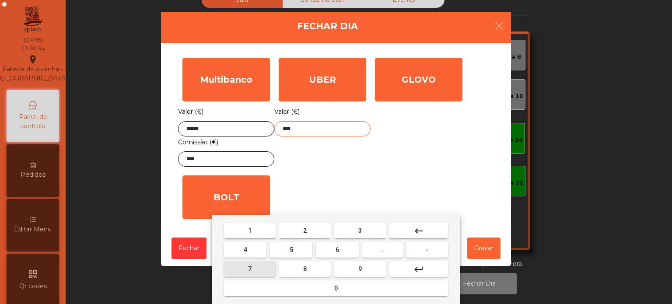
click at [290, 249] on span "5" at bounding box center [291, 249] width 3 height 7
type input "*****"
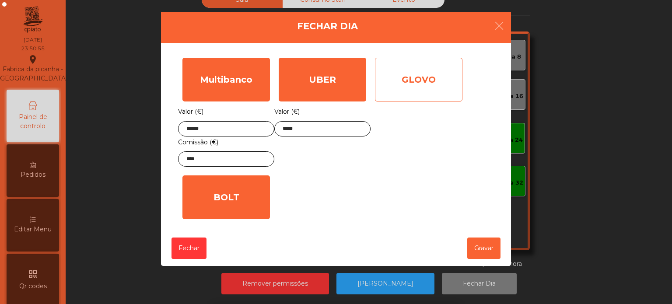
click at [402, 91] on div "GLOVO" at bounding box center [418, 80] width 87 height 44
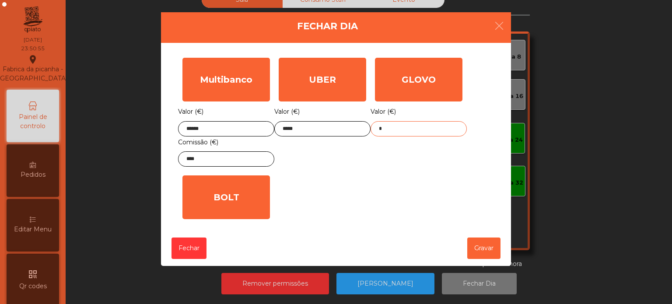
click at [390, 131] on input "*" at bounding box center [419, 128] width 96 height 15
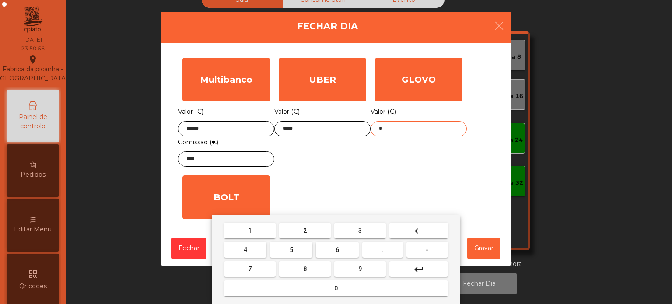
click at [420, 224] on button "keyboard_backspace" at bounding box center [418, 231] width 59 height 16
click at [360, 230] on span "3" at bounding box center [359, 230] width 3 height 7
click at [336, 288] on span "0" at bounding box center [335, 288] width 3 height 7
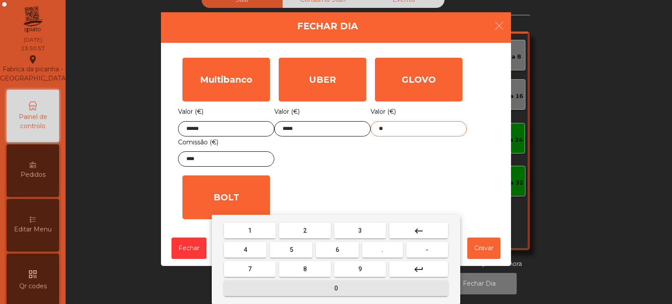
click at [387, 248] on button "." at bounding box center [382, 250] width 41 height 16
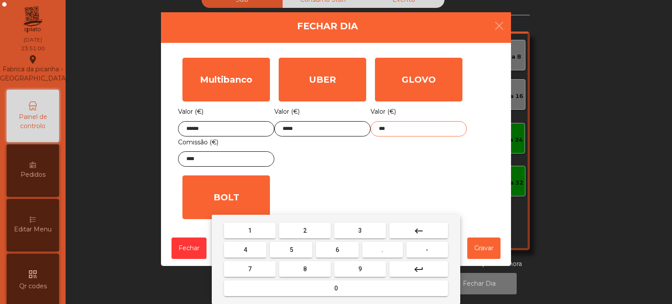
click at [257, 230] on button "1" at bounding box center [250, 231] width 52 height 16
click at [310, 226] on button "2" at bounding box center [305, 231] width 52 height 16
type input "*****"
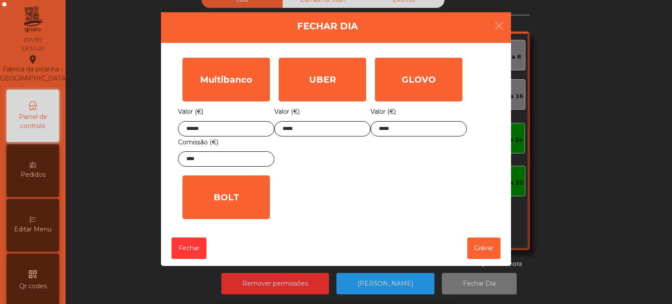
click at [471, 163] on div "Multibanco Valor (€) ****** Comissão (€) **** UBER Valor (€) ***** GLOVO Valor …" at bounding box center [336, 138] width 316 height 170
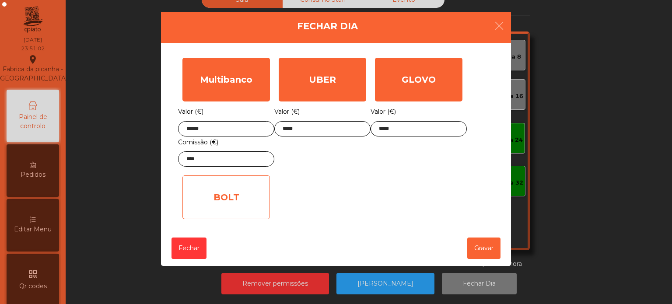
click at [220, 201] on div "BOLT" at bounding box center [225, 197] width 87 height 44
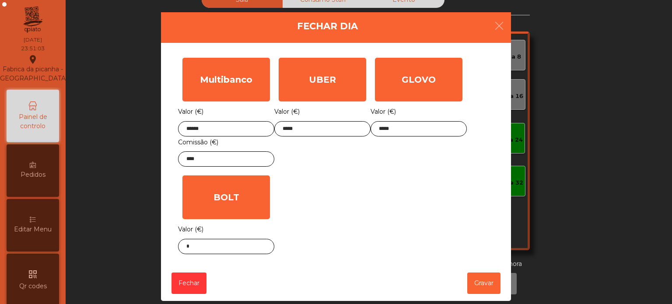
click at [474, 298] on div "Fechar Gravar" at bounding box center [336, 283] width 350 height 35
click at [479, 282] on button "Gravar" at bounding box center [483, 283] width 33 height 21
